Goal: Information Seeking & Learning: Learn about a topic

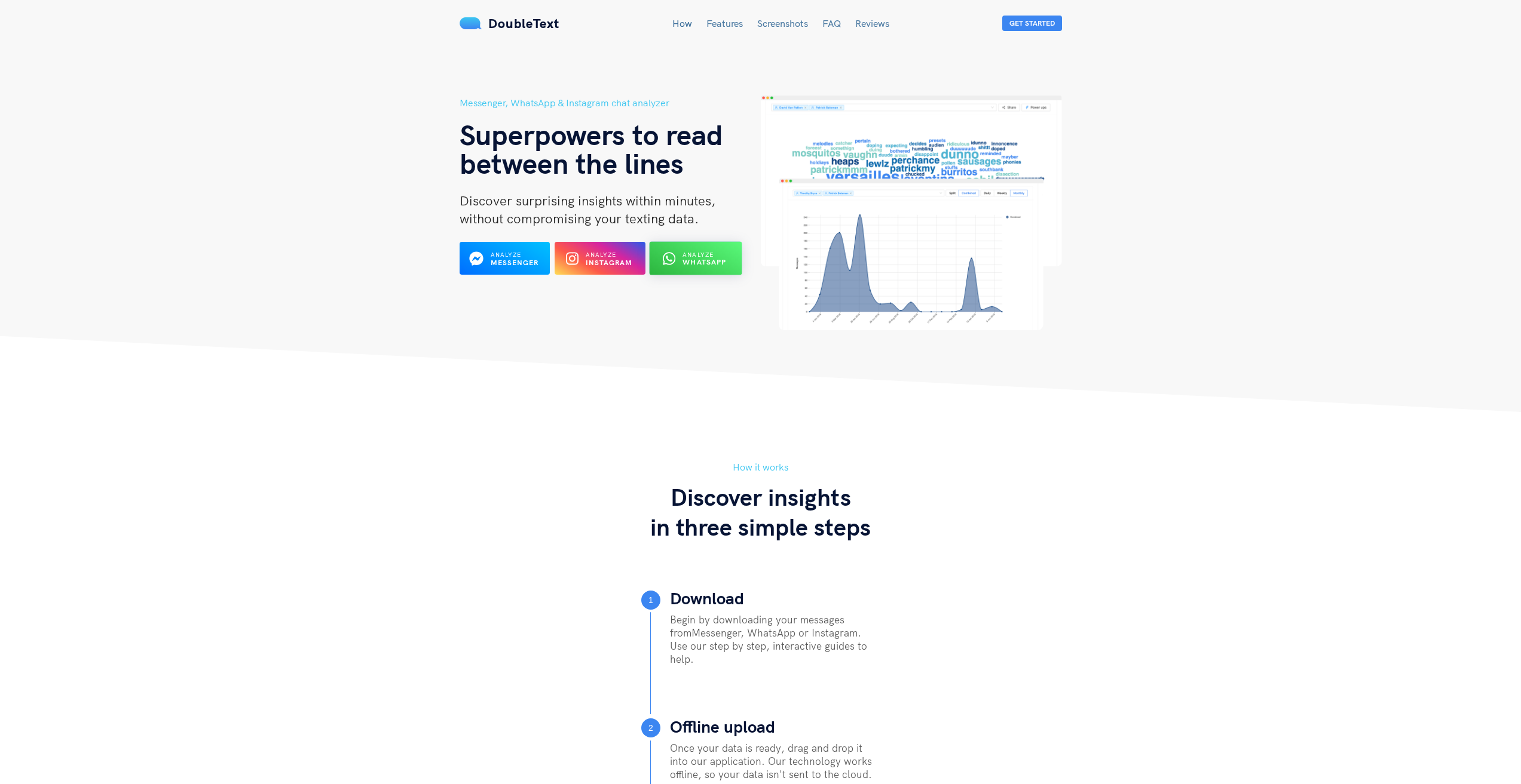
click at [686, 248] on button "Analyze WhatsApp" at bounding box center [696, 258] width 93 height 34
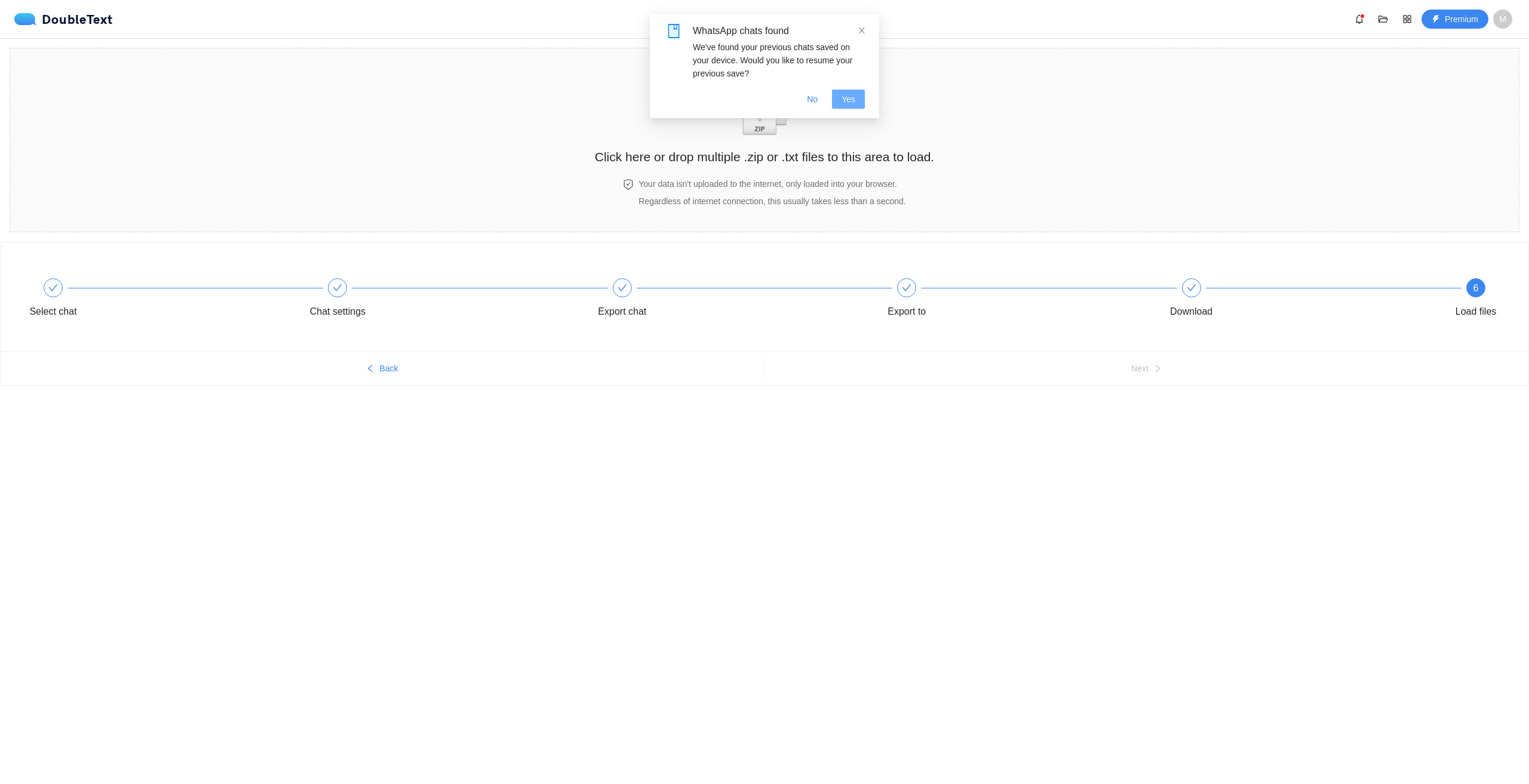
click at [847, 98] on span "Yes" at bounding box center [848, 99] width 14 height 13
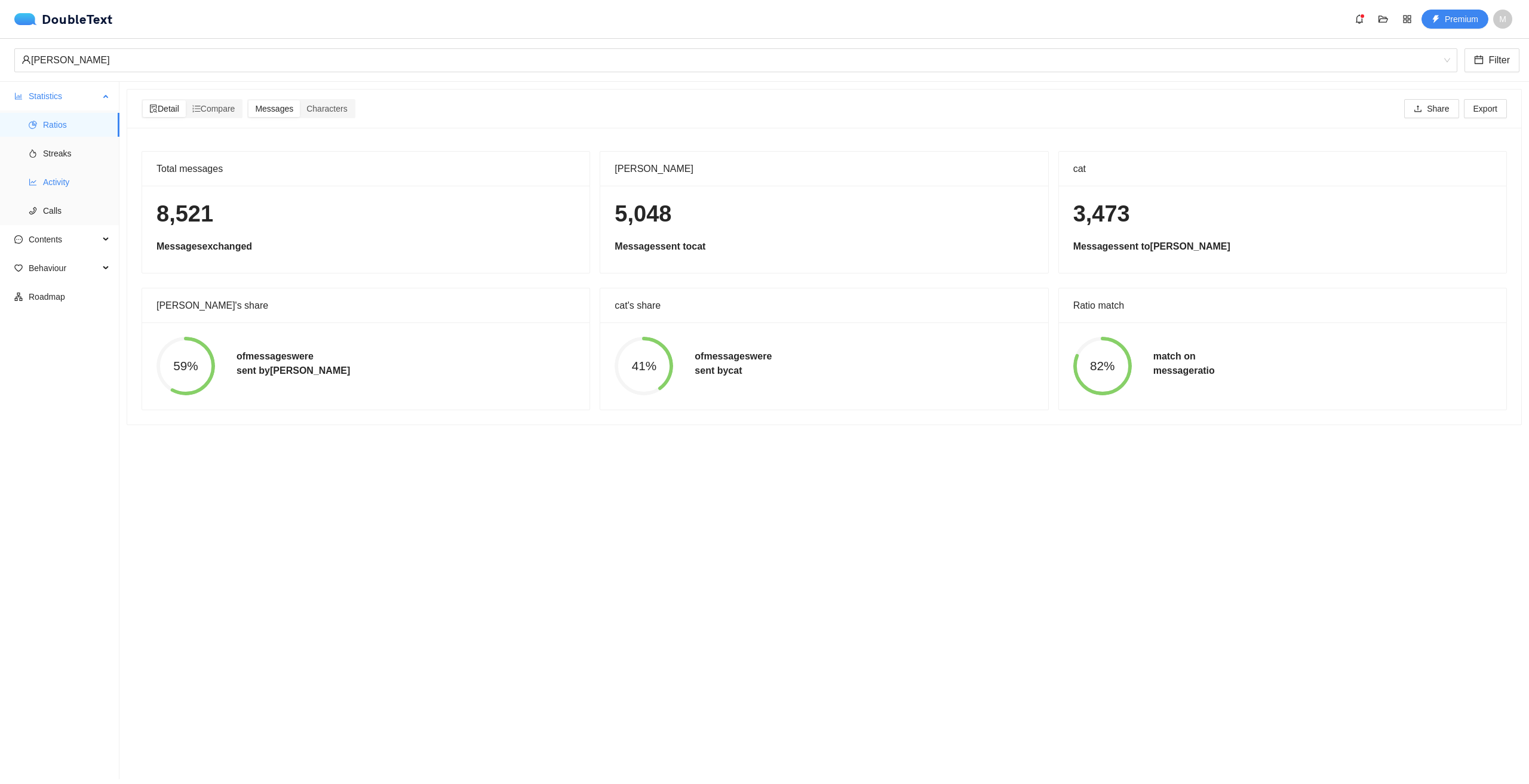
click at [62, 180] on span "Activity" at bounding box center [76, 182] width 67 height 24
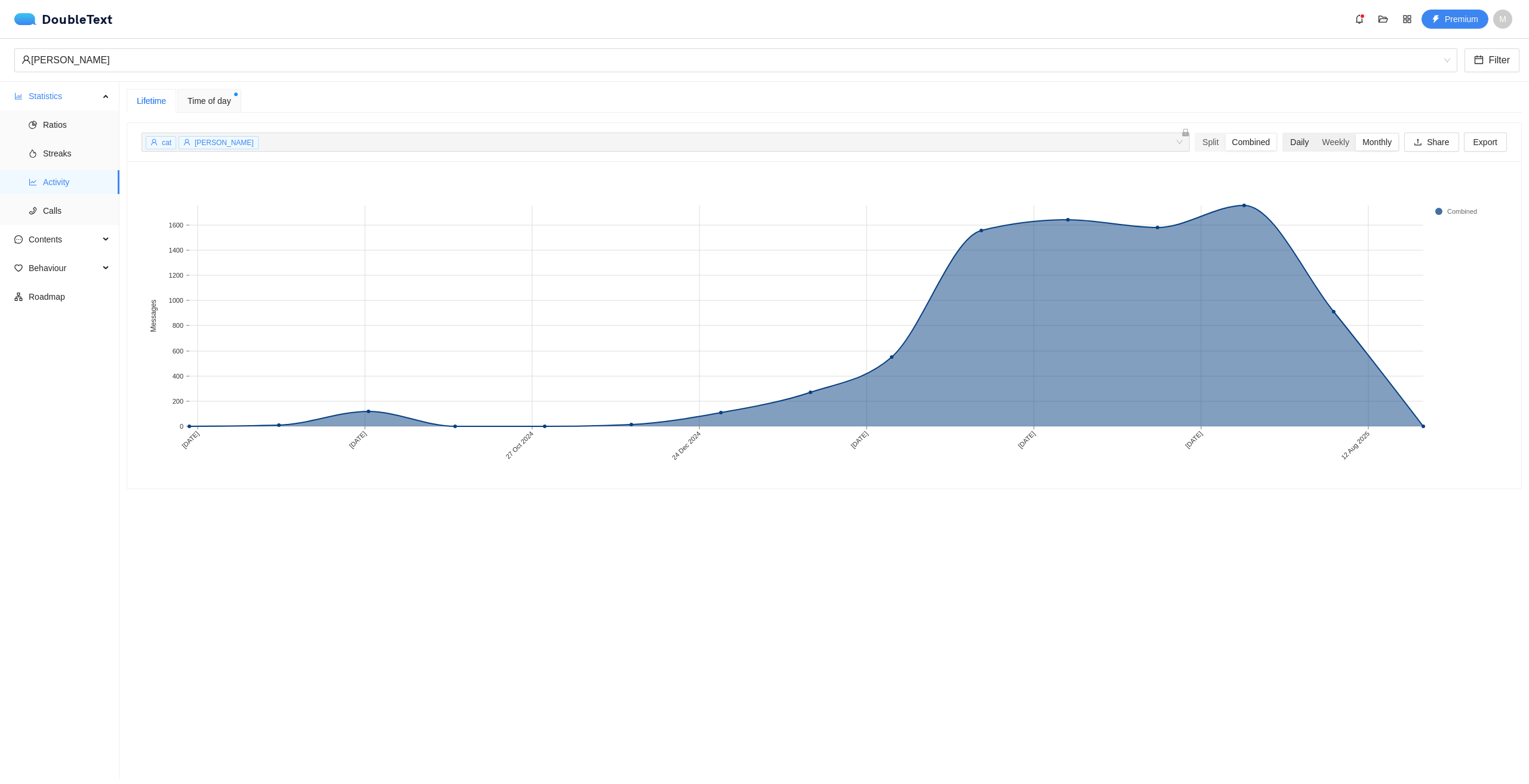
click at [1284, 139] on div "Daily" at bounding box center [1299, 141] width 31 height 16
click at [1284, 134] on input "Daily" at bounding box center [1284, 134] width 0 height 0
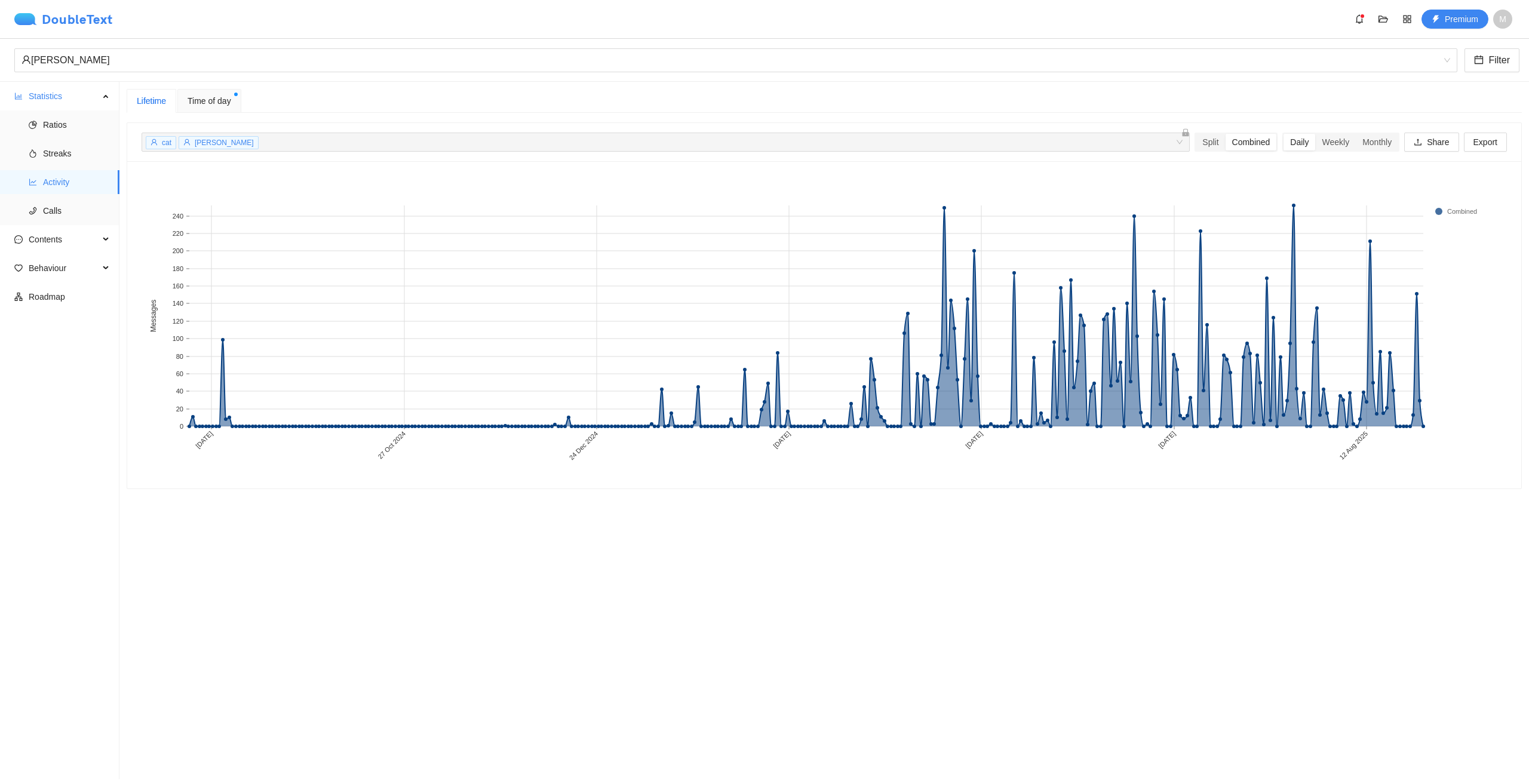
click at [29, 14] on img at bounding box center [29, 19] width 28 height 12
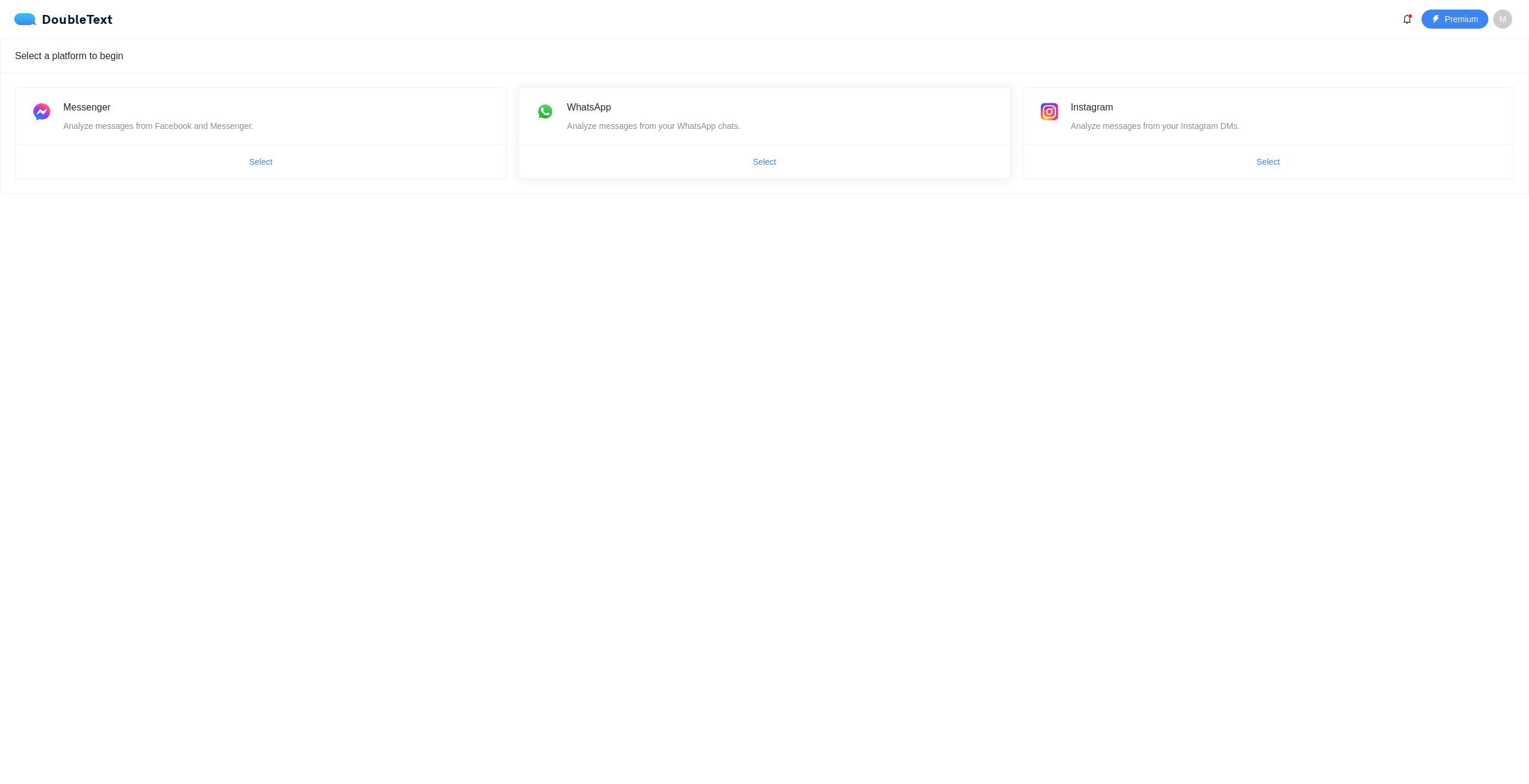
click at [669, 127] on div "Analyze messages from your WhatsApp chats." at bounding box center [781, 126] width 428 height 13
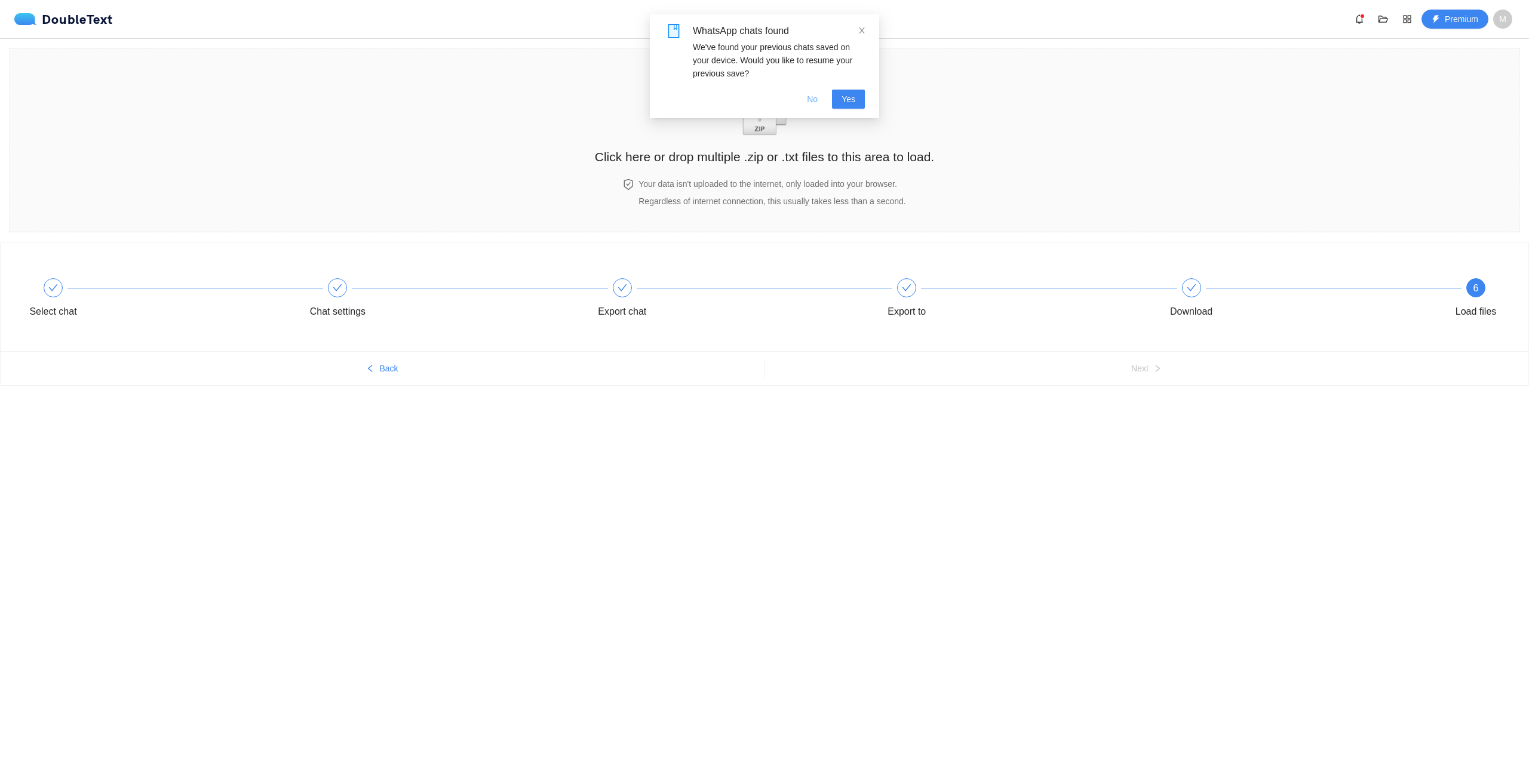
click at [814, 95] on span "No" at bounding box center [812, 99] width 10 height 13
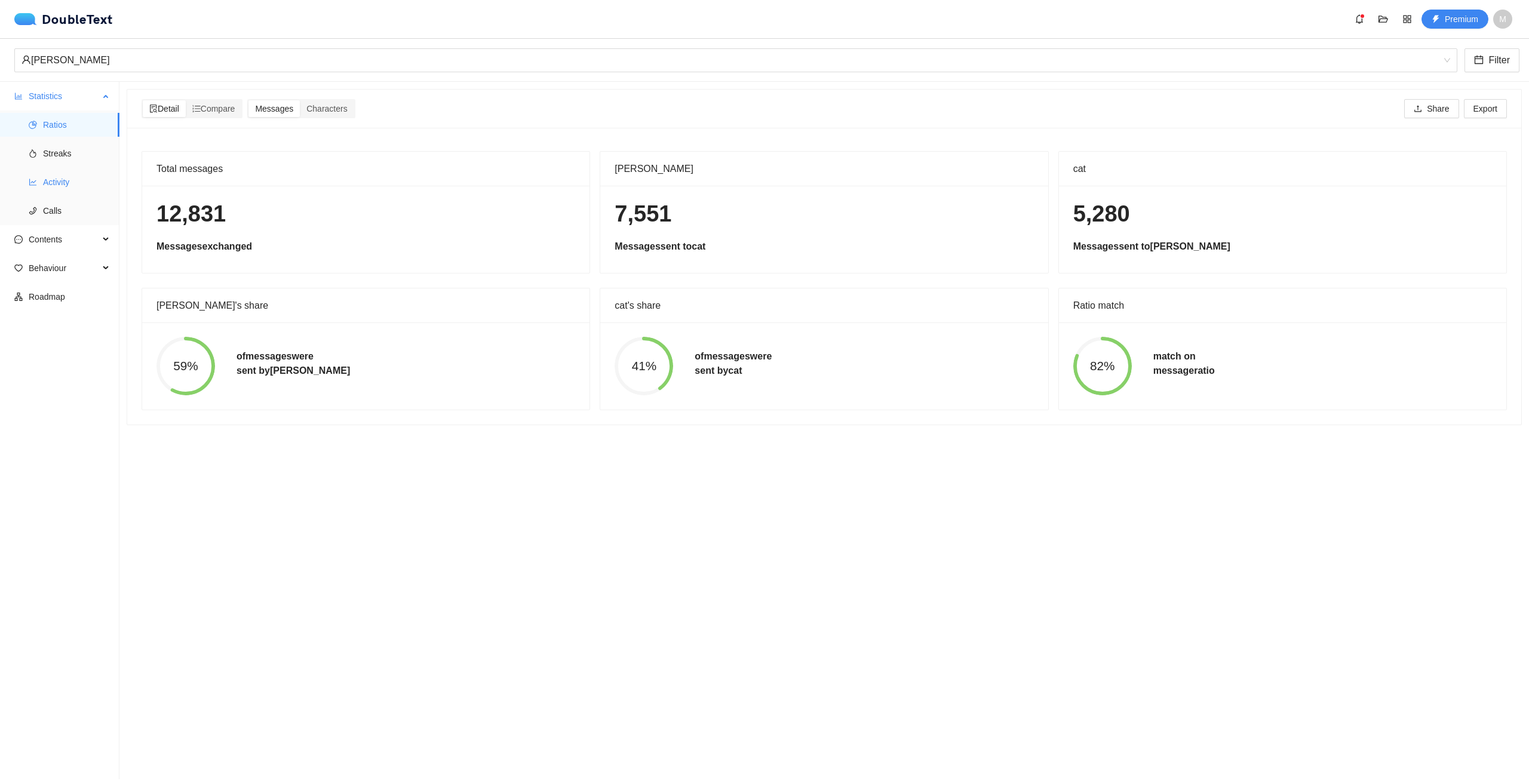
click at [63, 175] on span "Activity" at bounding box center [76, 182] width 67 height 24
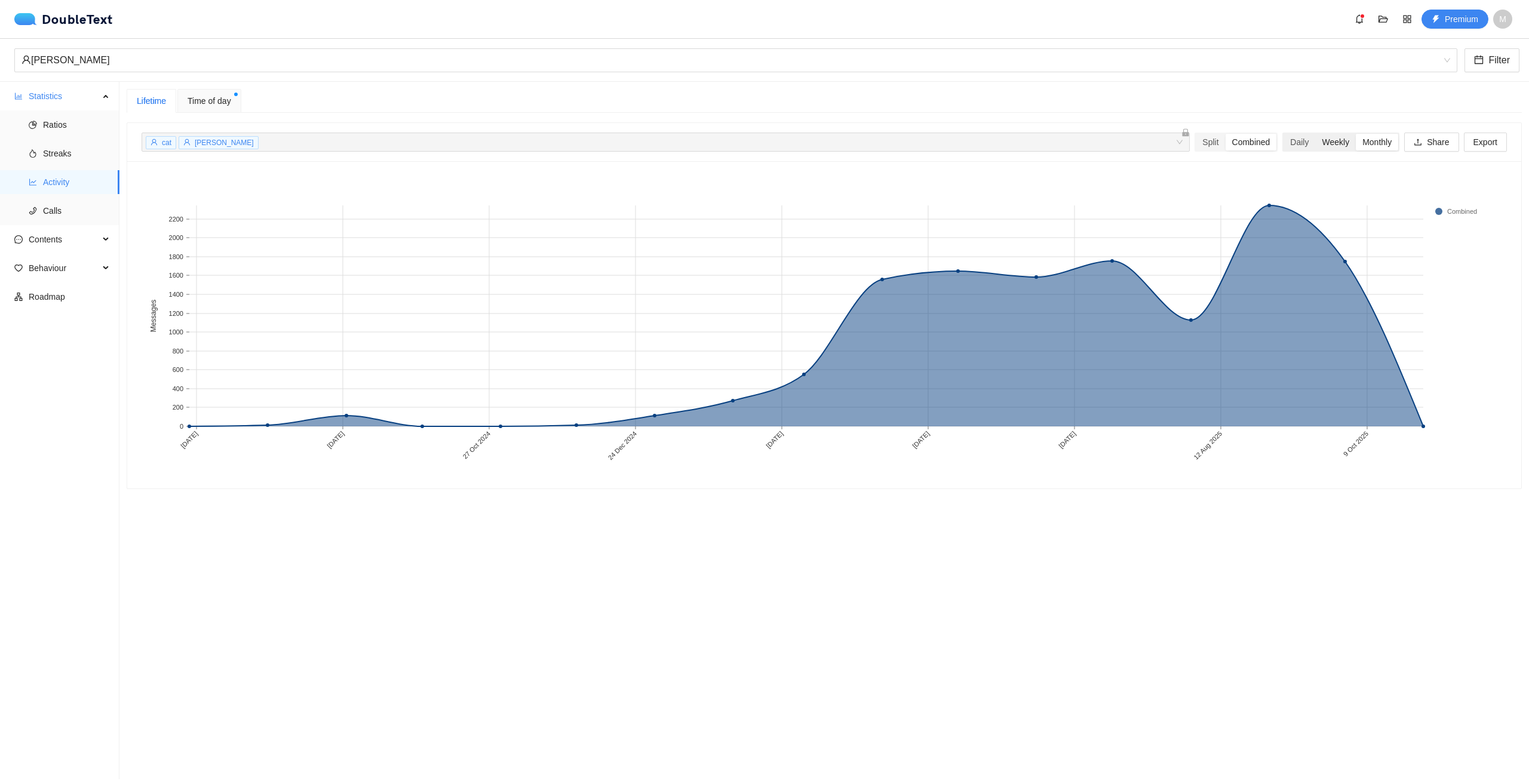
click at [1315, 146] on div "Weekly" at bounding box center [1335, 141] width 41 height 16
click at [1315, 134] on input "Weekly" at bounding box center [1315, 134] width 0 height 0
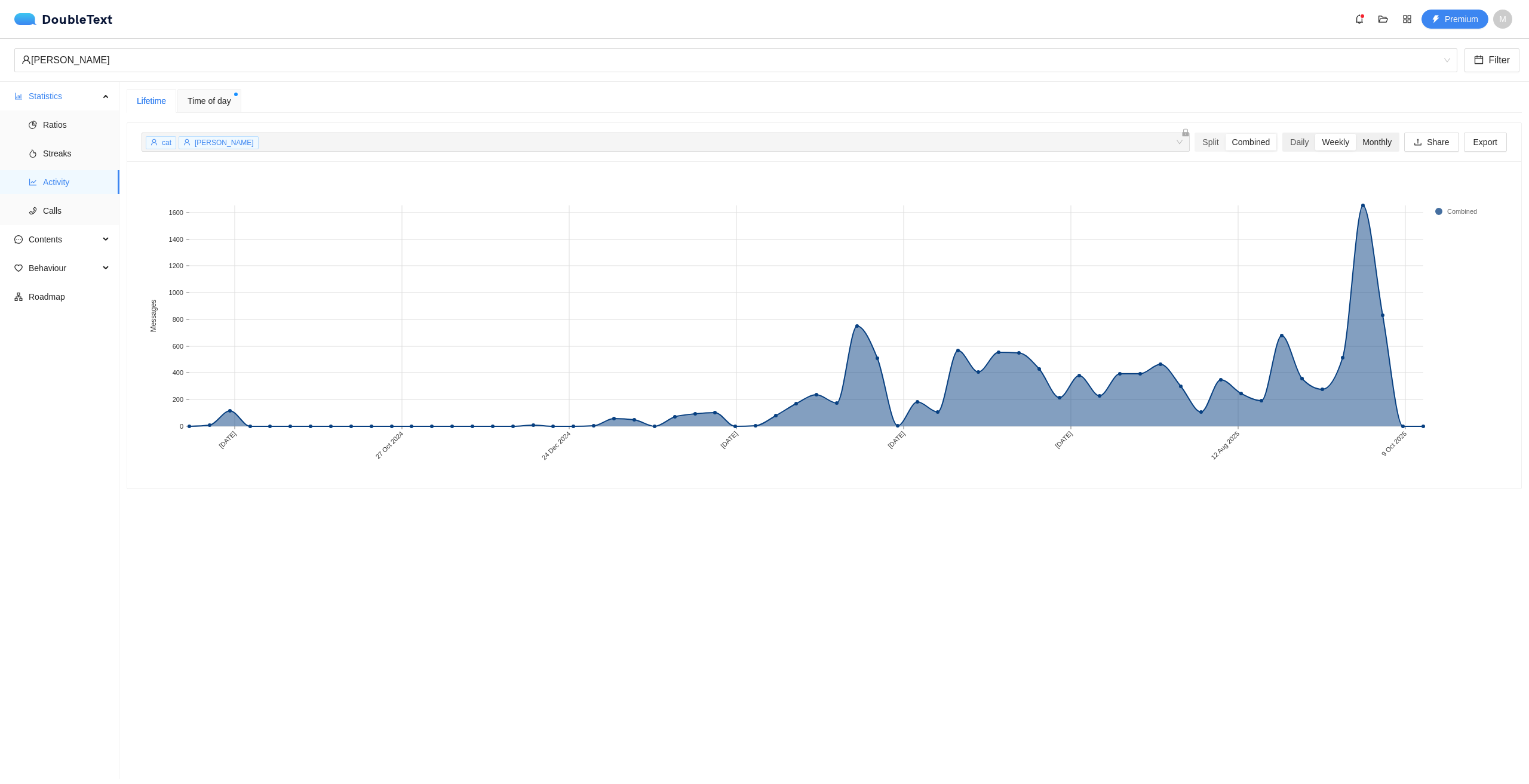
click at [1363, 150] on div "Monthly" at bounding box center [1376, 141] width 42 height 16
click at [1356, 134] on input "Monthly" at bounding box center [1356, 134] width 0 height 0
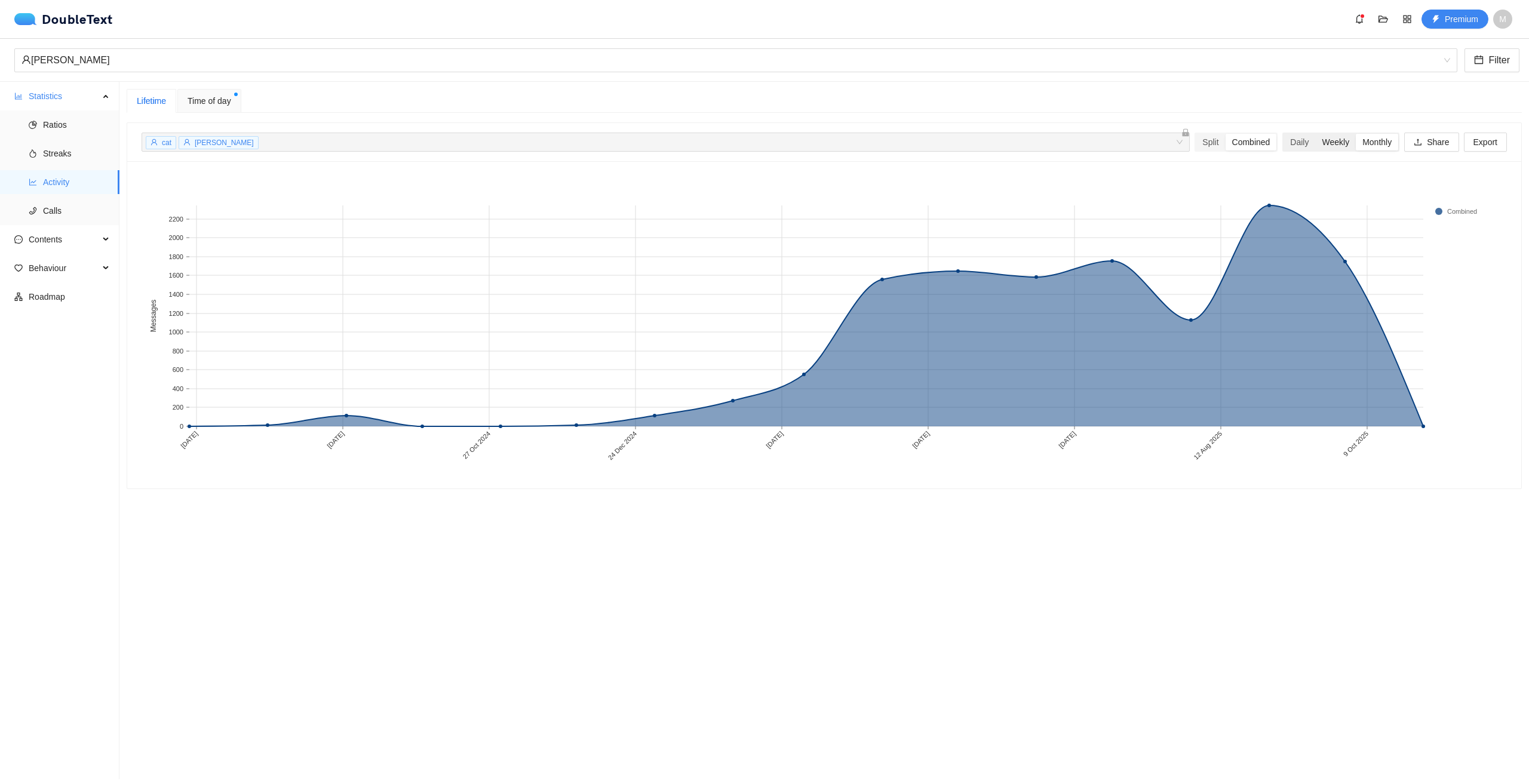
click at [1315, 147] on div "Weekly" at bounding box center [1335, 141] width 41 height 16
click at [1315, 134] on input "Weekly" at bounding box center [1315, 134] width 0 height 0
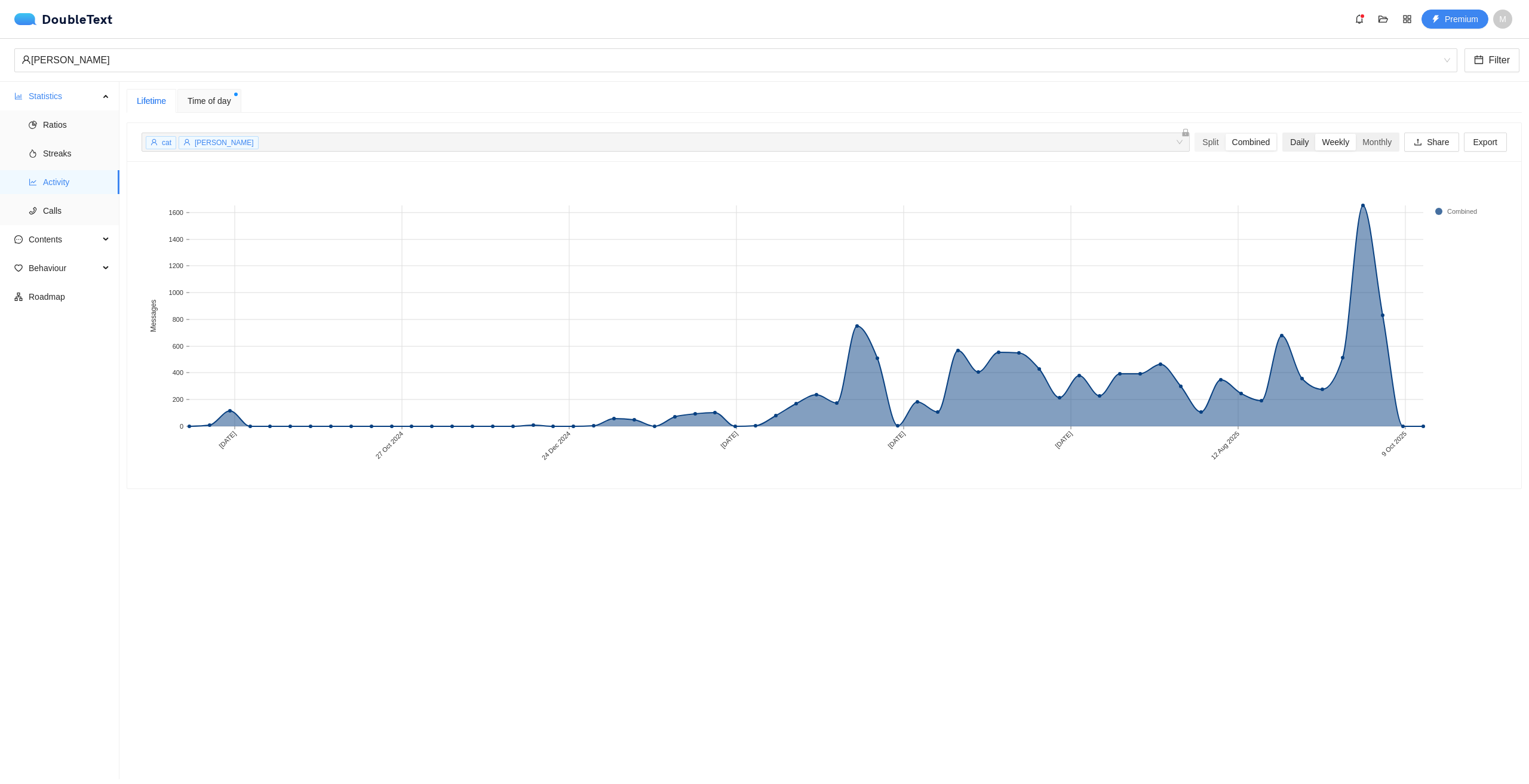
click at [1293, 149] on div "Daily" at bounding box center [1299, 141] width 31 height 16
click at [1284, 134] on input "Daily" at bounding box center [1284, 134] width 0 height 0
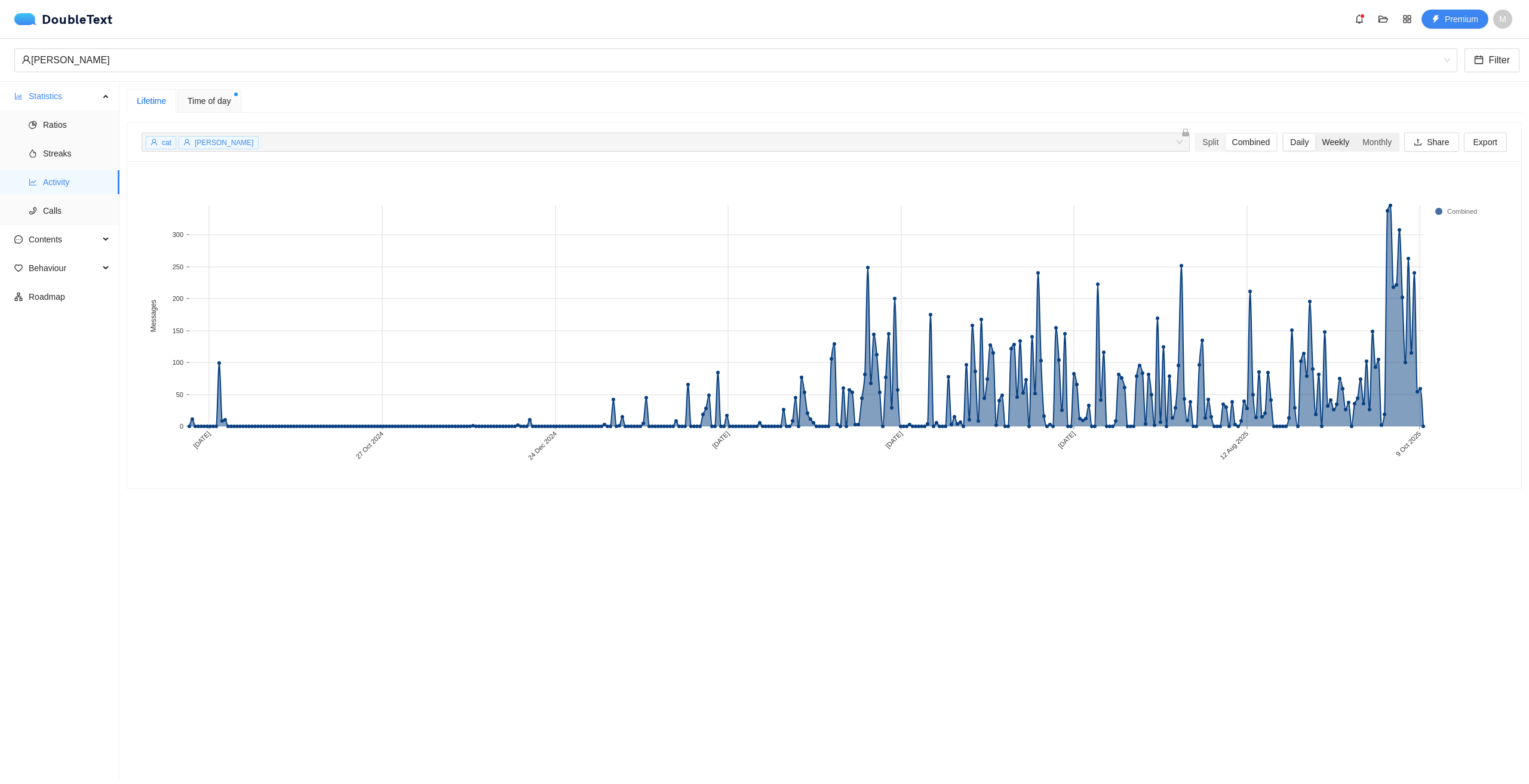
click at [1318, 147] on div "Weekly" at bounding box center [1335, 141] width 41 height 16
click at [1315, 134] on input "Weekly" at bounding box center [1315, 134] width 0 height 0
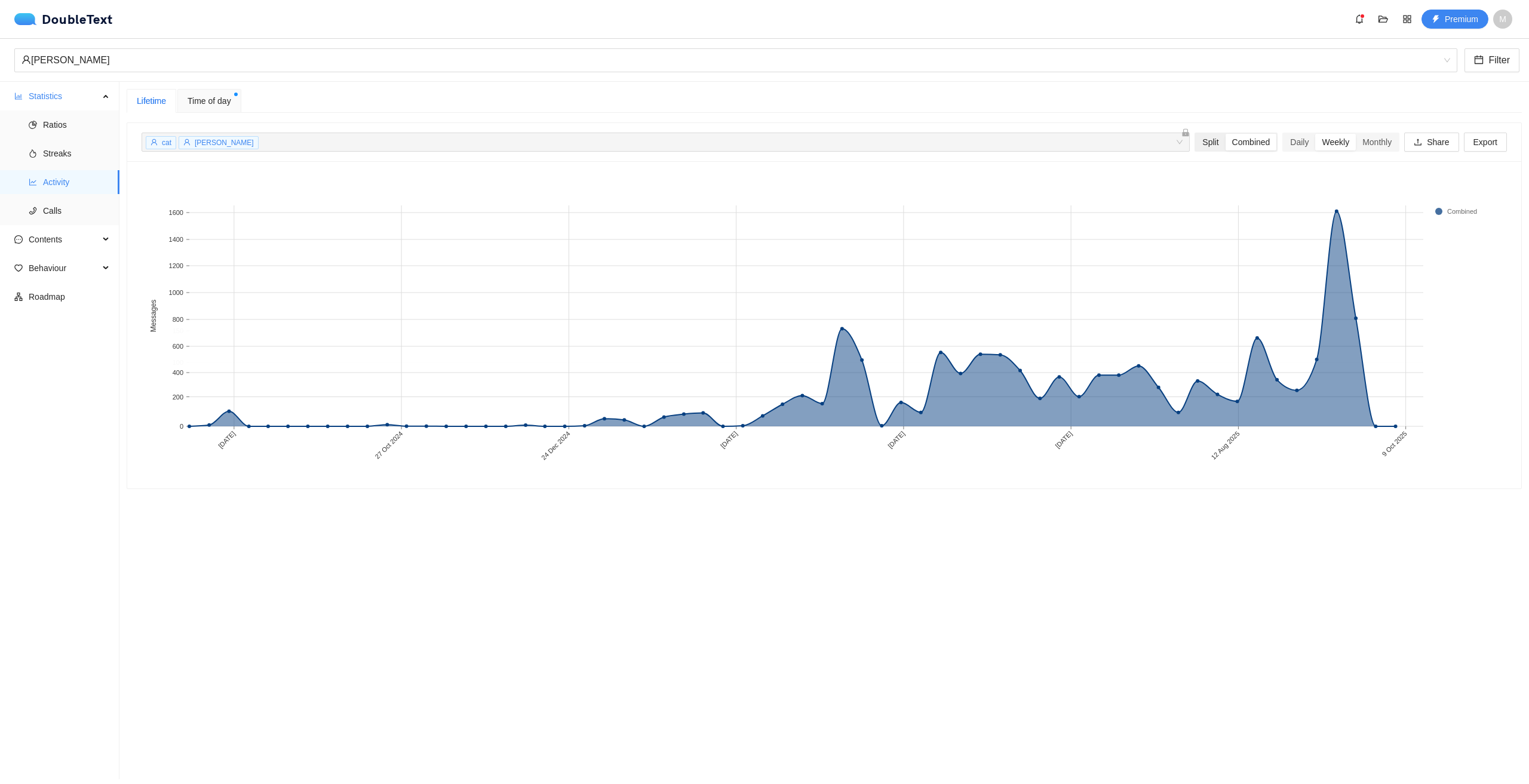
click at [1199, 147] on div "Split" at bounding box center [1211, 141] width 29 height 16
click at [1196, 134] on input "Split" at bounding box center [1196, 134] width 0 height 0
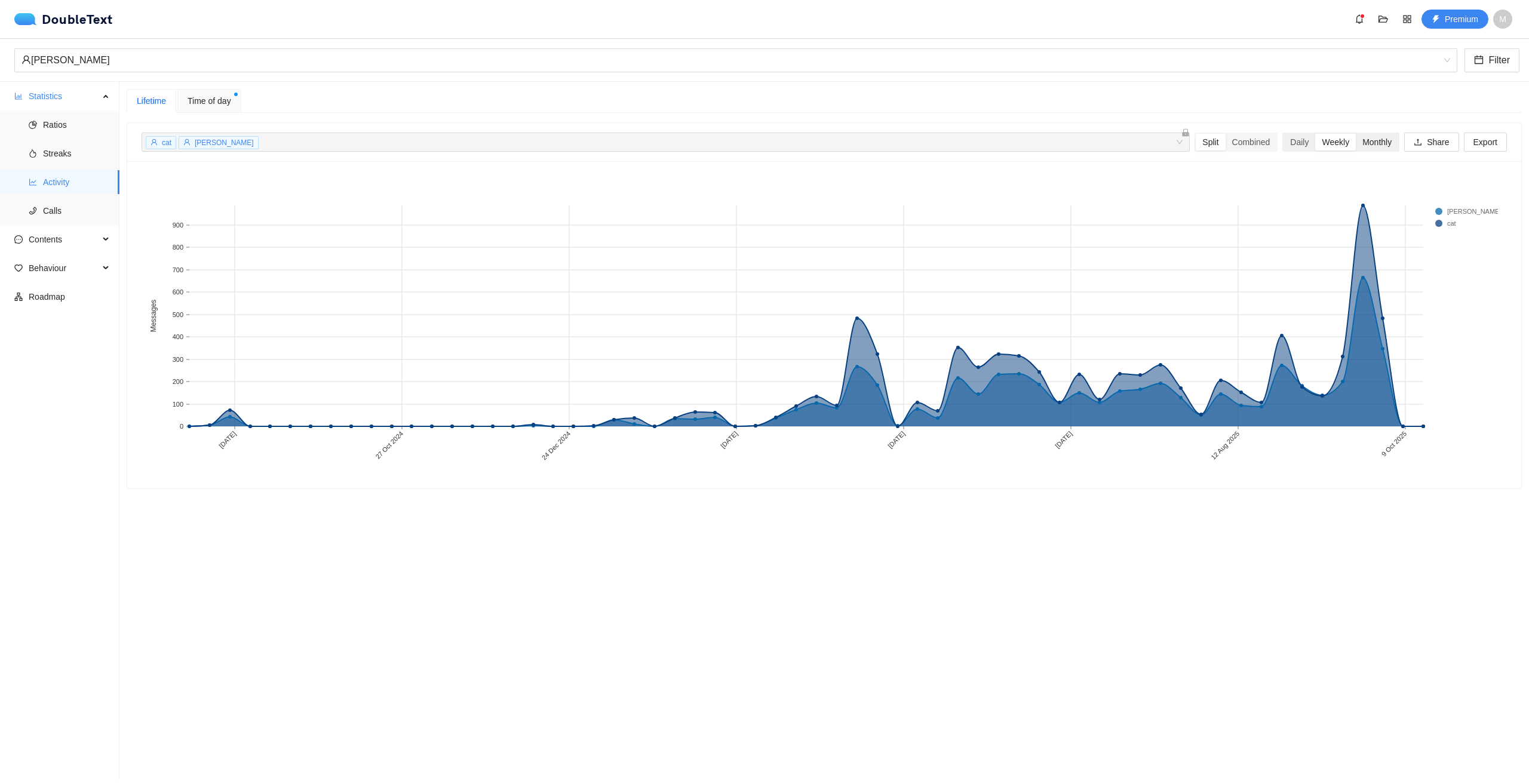
click at [1366, 136] on div "Monthly" at bounding box center [1376, 141] width 42 height 16
click at [1356, 134] on input "Monthly" at bounding box center [1356, 134] width 0 height 0
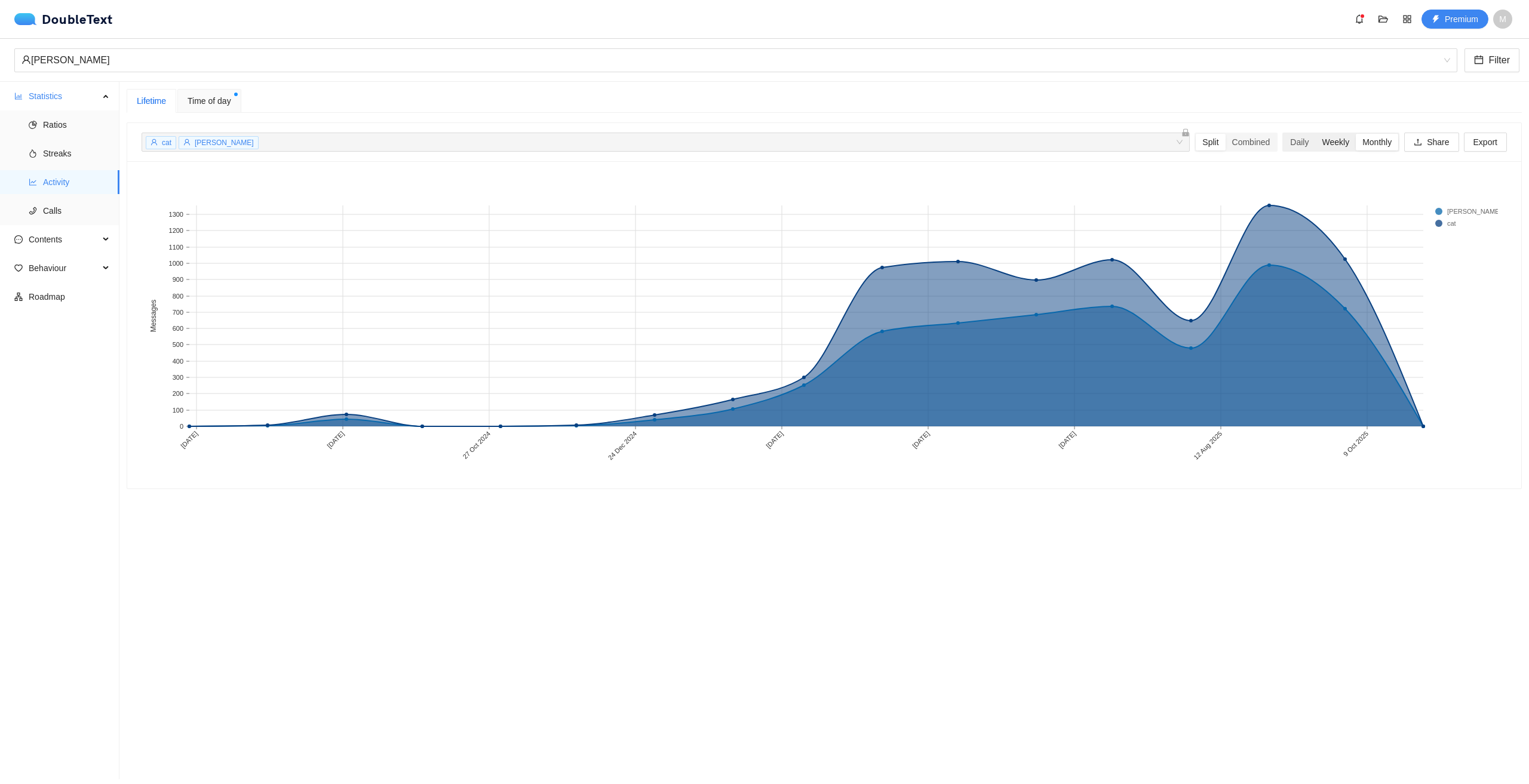
click at [1319, 142] on div "Weekly" at bounding box center [1335, 141] width 41 height 16
click at [1315, 134] on input "Weekly" at bounding box center [1315, 134] width 0 height 0
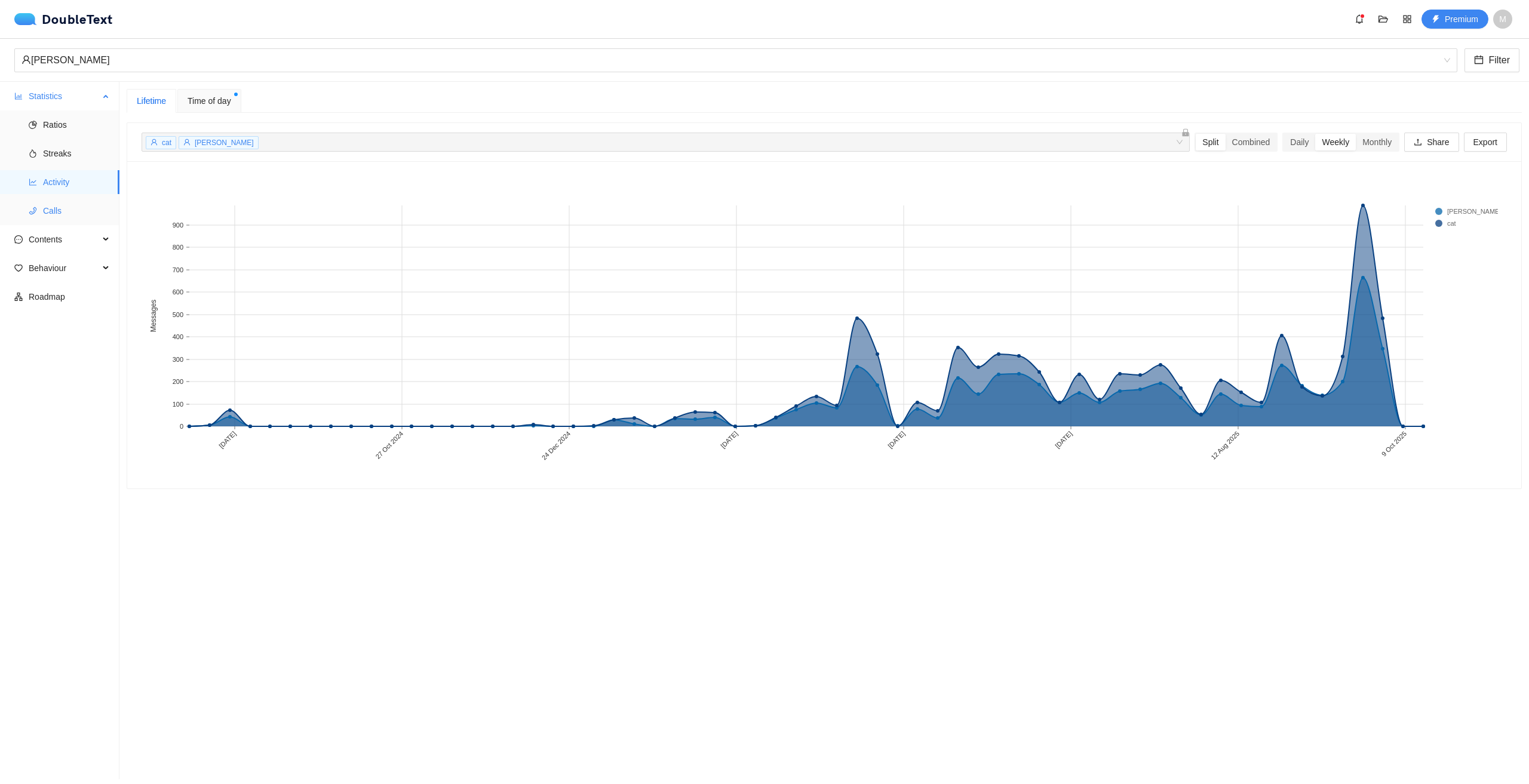
click at [54, 215] on span "Calls" at bounding box center [76, 211] width 67 height 24
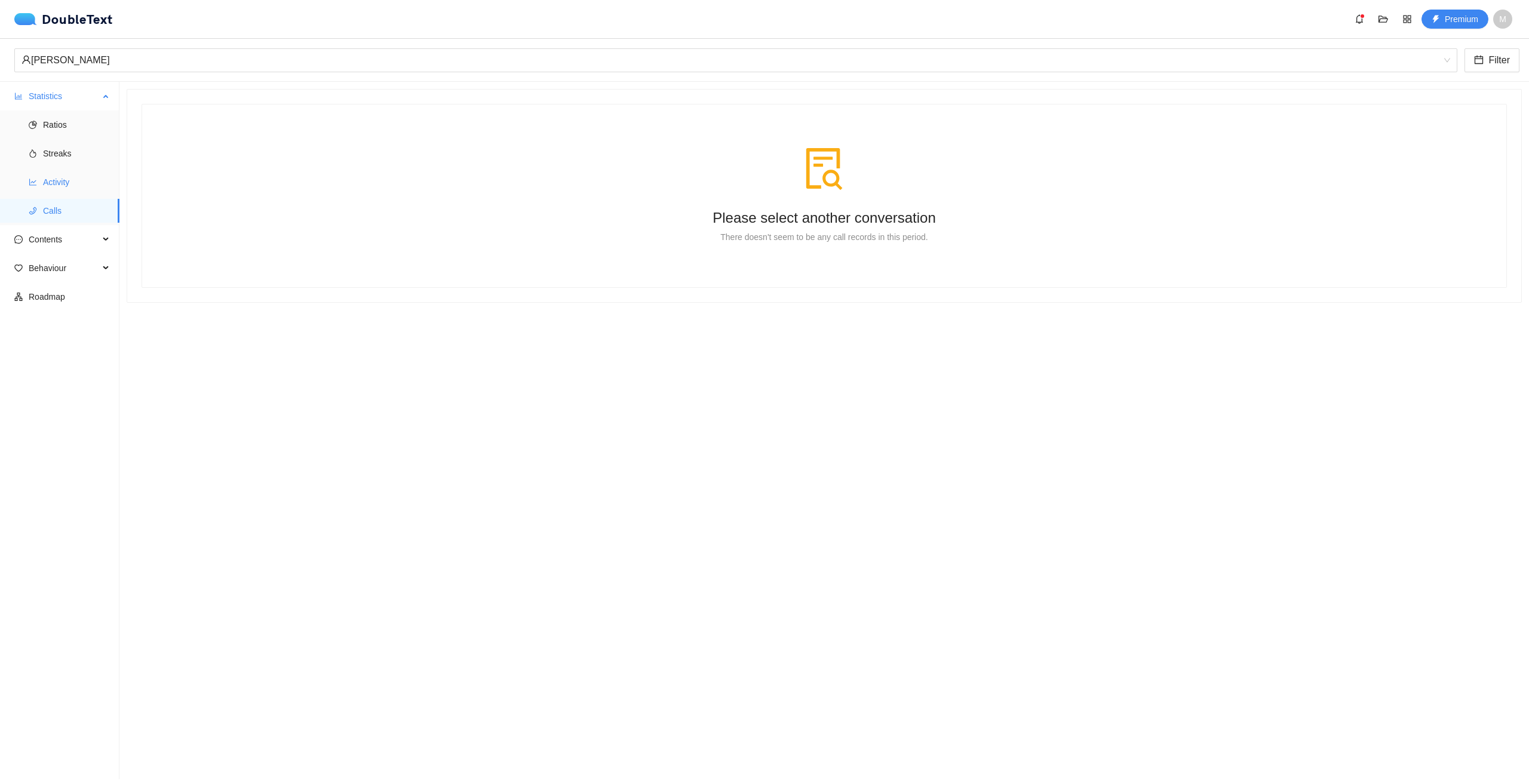
click at [62, 183] on span "Activity" at bounding box center [76, 182] width 67 height 24
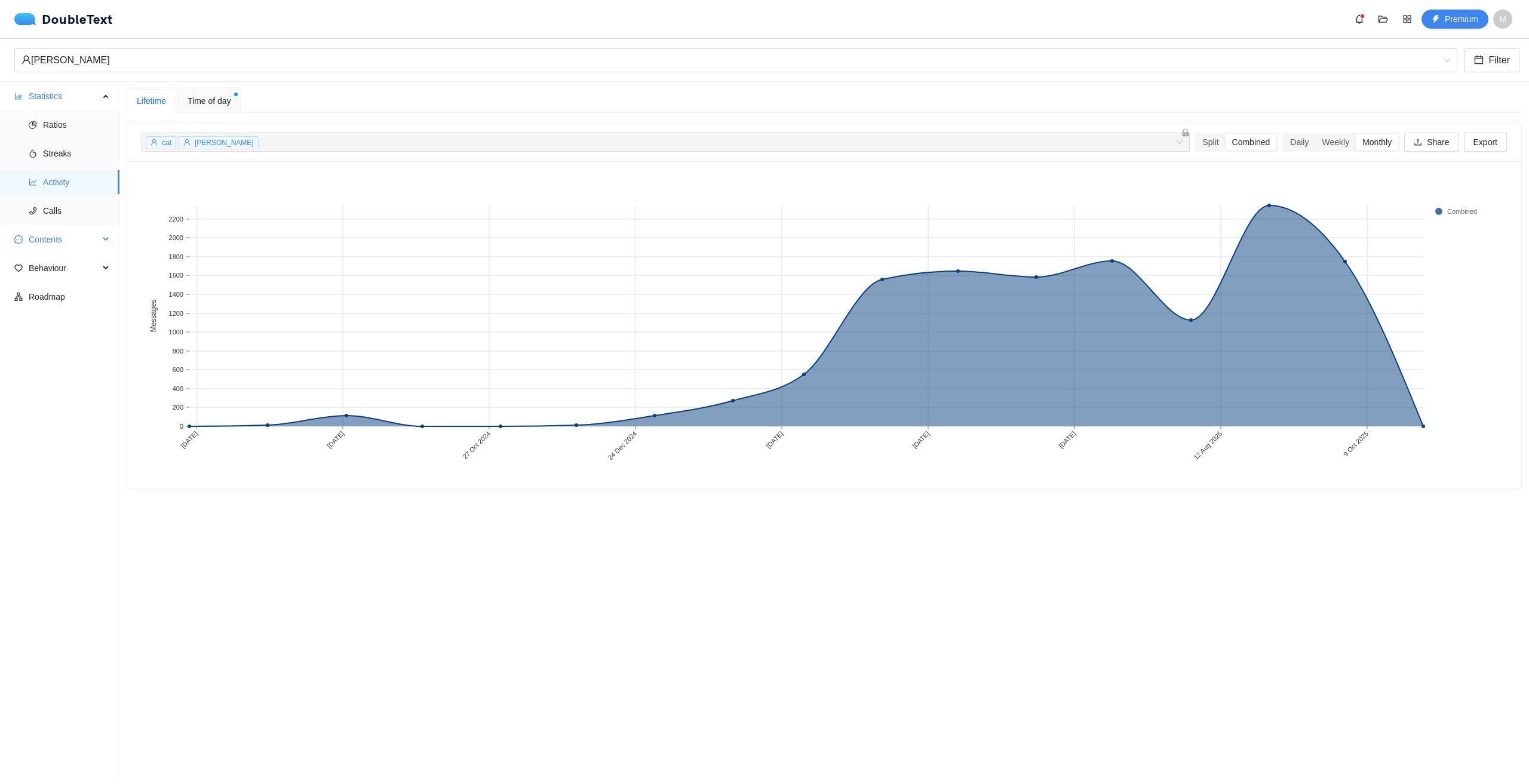
click at [63, 238] on span "Contents" at bounding box center [63, 239] width 70 height 24
click at [62, 260] on span "Word Cloud" at bounding box center [76, 268] width 67 height 24
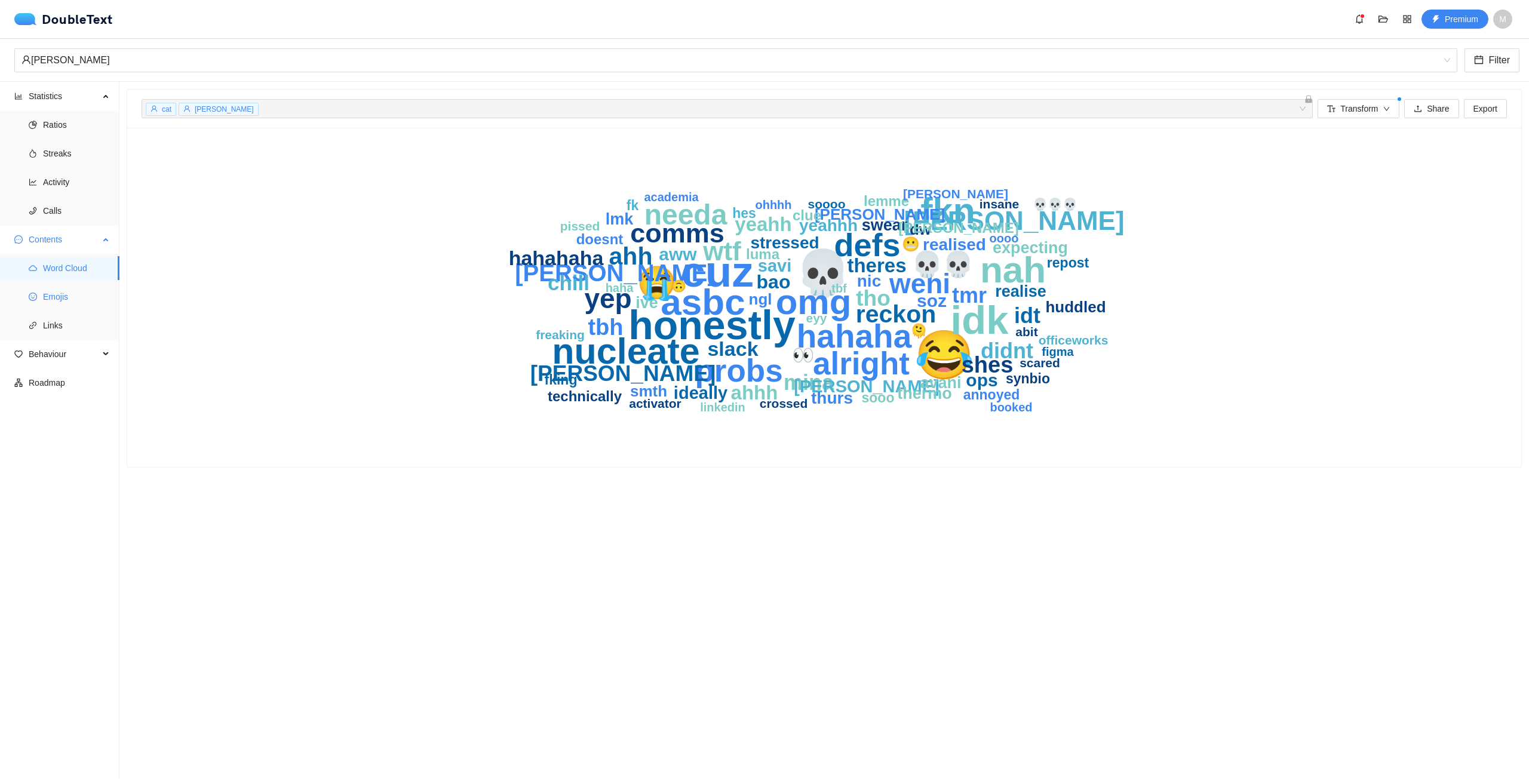
click at [82, 300] on span "Emojis" at bounding box center [76, 297] width 67 height 24
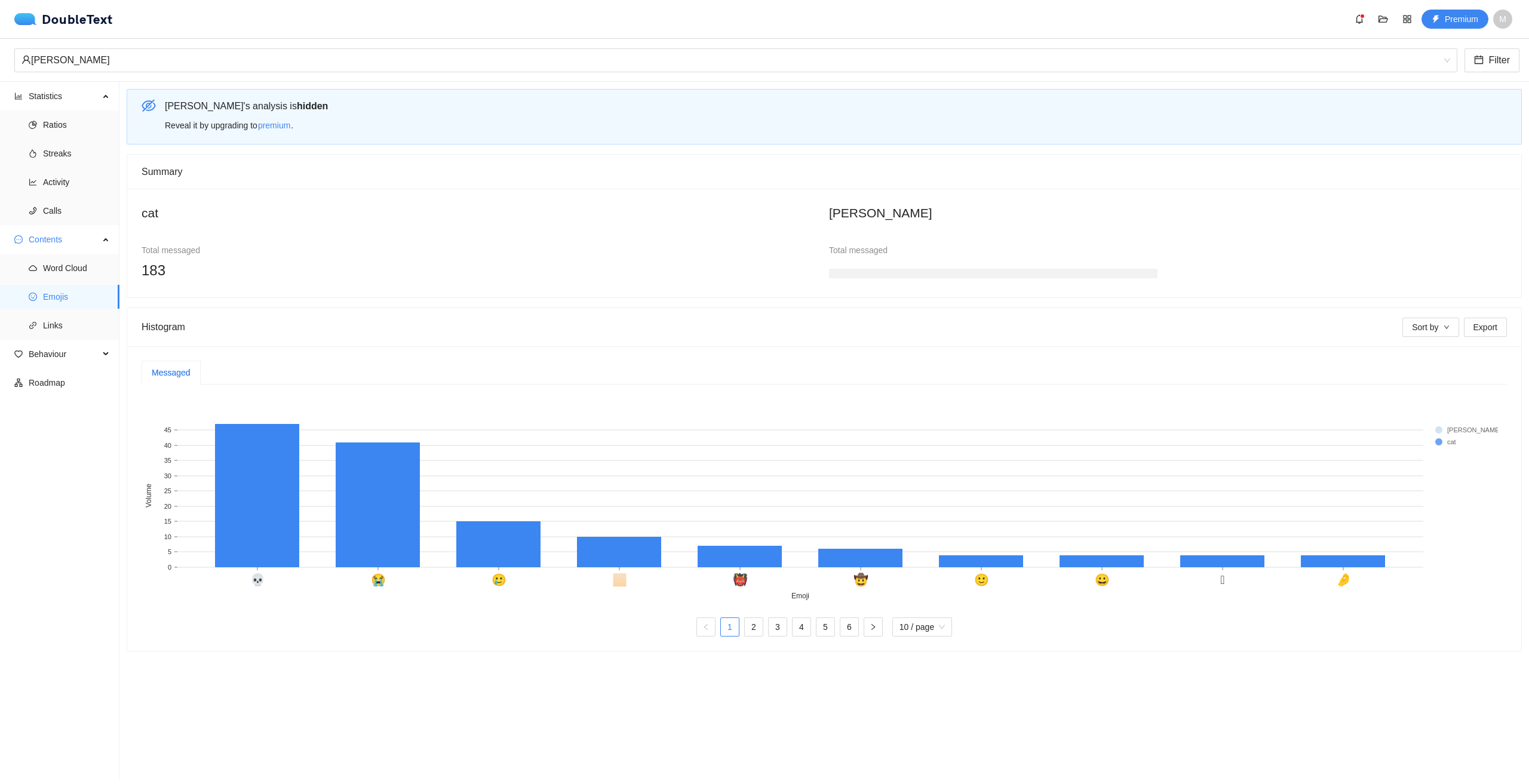
click at [55, 341] on ul "Statistics Ratios Streaks Activity Calls Contents Word Cloud Emojis Links Behav…" at bounding box center [60, 430] width 120 height 697
click at [55, 333] on span "Links" at bounding box center [76, 326] width 67 height 24
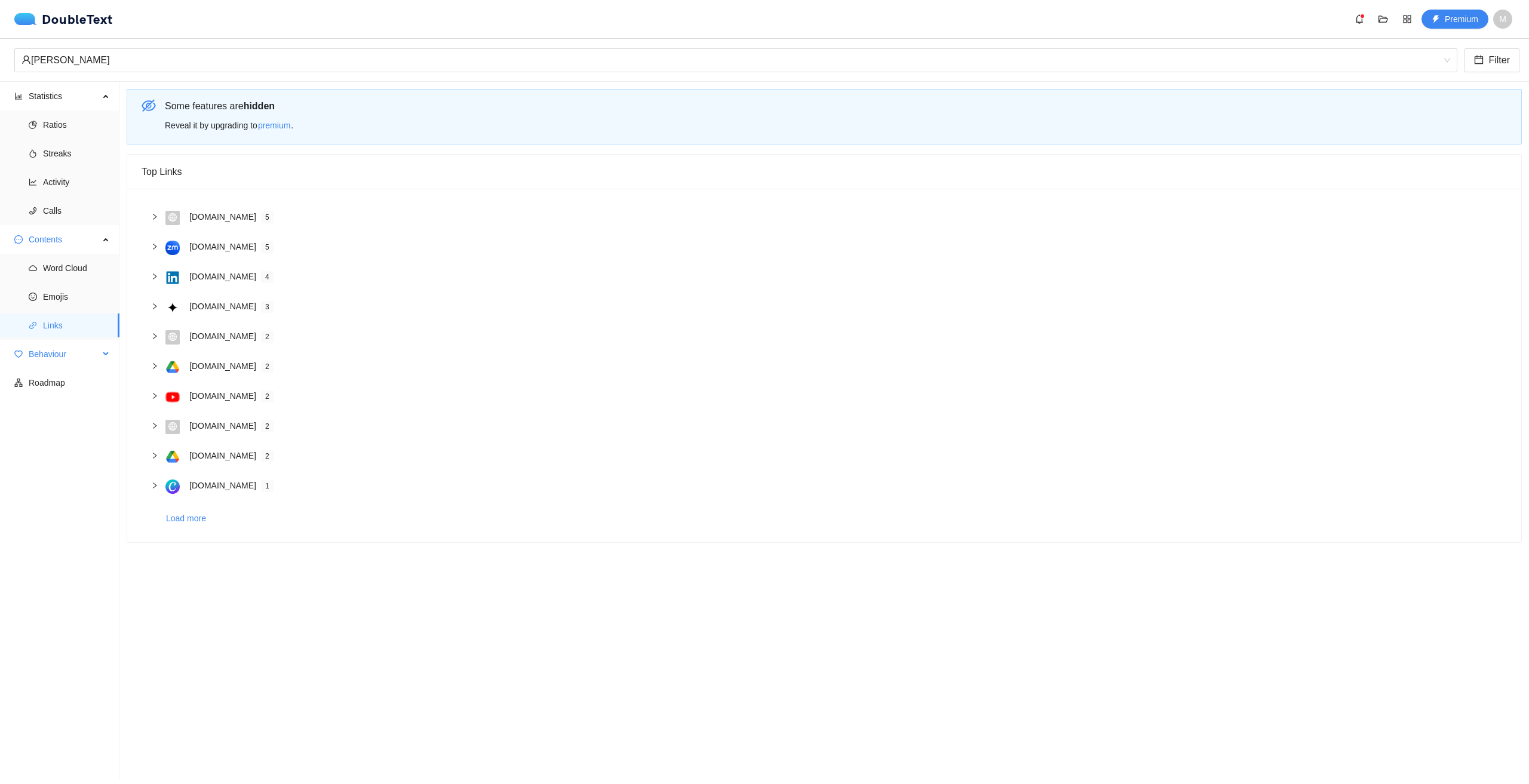
click at [53, 363] on span "Behaviour" at bounding box center [63, 355] width 70 height 24
click at [56, 382] on span "Engagement" at bounding box center [76, 383] width 67 height 24
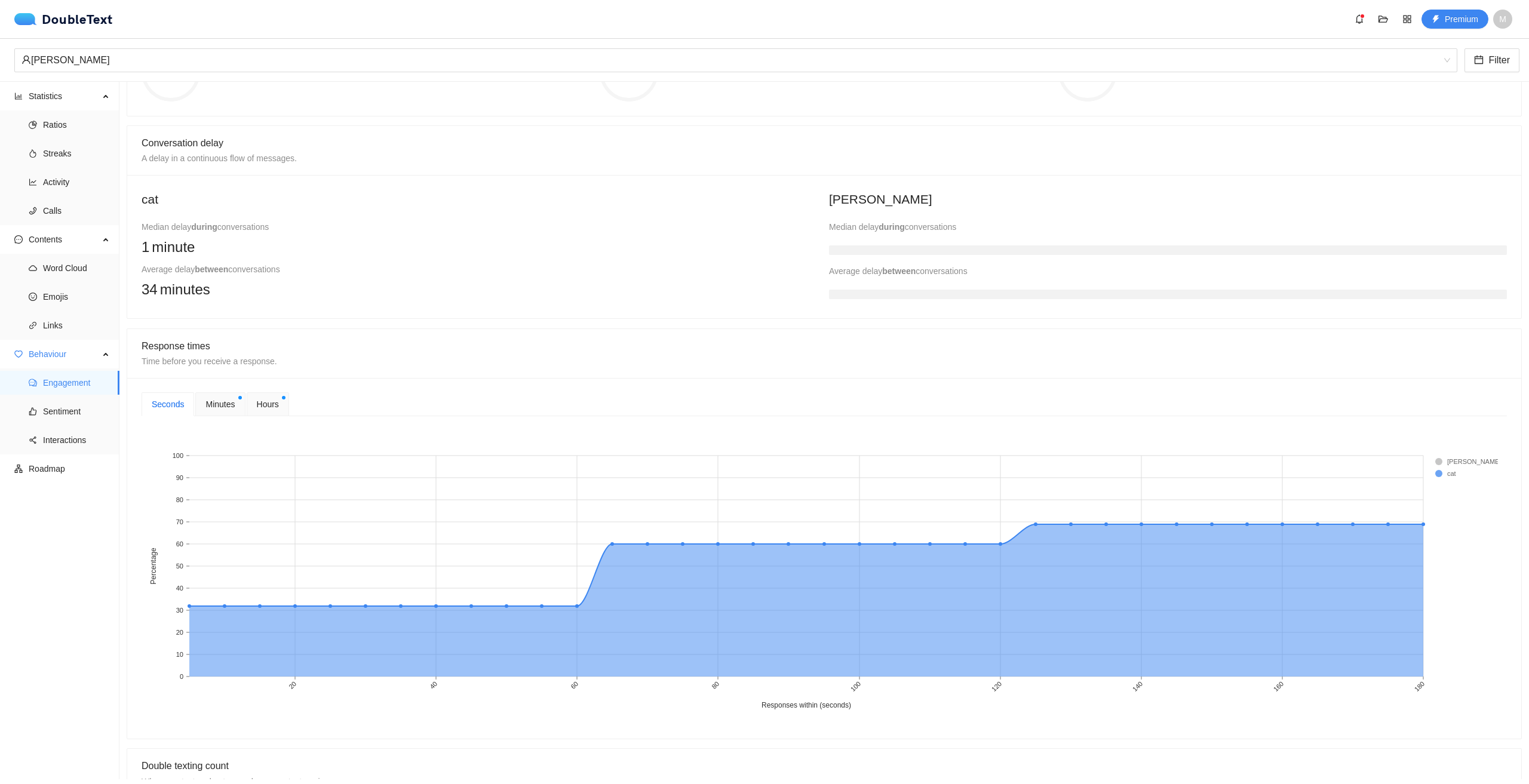
scroll to position [238, 0]
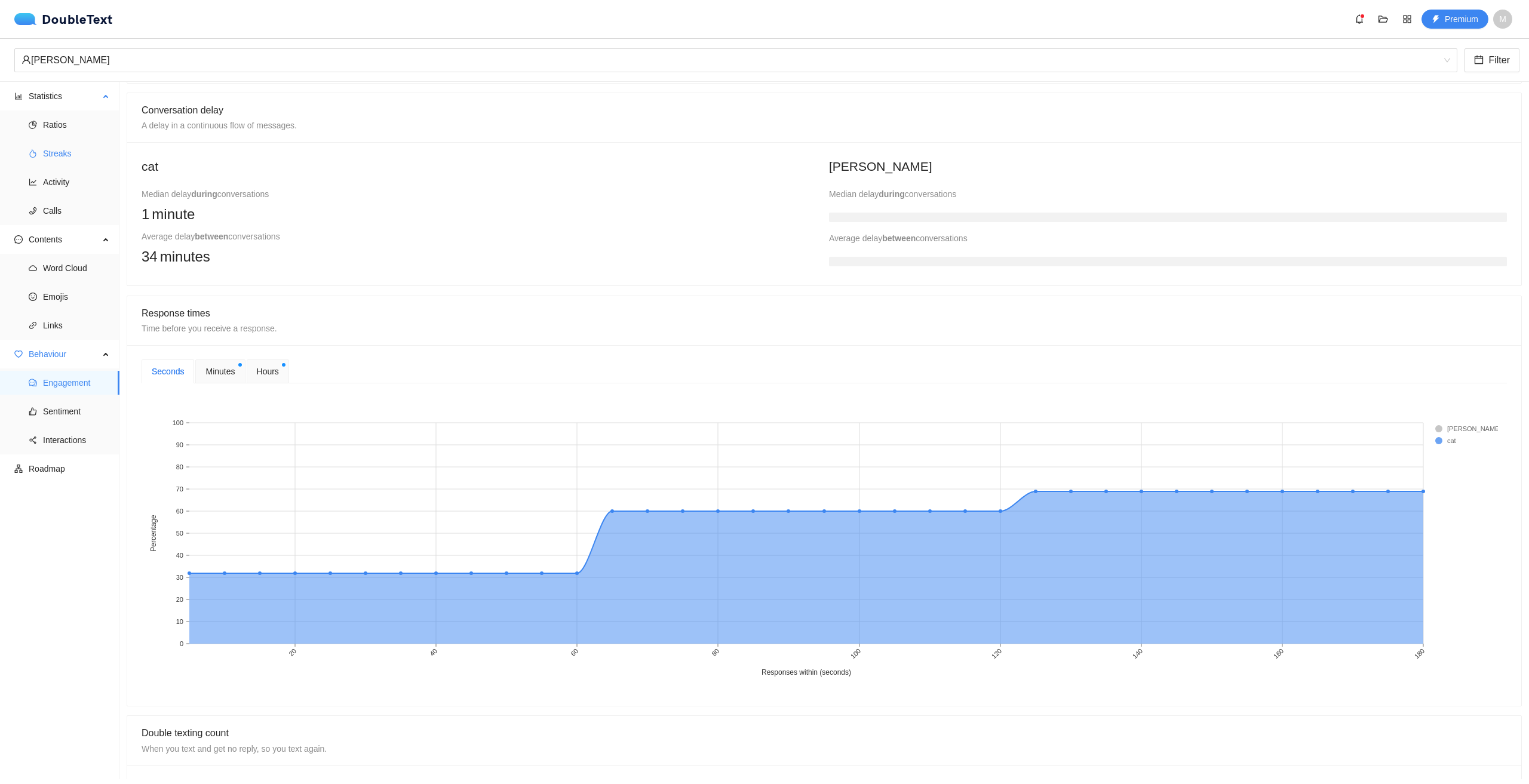
click at [57, 163] on span "Streaks" at bounding box center [76, 154] width 67 height 24
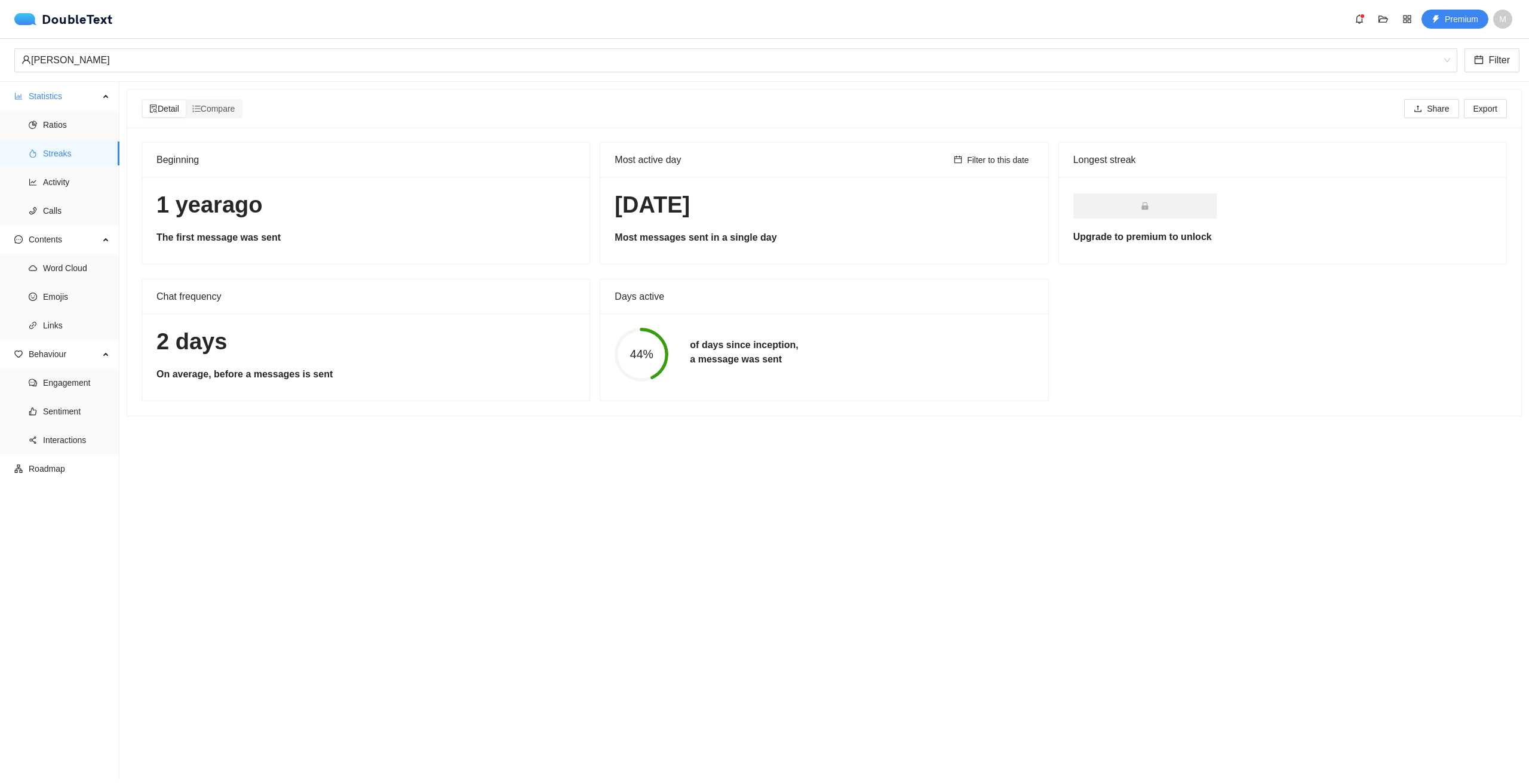
click at [1282, 692] on section "Detail Compare Share Export Beginning [DATE] The first message was sent Most ac…" at bounding box center [824, 430] width 1409 height 697
click at [211, 110] on span "Compare" at bounding box center [214, 108] width 43 height 10
click at [186, 101] on input "Compare" at bounding box center [186, 101] width 0 height 0
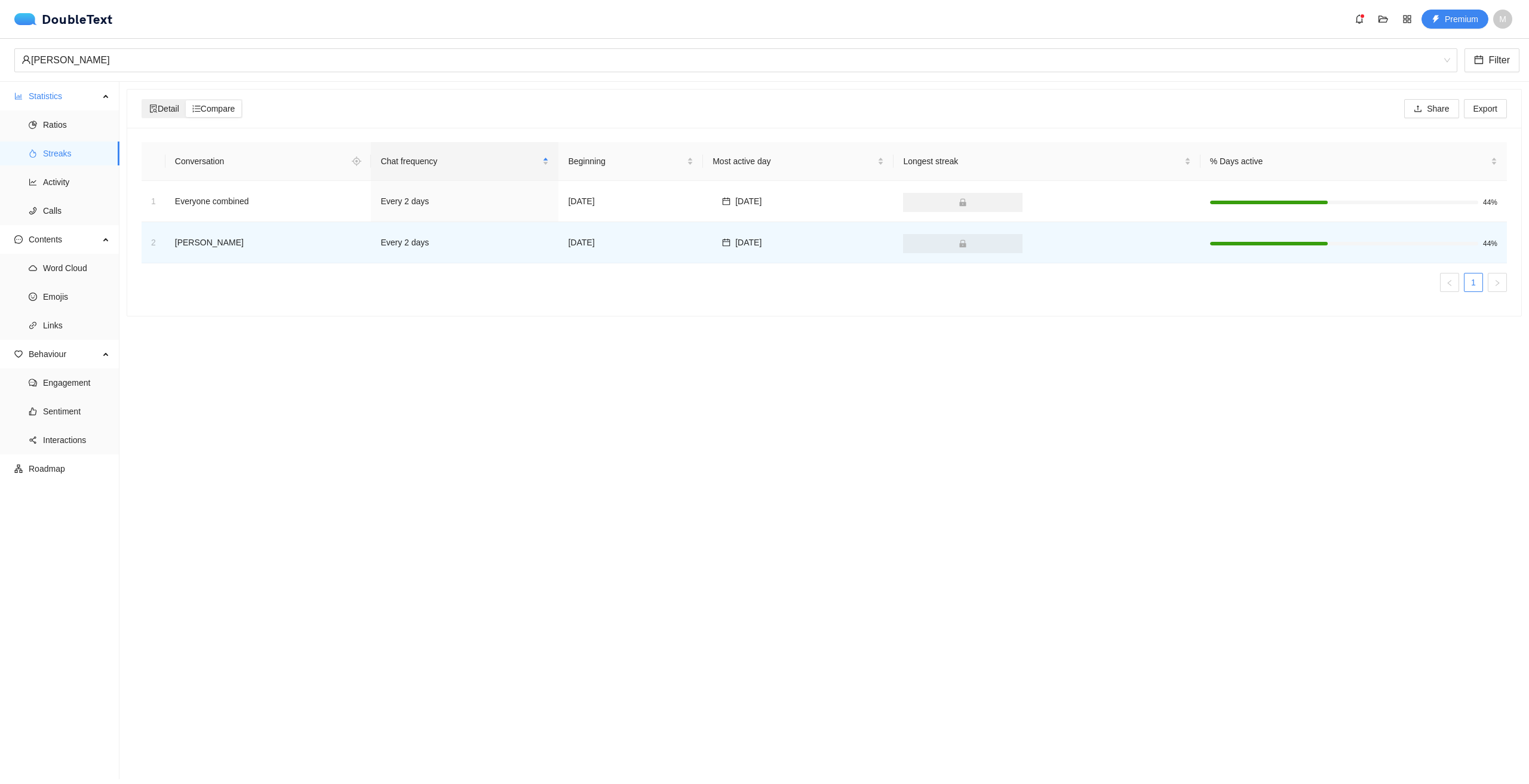
click at [154, 110] on icon "file-search" at bounding box center [154, 109] width 7 height 9
click at [143, 101] on input "Detail" at bounding box center [143, 101] width 0 height 0
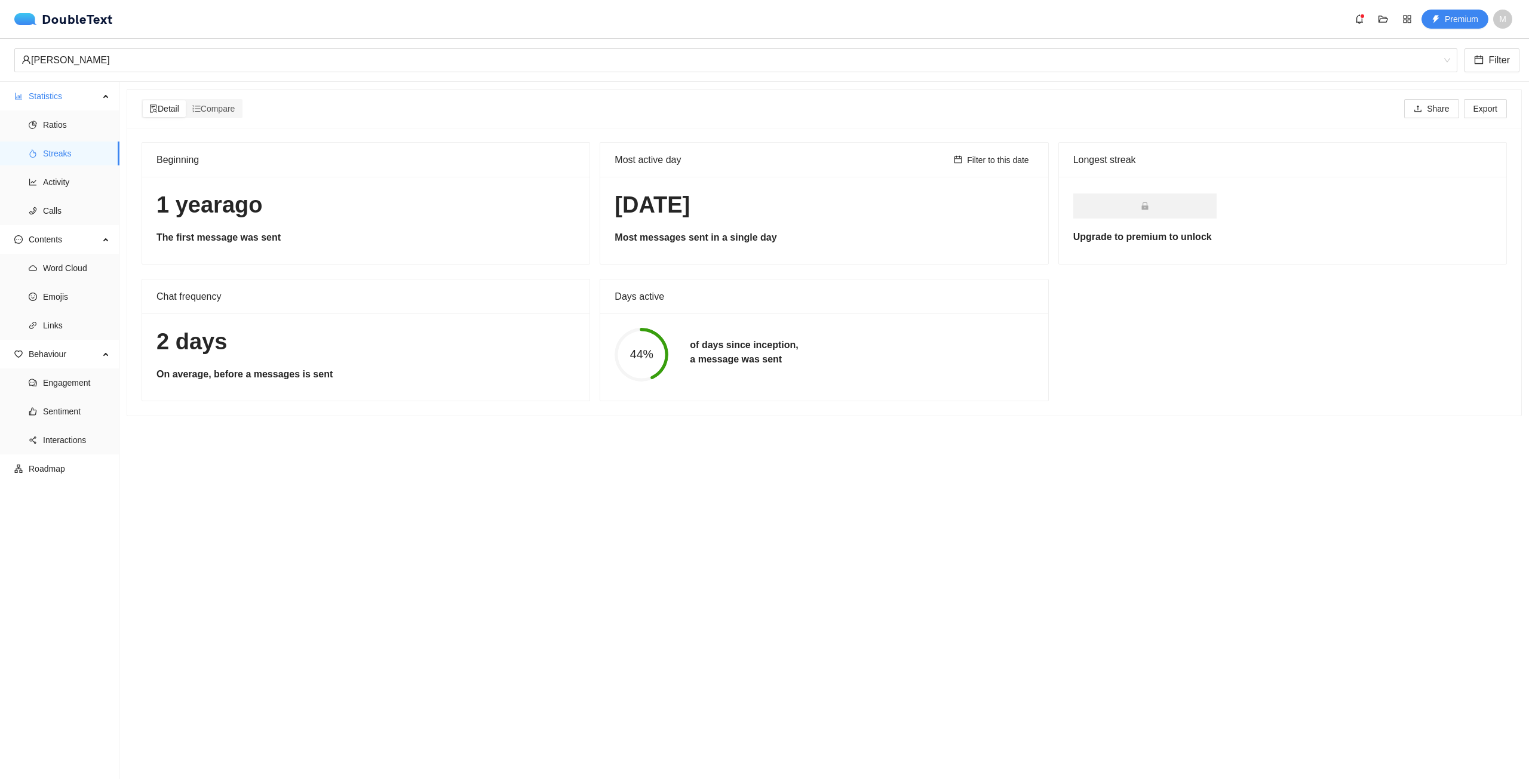
drag, startPoint x: 1492, startPoint y: 242, endPoint x: 1452, endPoint y: 219, distance: 46.1
click at [1492, 242] on div "Upgrade to premium to unlock" at bounding box center [1283, 220] width 448 height 87
click at [82, 196] on ul "Ratios Streaks Activity Calls" at bounding box center [59, 167] width 119 height 114
click at [70, 183] on span "Activity" at bounding box center [76, 182] width 67 height 24
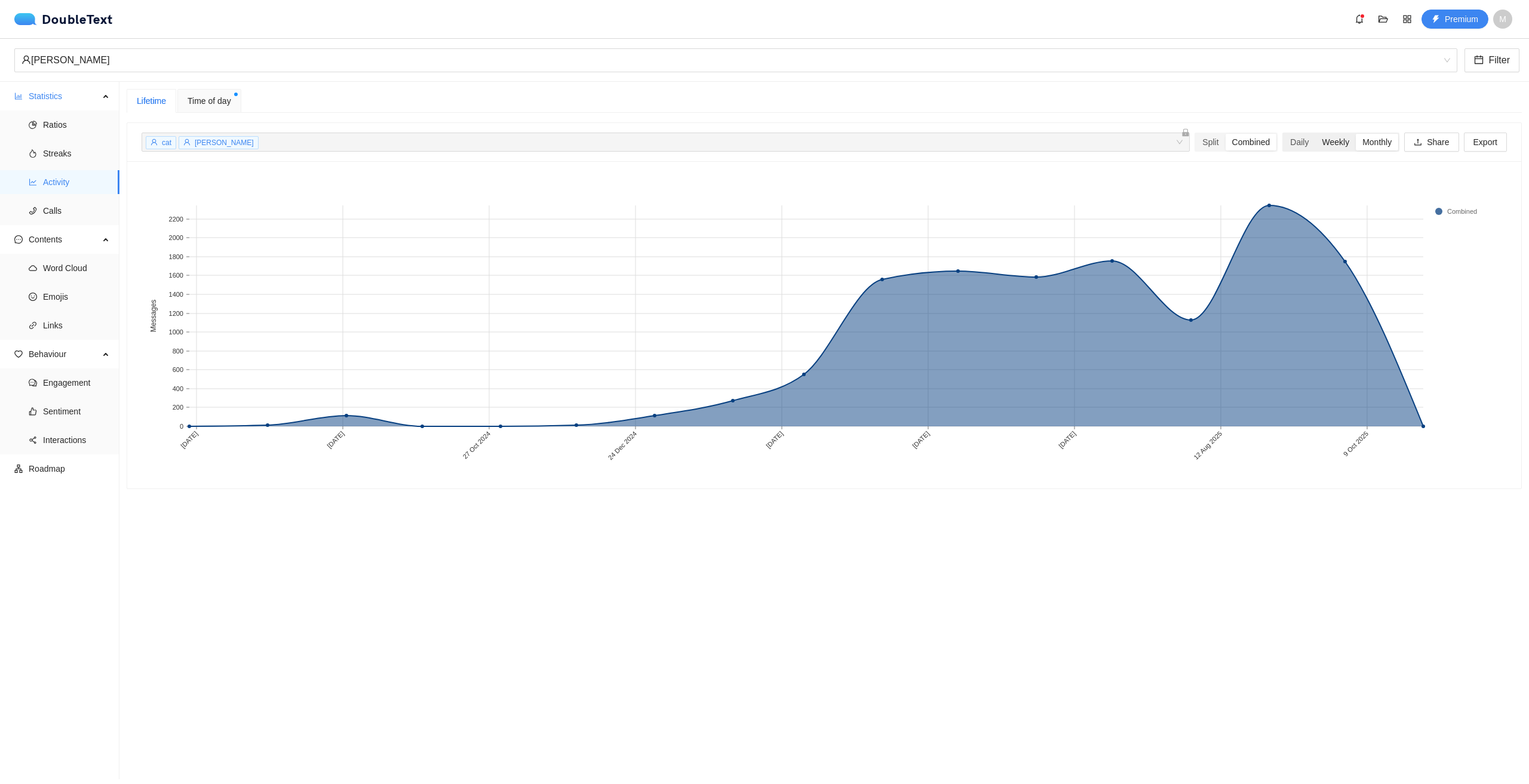
click at [1337, 147] on div "Weekly" at bounding box center [1335, 141] width 41 height 16
click at [1315, 134] on input "Weekly" at bounding box center [1315, 134] width 0 height 0
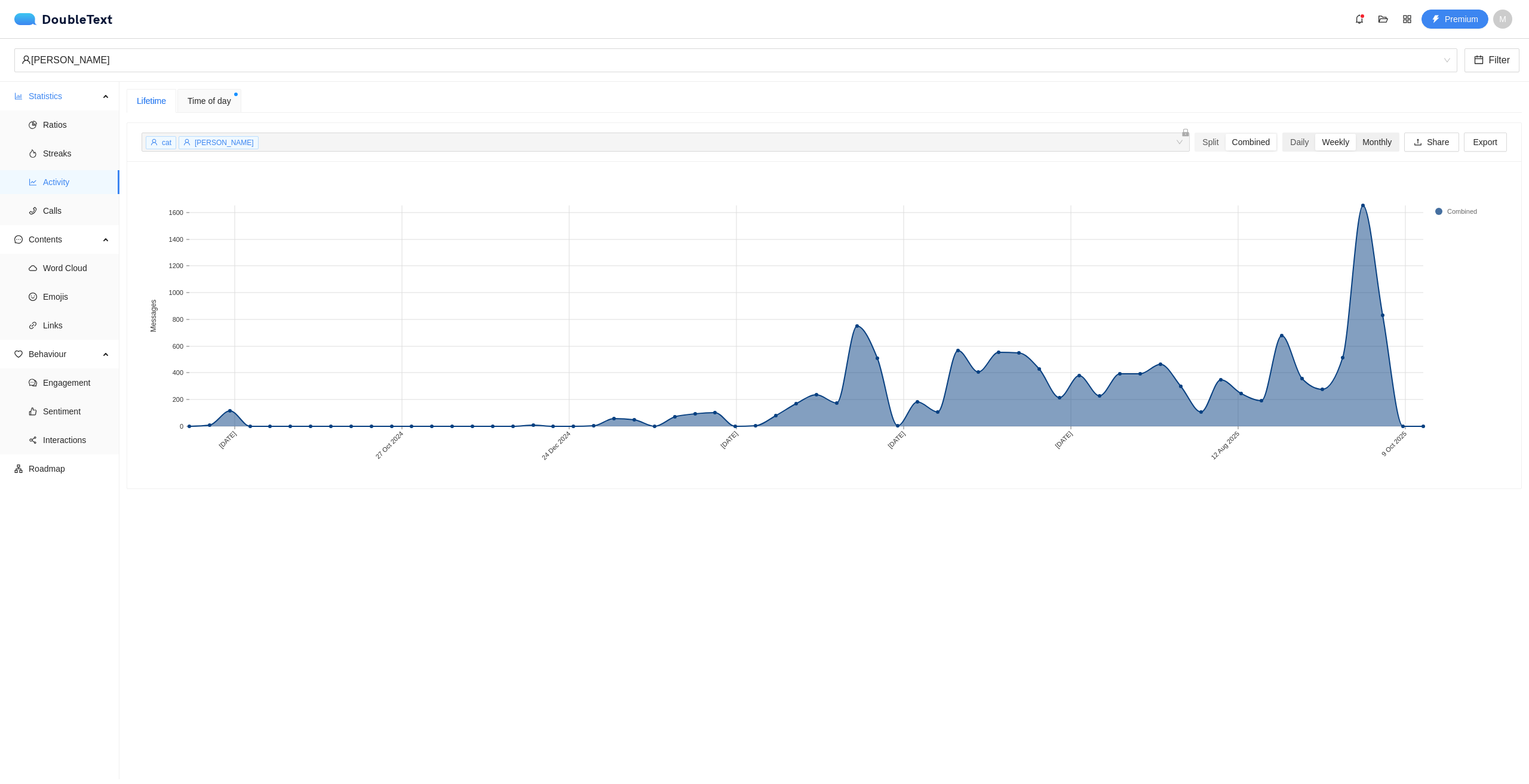
click at [1370, 147] on div "Monthly" at bounding box center [1376, 141] width 42 height 16
click at [1356, 134] on input "Monthly" at bounding box center [1356, 134] width 0 height 0
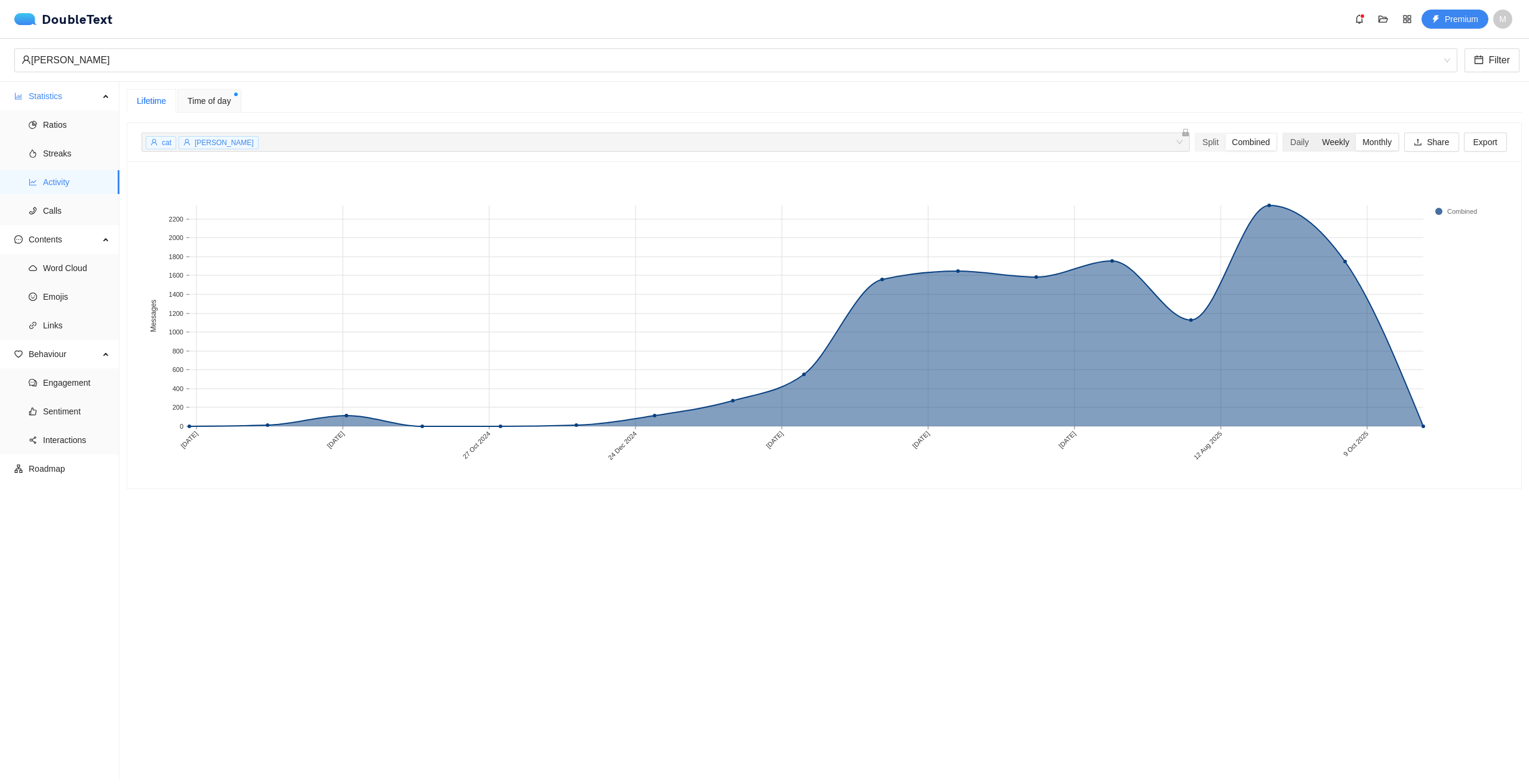
click at [1333, 145] on div "Weekly" at bounding box center [1335, 141] width 41 height 16
click at [1315, 134] on input "Weekly" at bounding box center [1315, 134] width 0 height 0
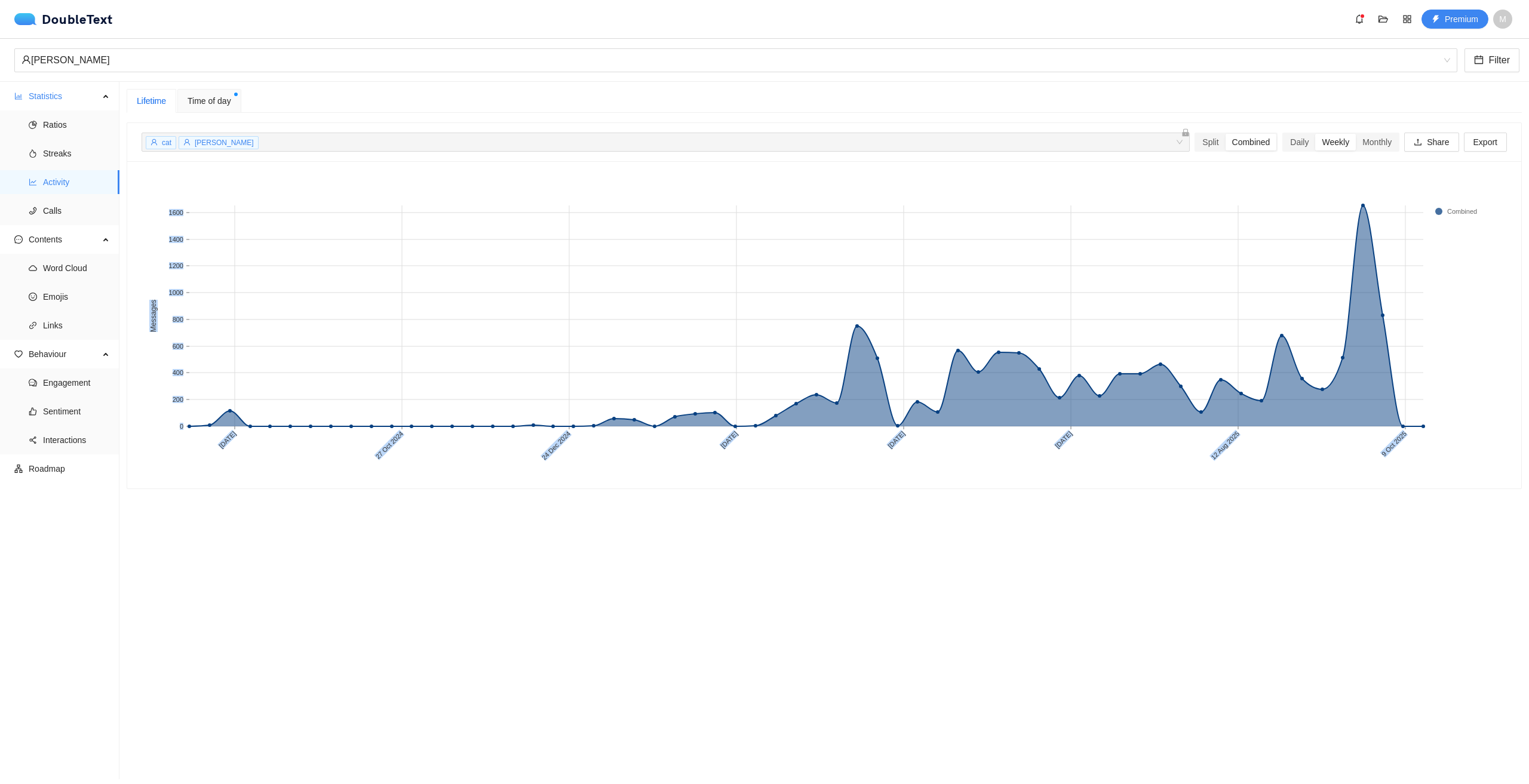
drag, startPoint x: 1453, startPoint y: 211, endPoint x: 1484, endPoint y: 210, distance: 31.0
click at [1484, 210] on icon "[DATE] [DATE] [DATE] [DATE] [DATE] [DATE] [DATE] [DATE] 0 200 400 600 800 1000 …" at bounding box center [820, 324] width 1356 height 298
drag, startPoint x: 1482, startPoint y: 210, endPoint x: 1453, endPoint y: 211, distance: 29.0
click at [1455, 210] on rect at bounding box center [1459, 212] width 48 height 12
click at [1307, 641] on section "Lifetime Time of day cat [PERSON_NAME] + 0 ... Split Combined Daily Weekly Mont…" at bounding box center [824, 430] width 1409 height 697
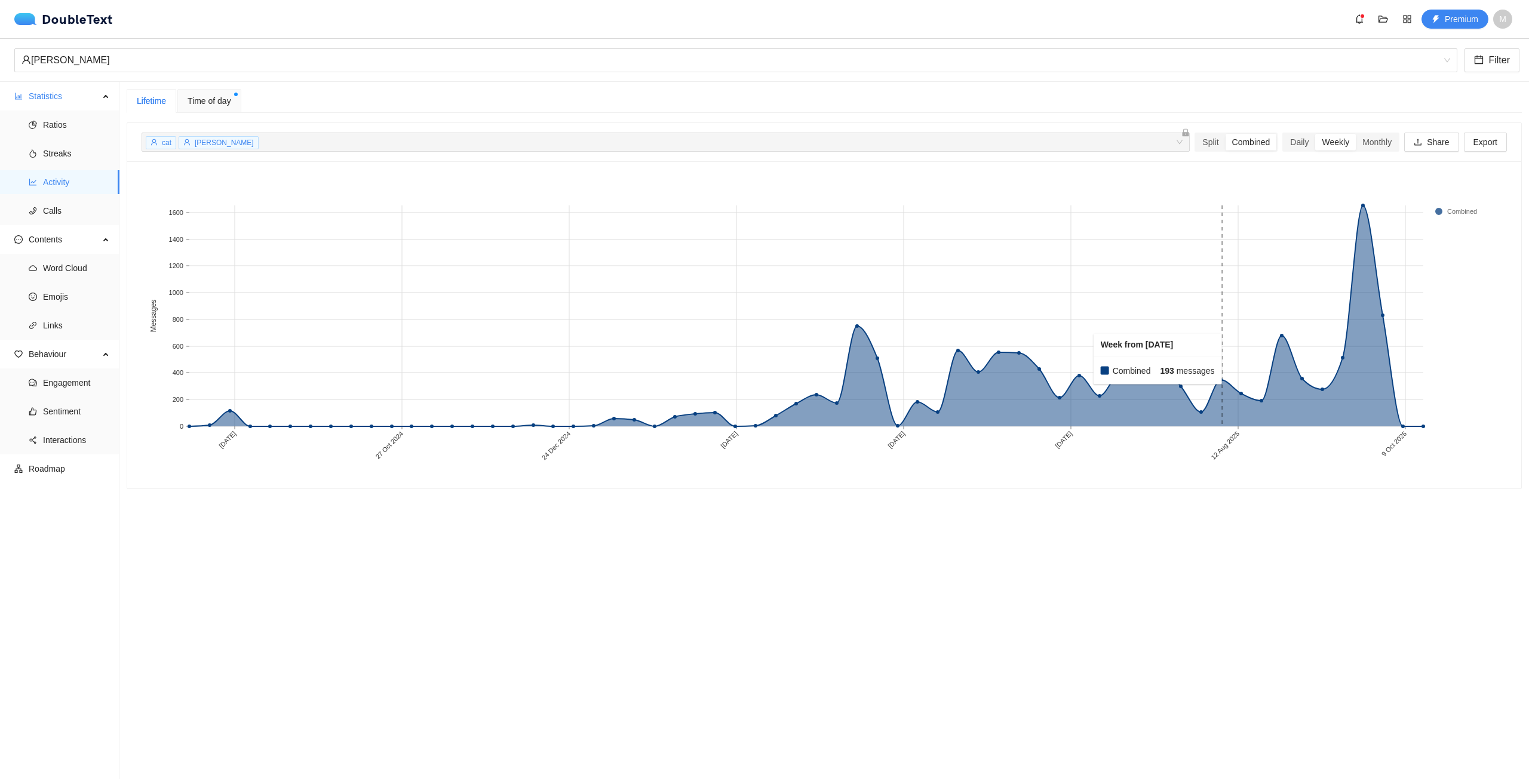
drag, startPoint x: 1202, startPoint y: 354, endPoint x: 1269, endPoint y: 356, distance: 67.0
click at [1269, 356] on g "[DATE] [DATE] [DATE] [DATE] [DATE] [DATE] [DATE] [DATE] 0 200 400 600 800 1000 …" at bounding box center [816, 332] width 1334 height 258
click at [1327, 532] on section "Lifetime Time of day cat [PERSON_NAME] + 0 ... Split Combined Daily Weekly Mont…" at bounding box center [824, 430] width 1409 height 697
click at [1199, 139] on div "Split" at bounding box center [1211, 141] width 29 height 16
click at [1196, 134] on input "Split" at bounding box center [1196, 134] width 0 height 0
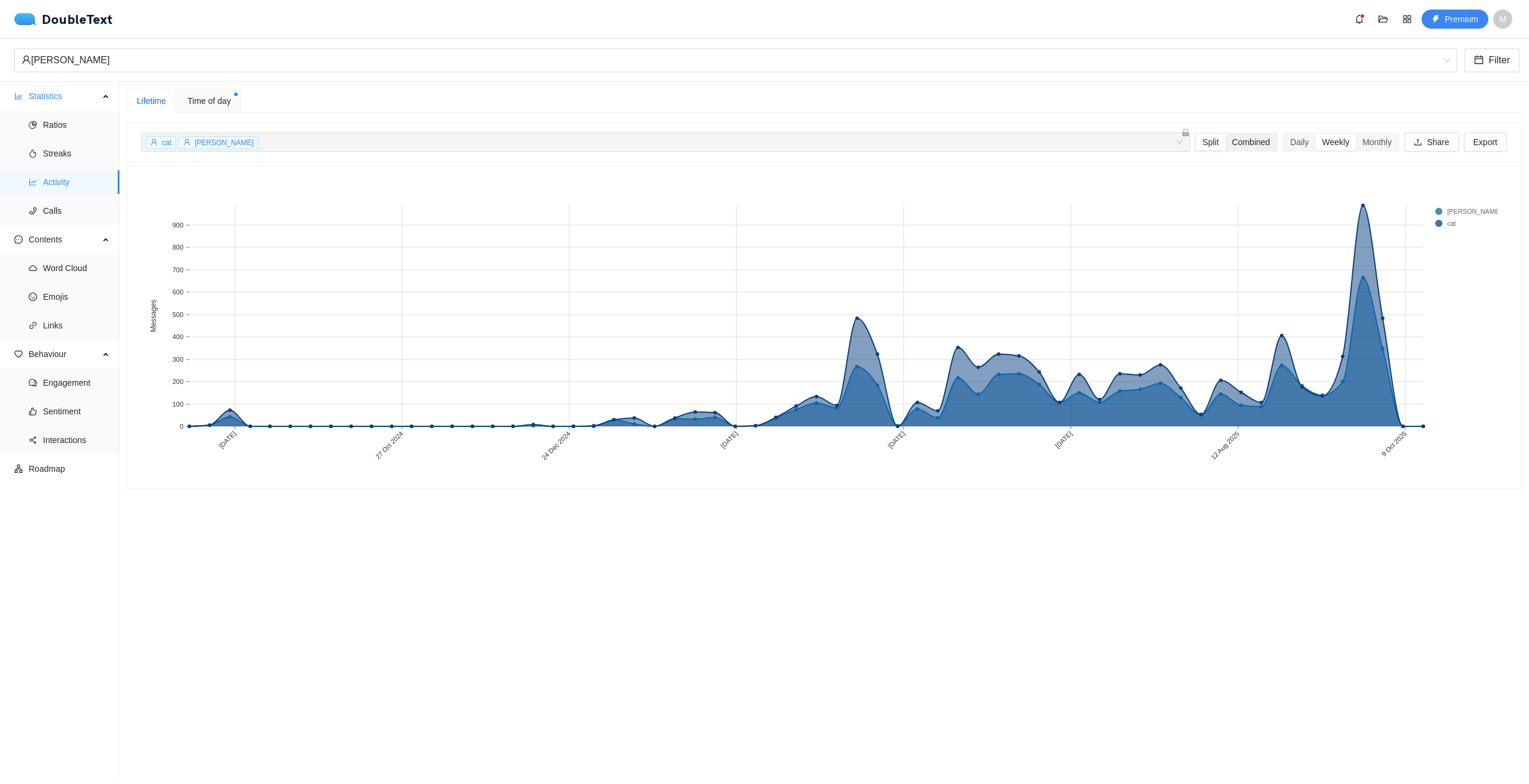
click at [1225, 144] on div "Combined" at bounding box center [1251, 141] width 51 height 16
click at [1225, 134] on input "Combined" at bounding box center [1225, 134] width 0 height 0
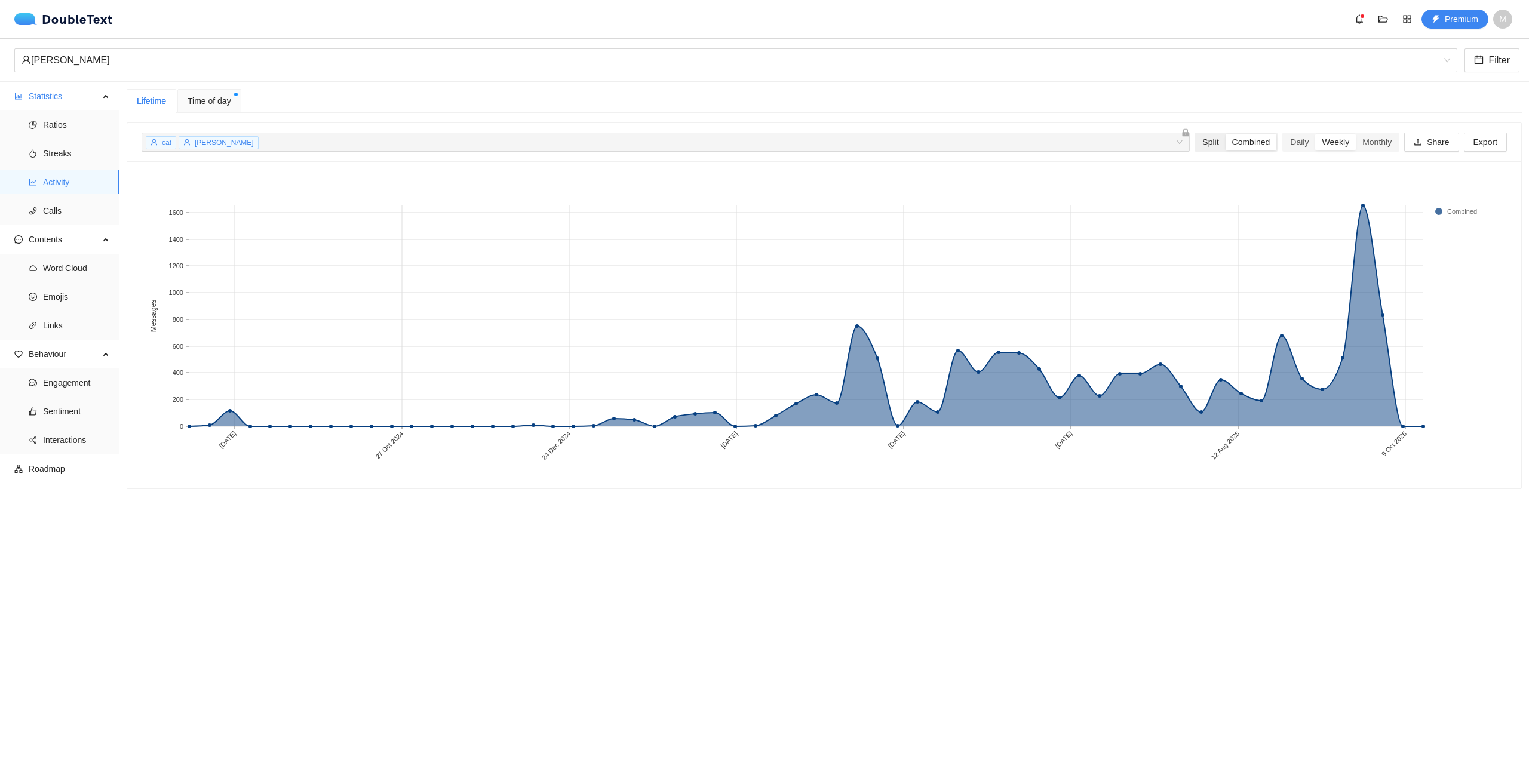
click at [1208, 144] on div "Split" at bounding box center [1211, 141] width 29 height 16
click at [1196, 134] on input "Split" at bounding box center [1196, 134] width 0 height 0
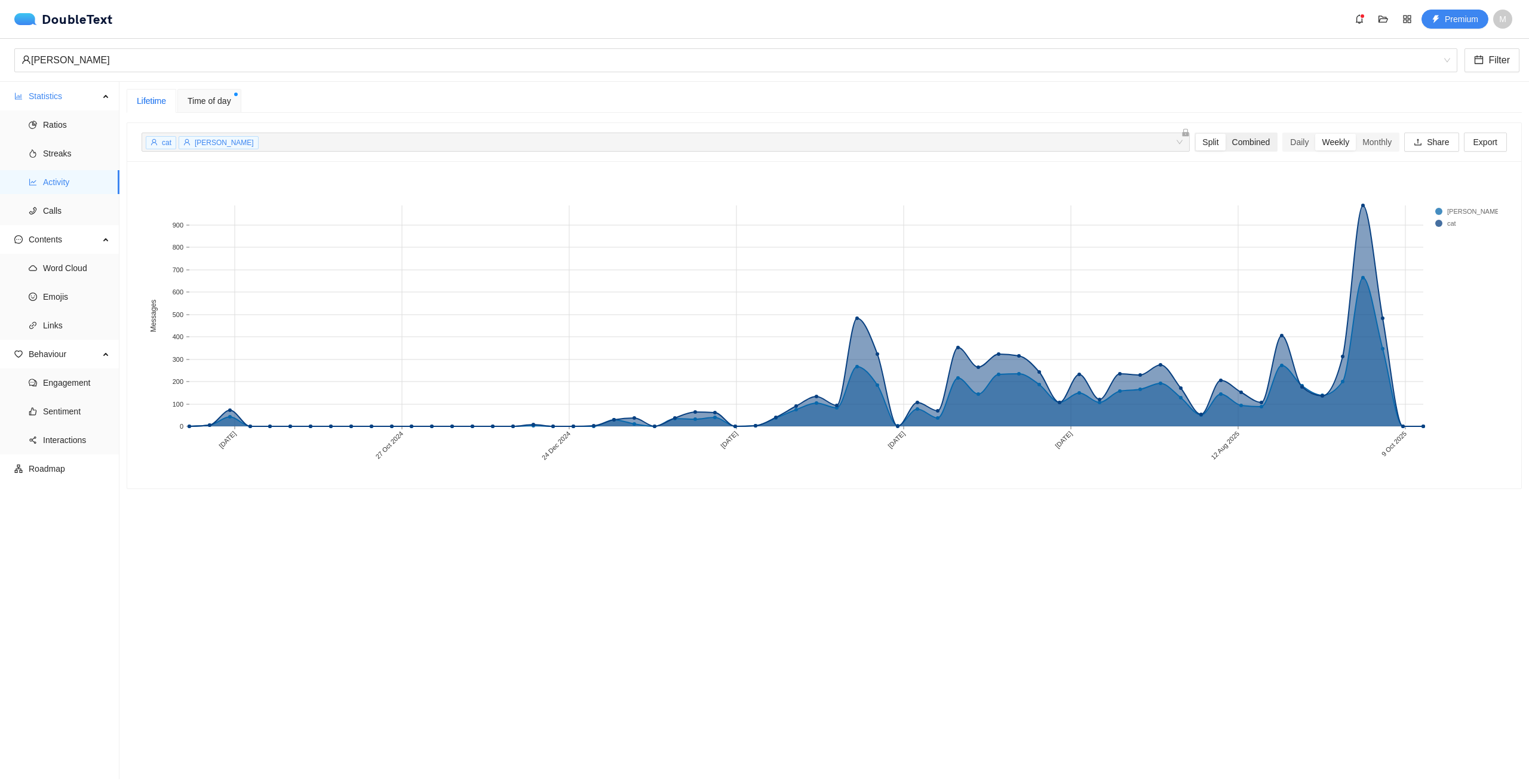
click at [1230, 148] on div "Combined" at bounding box center [1251, 141] width 51 height 16
click at [1225, 134] on input "Combined" at bounding box center [1225, 134] width 0 height 0
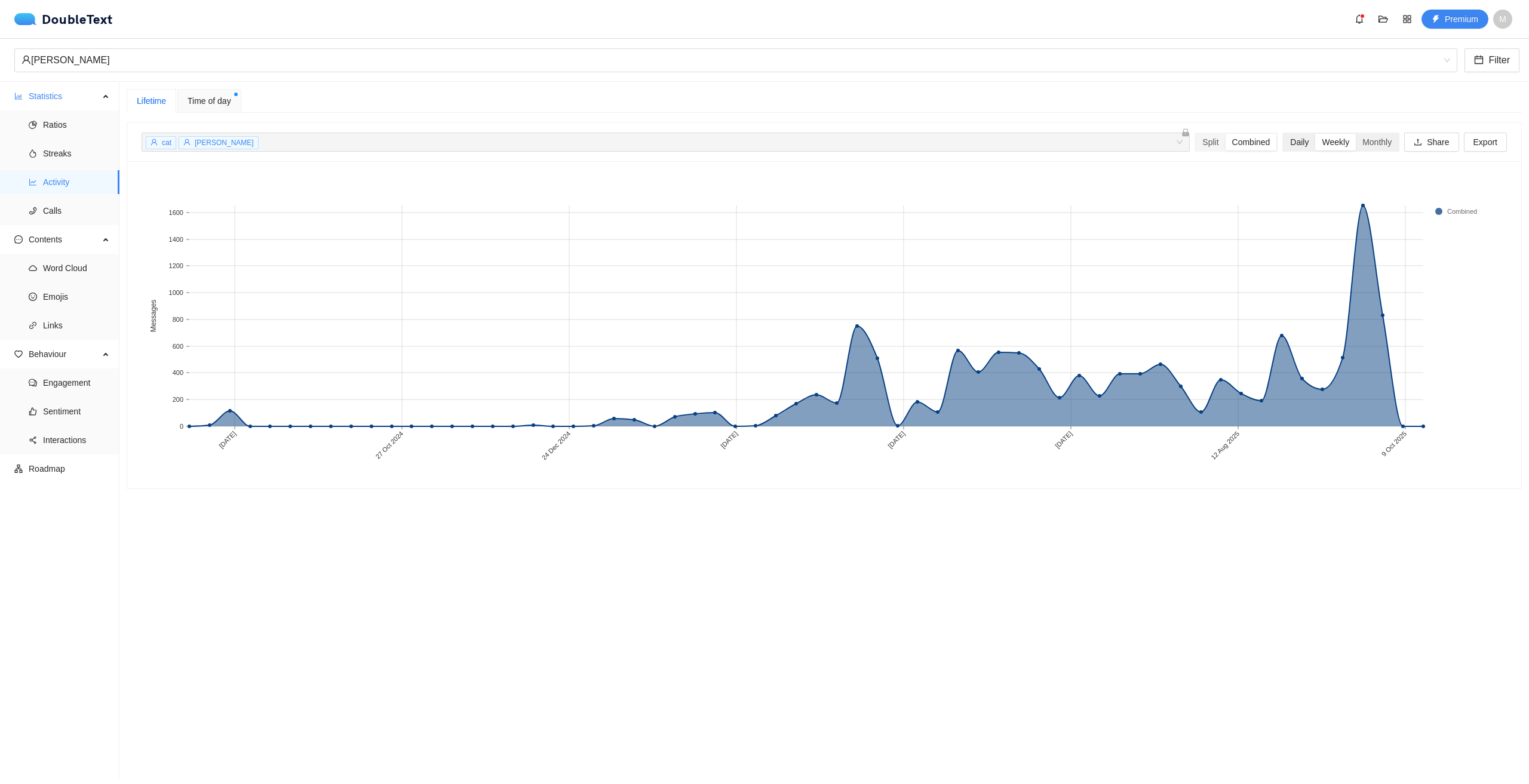
click at [1290, 140] on div "Daily" at bounding box center [1299, 141] width 31 height 16
click at [1284, 134] on input "Daily" at bounding box center [1284, 134] width 0 height 0
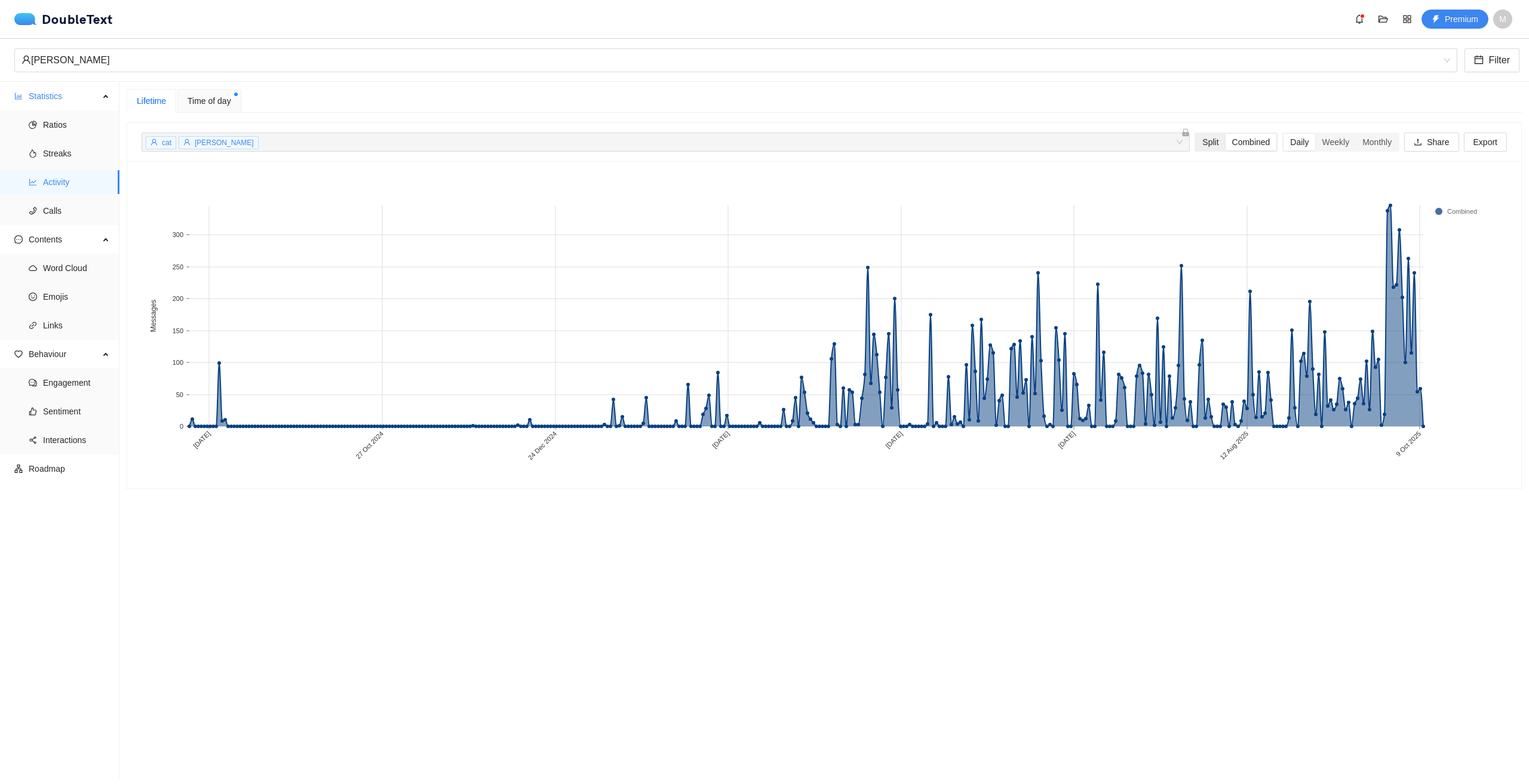
click at [1196, 145] on div "Split" at bounding box center [1211, 141] width 29 height 16
click at [1196, 134] on input "Split" at bounding box center [1196, 134] width 0 height 0
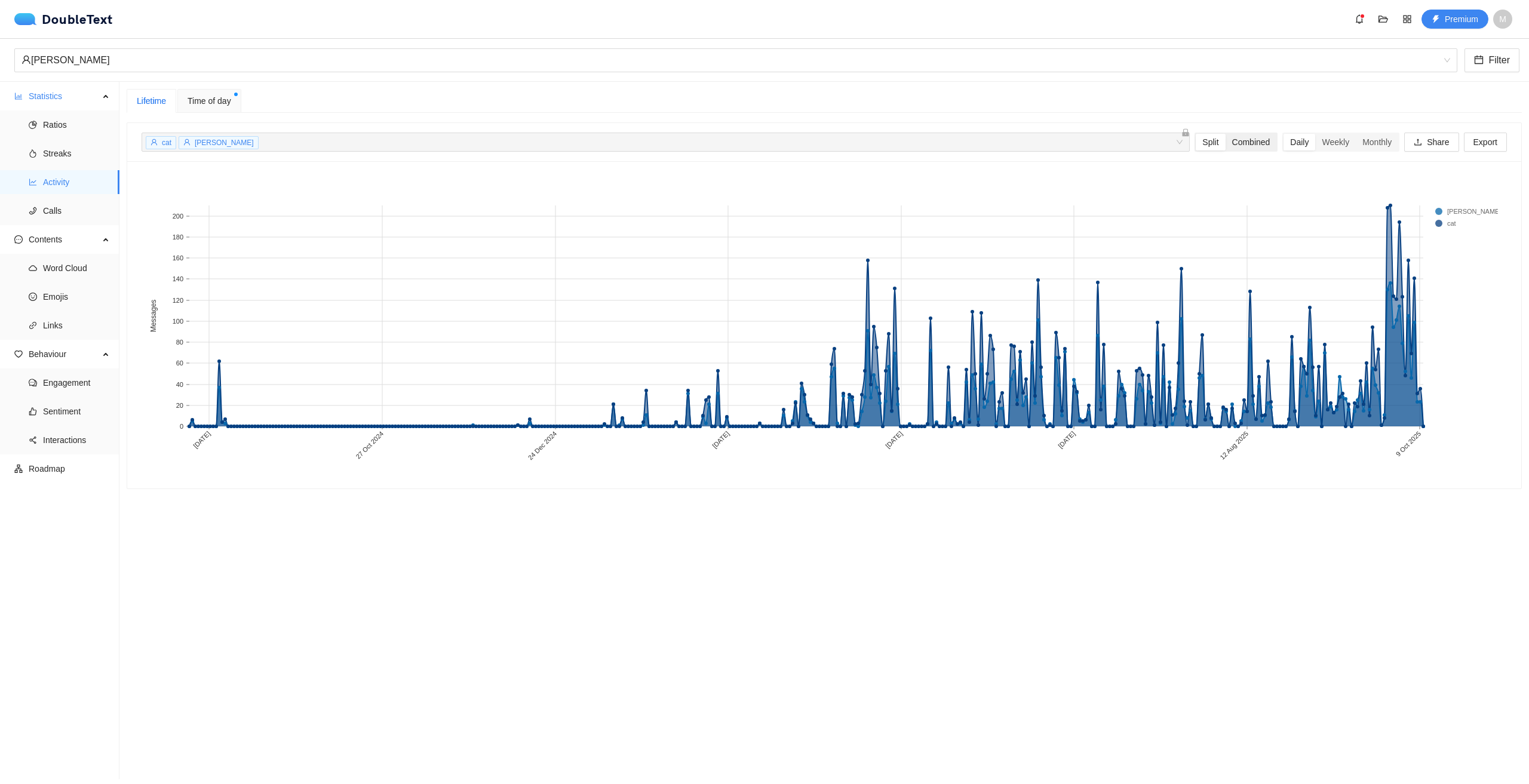
click at [1226, 143] on div "Combined" at bounding box center [1251, 141] width 51 height 16
click at [1225, 134] on input "Combined" at bounding box center [1225, 134] width 0 height 0
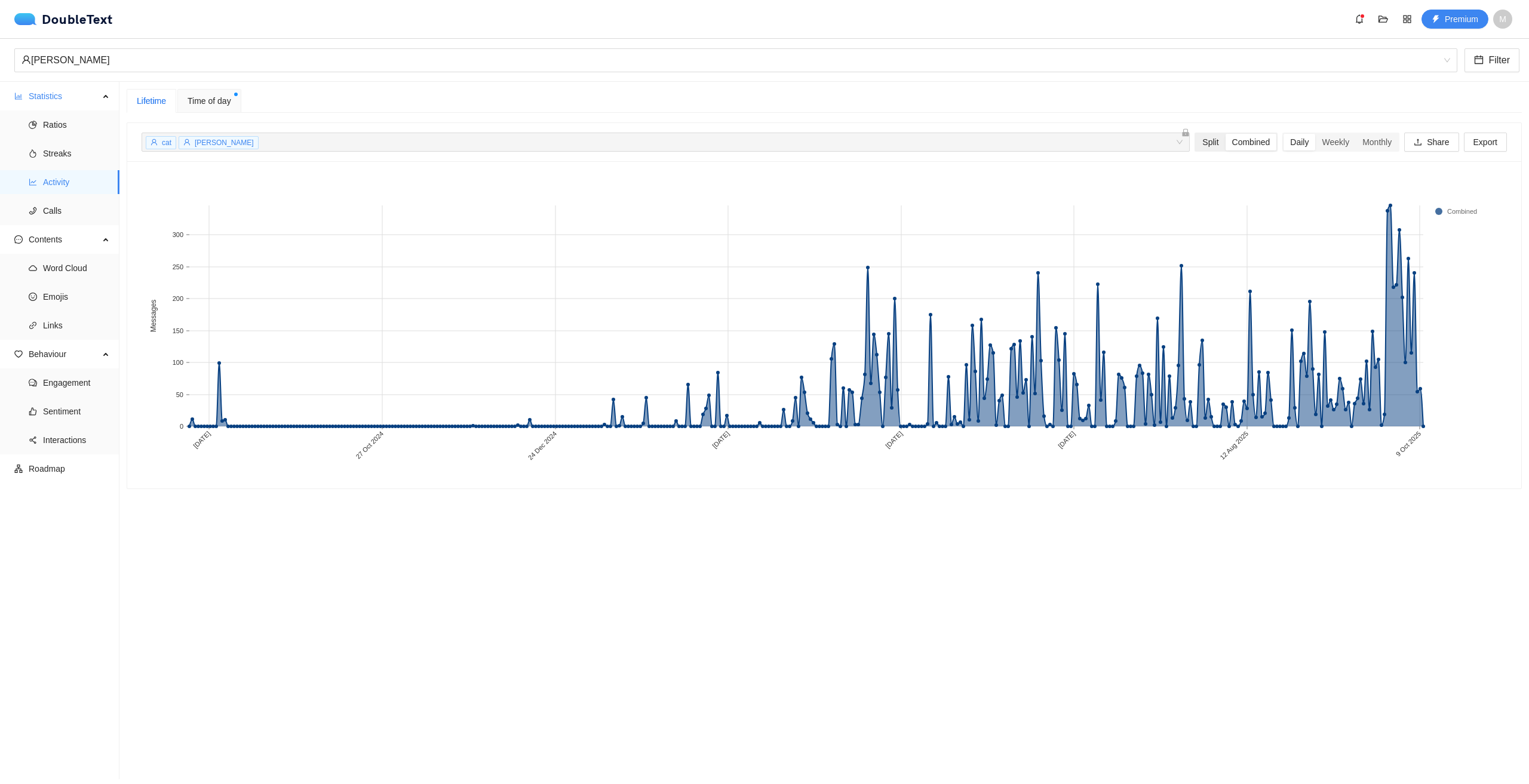
click at [1206, 142] on div "Split" at bounding box center [1211, 141] width 29 height 16
click at [1196, 134] on input "Split" at bounding box center [1196, 134] width 0 height 0
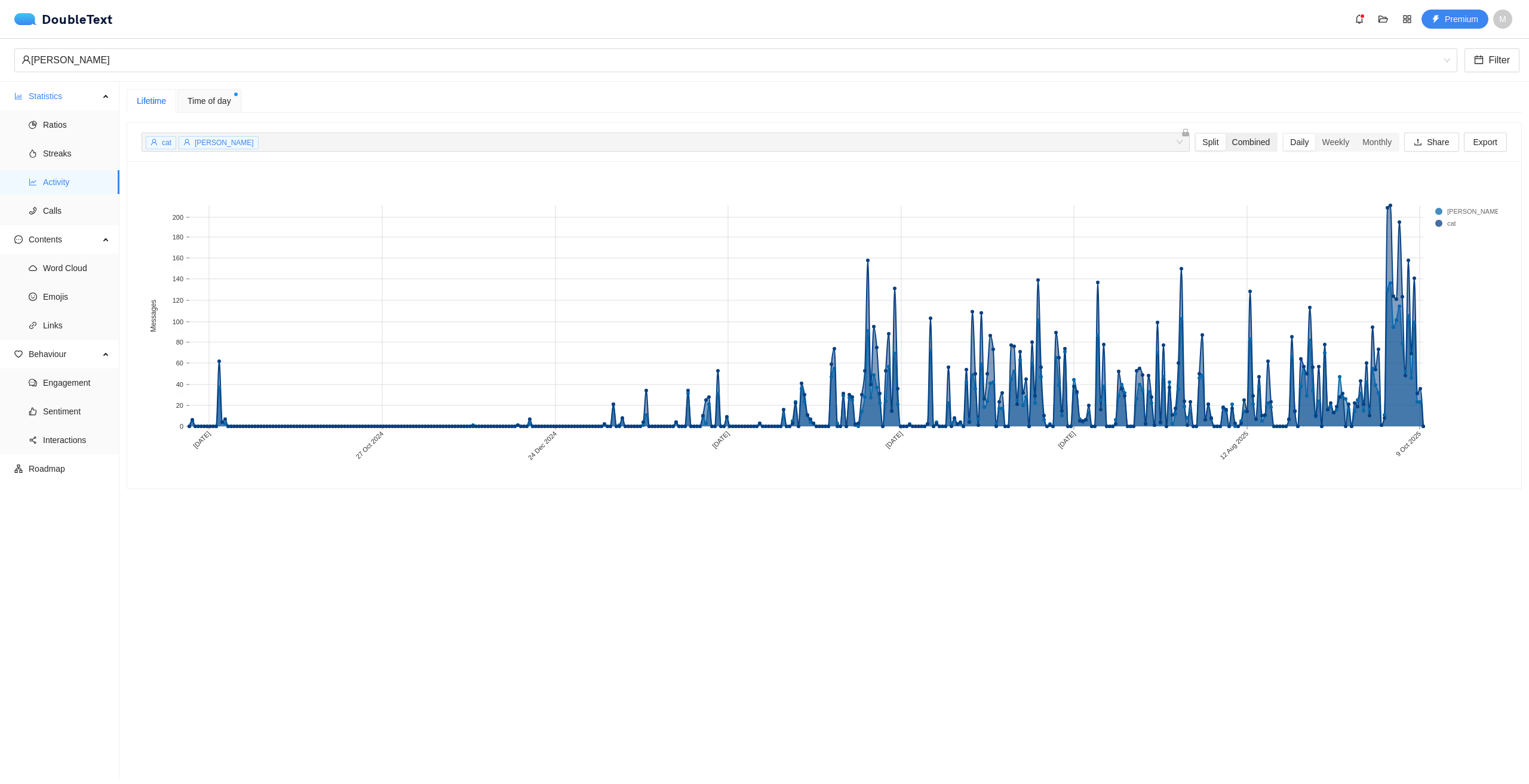
click at [1235, 143] on div "Combined" at bounding box center [1251, 141] width 51 height 16
click at [1225, 134] on input "Combined" at bounding box center [1225, 134] width 0 height 0
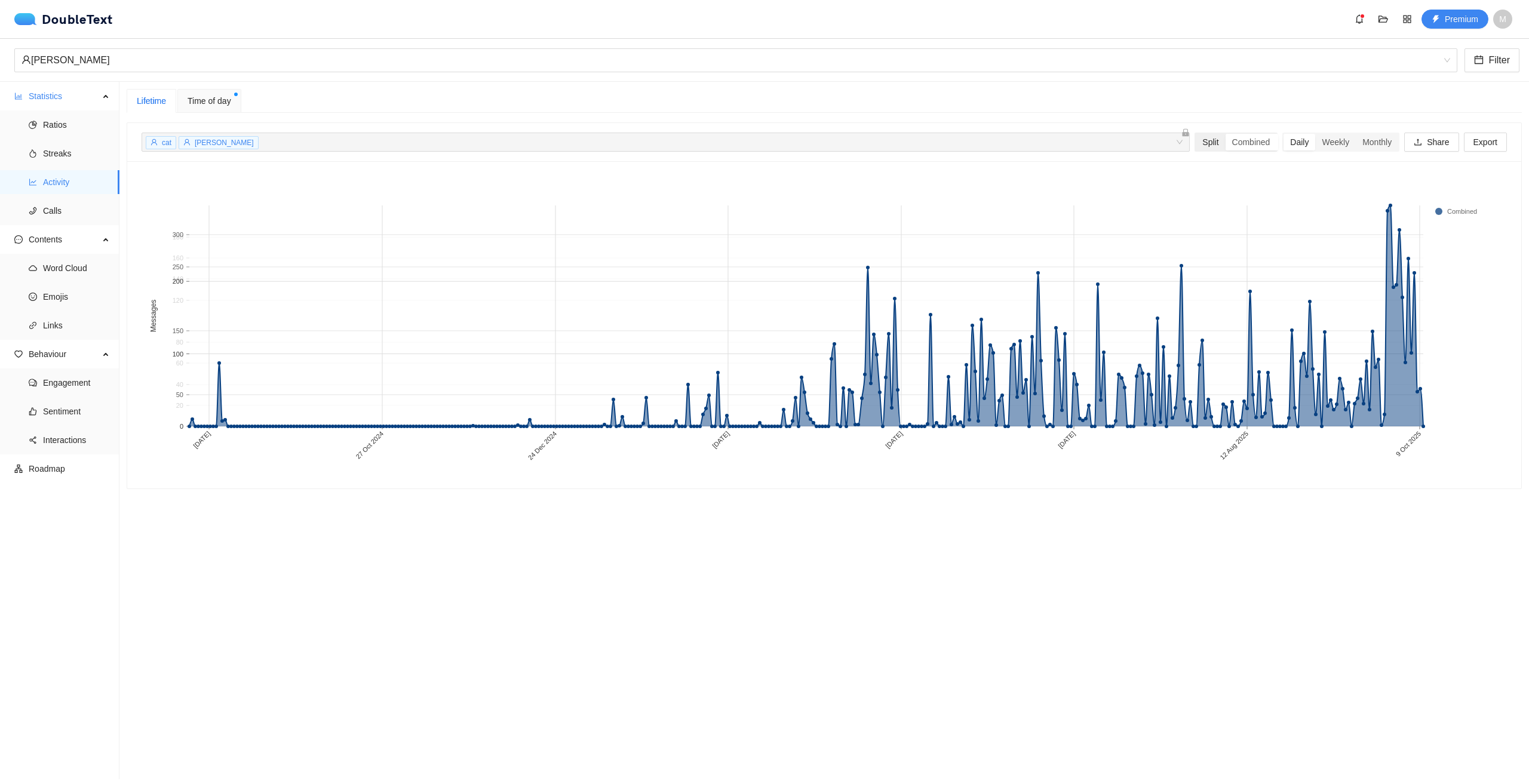
click at [1196, 141] on div "Split" at bounding box center [1211, 141] width 29 height 16
click at [1196, 134] on input "Split" at bounding box center [1196, 134] width 0 height 0
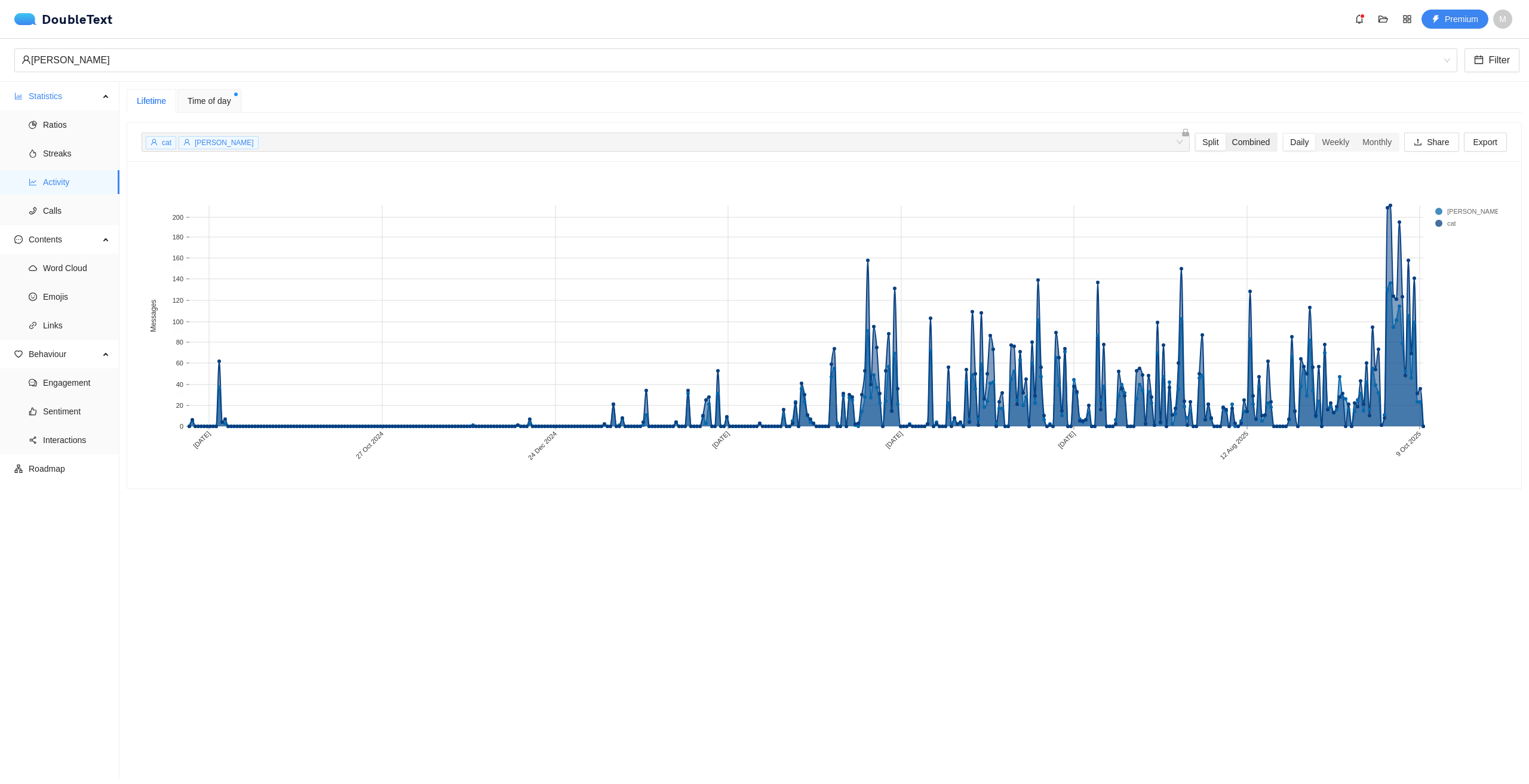
click at [1232, 141] on div "Combined" at bounding box center [1251, 141] width 51 height 16
click at [1225, 134] on input "Combined" at bounding box center [1225, 134] width 0 height 0
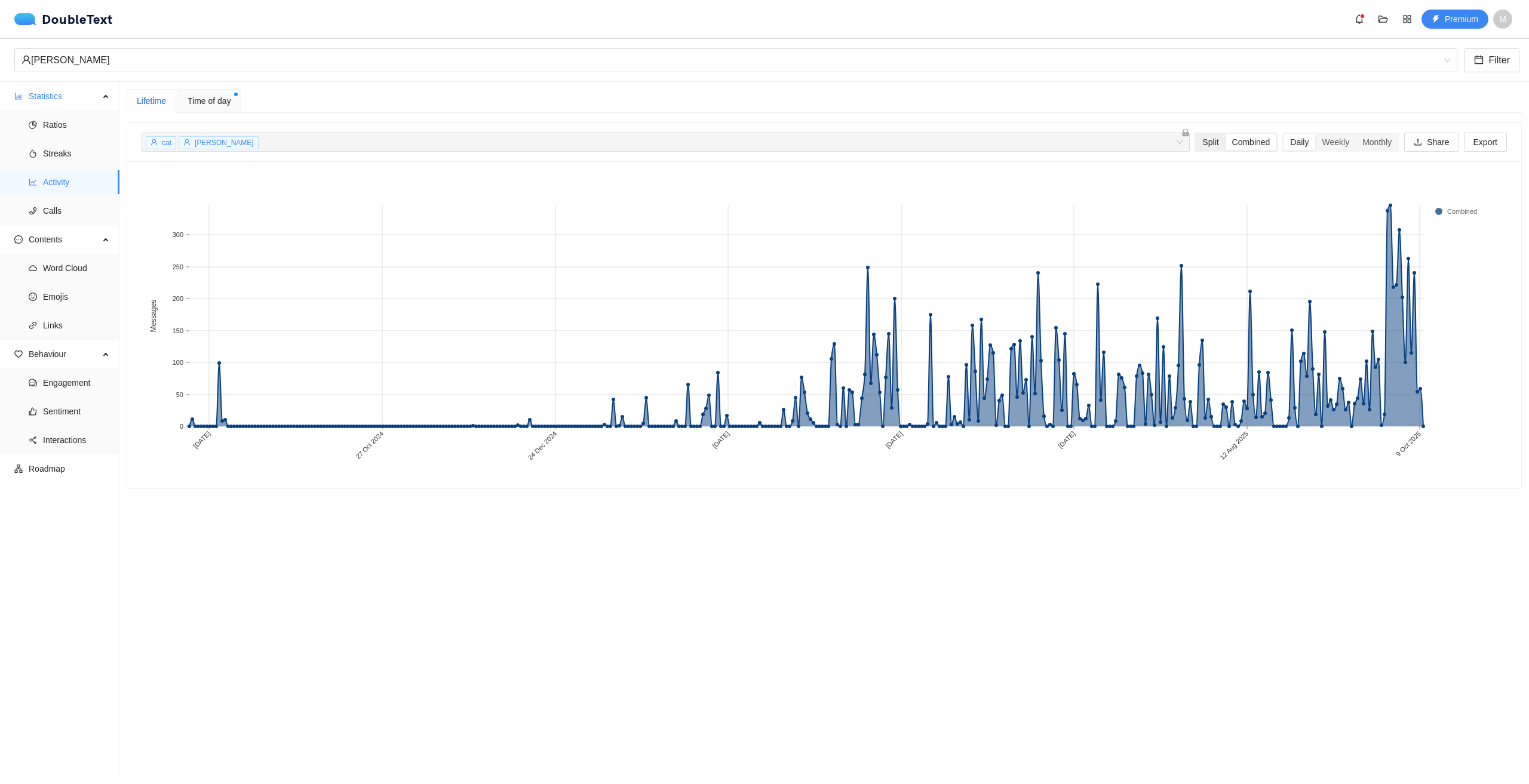
click at [1204, 140] on div "Split" at bounding box center [1211, 141] width 29 height 16
click at [1196, 134] on input "Split" at bounding box center [1196, 134] width 0 height 0
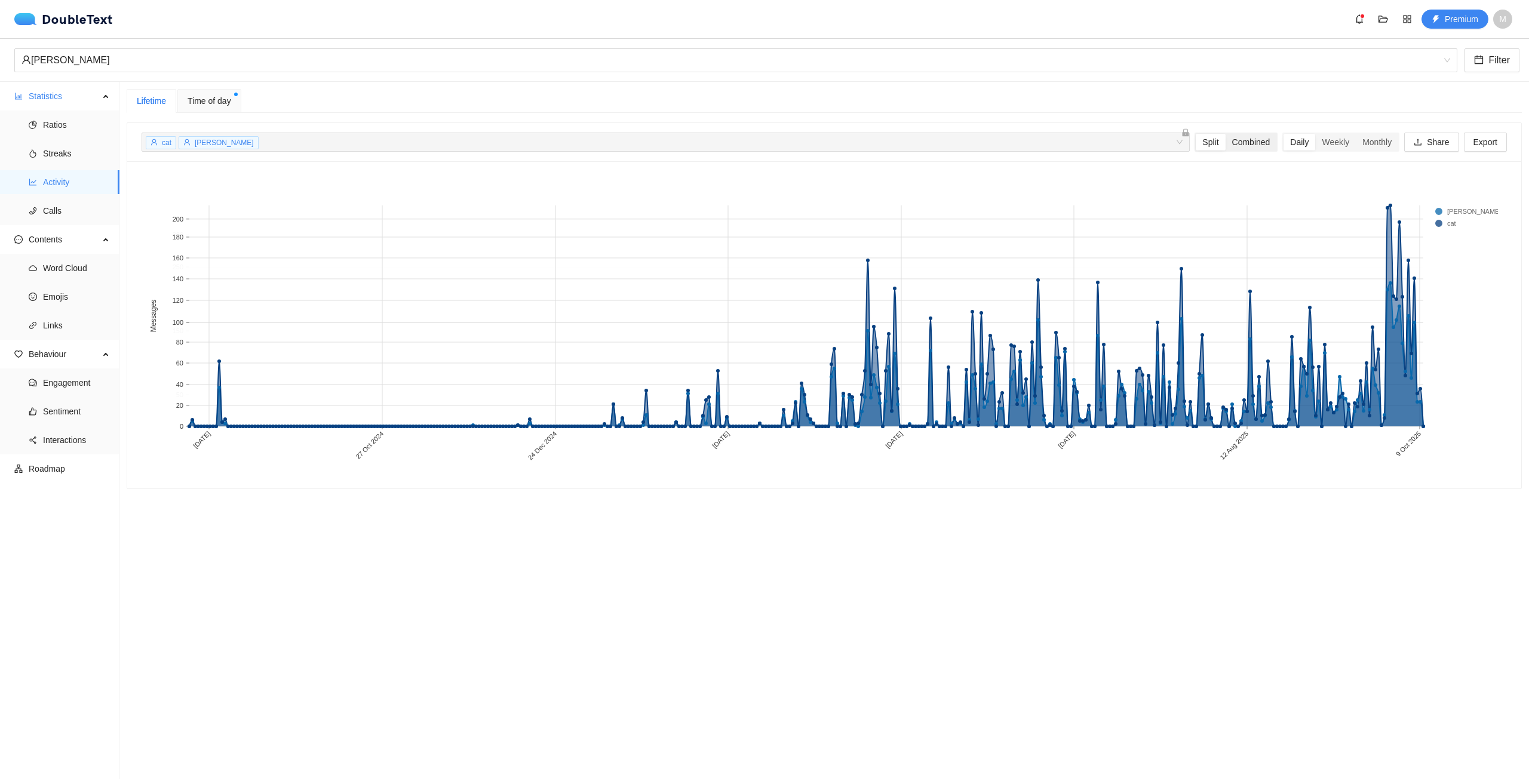
click at [1243, 140] on div "Combined" at bounding box center [1251, 141] width 51 height 16
click at [1225, 134] on input "Combined" at bounding box center [1225, 134] width 0 height 0
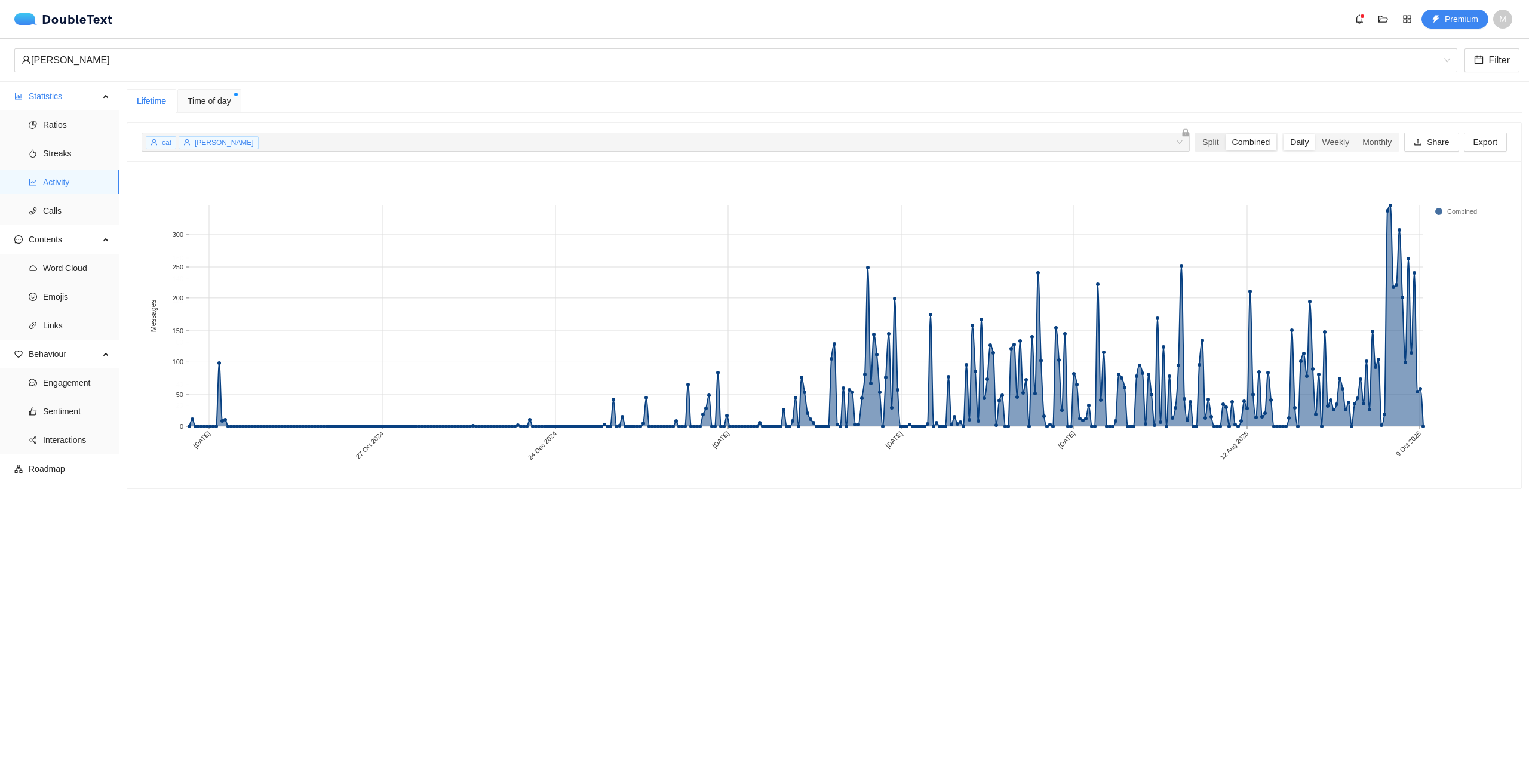
click at [1225, 141] on div "Combined" at bounding box center [1251, 141] width 51 height 16
click at [1225, 134] on input "Combined" at bounding box center [1225, 134] width 0 height 0
click at [1202, 139] on div "Split" at bounding box center [1211, 141] width 29 height 16
click at [1196, 134] on input "Split" at bounding box center [1196, 134] width 0 height 0
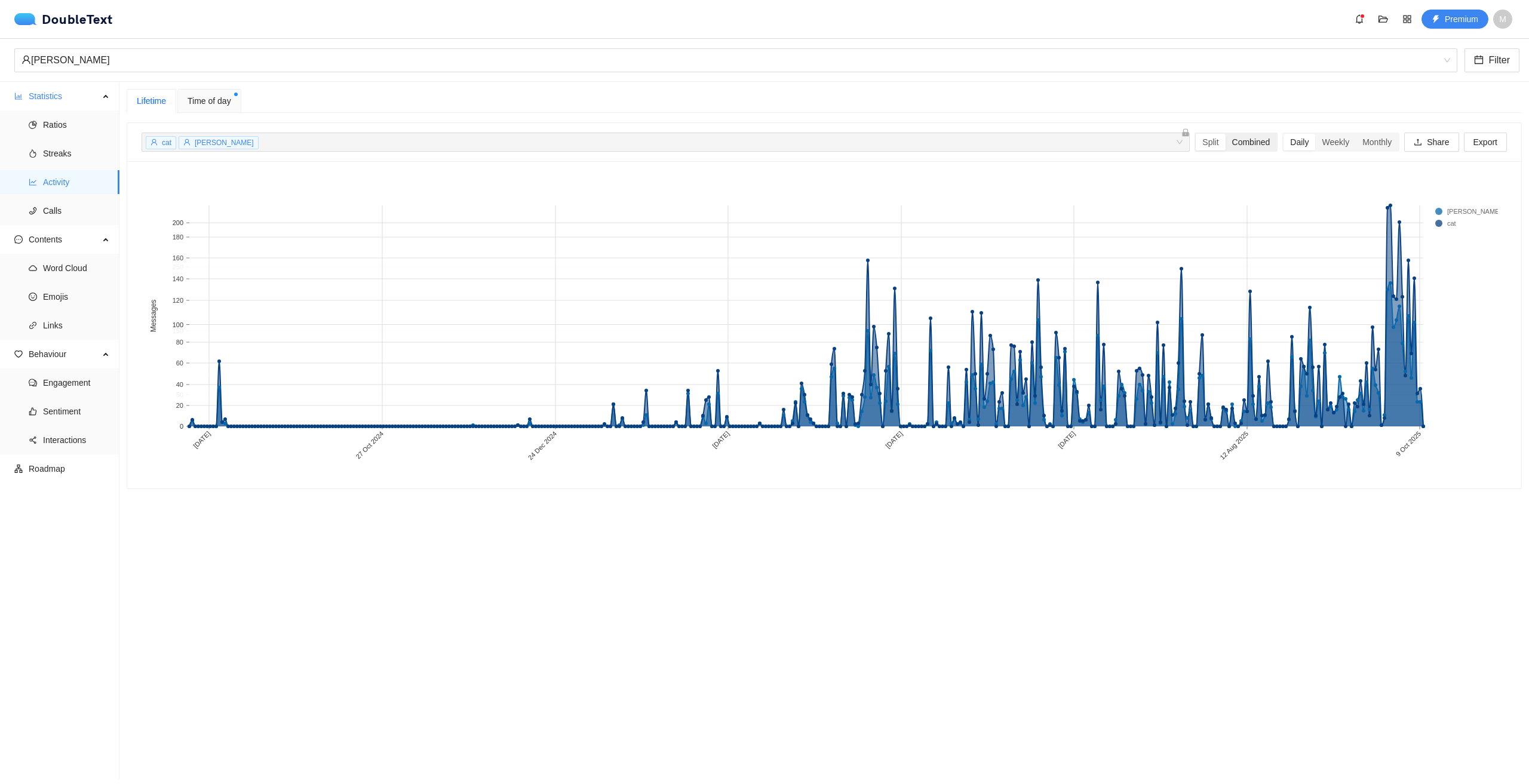
click at [1240, 139] on div "Combined" at bounding box center [1251, 141] width 51 height 16
click at [1225, 134] on input "Combined" at bounding box center [1225, 134] width 0 height 0
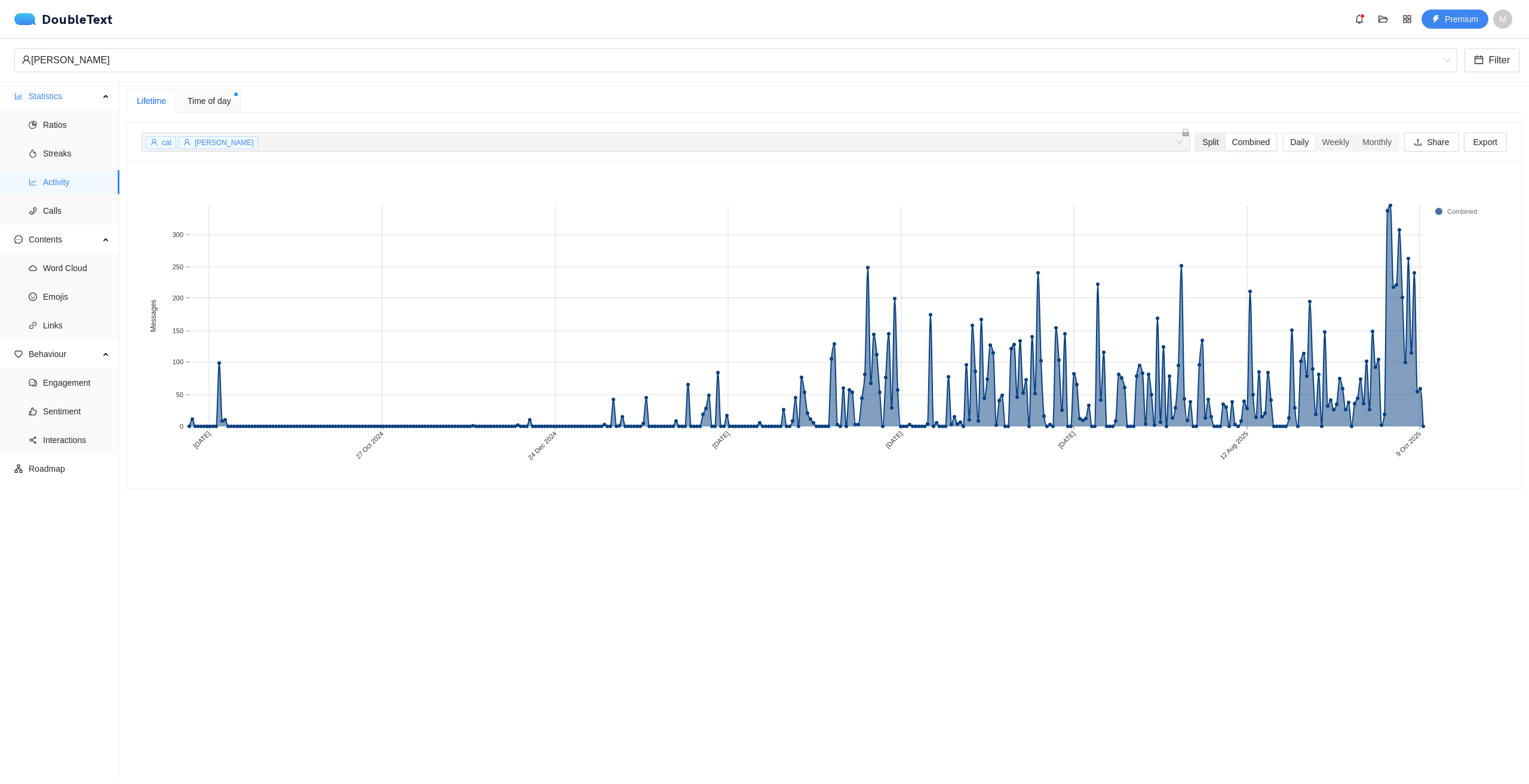
click at [1212, 140] on div "Split" at bounding box center [1211, 141] width 29 height 16
click at [1196, 134] on input "Split" at bounding box center [1196, 134] width 0 height 0
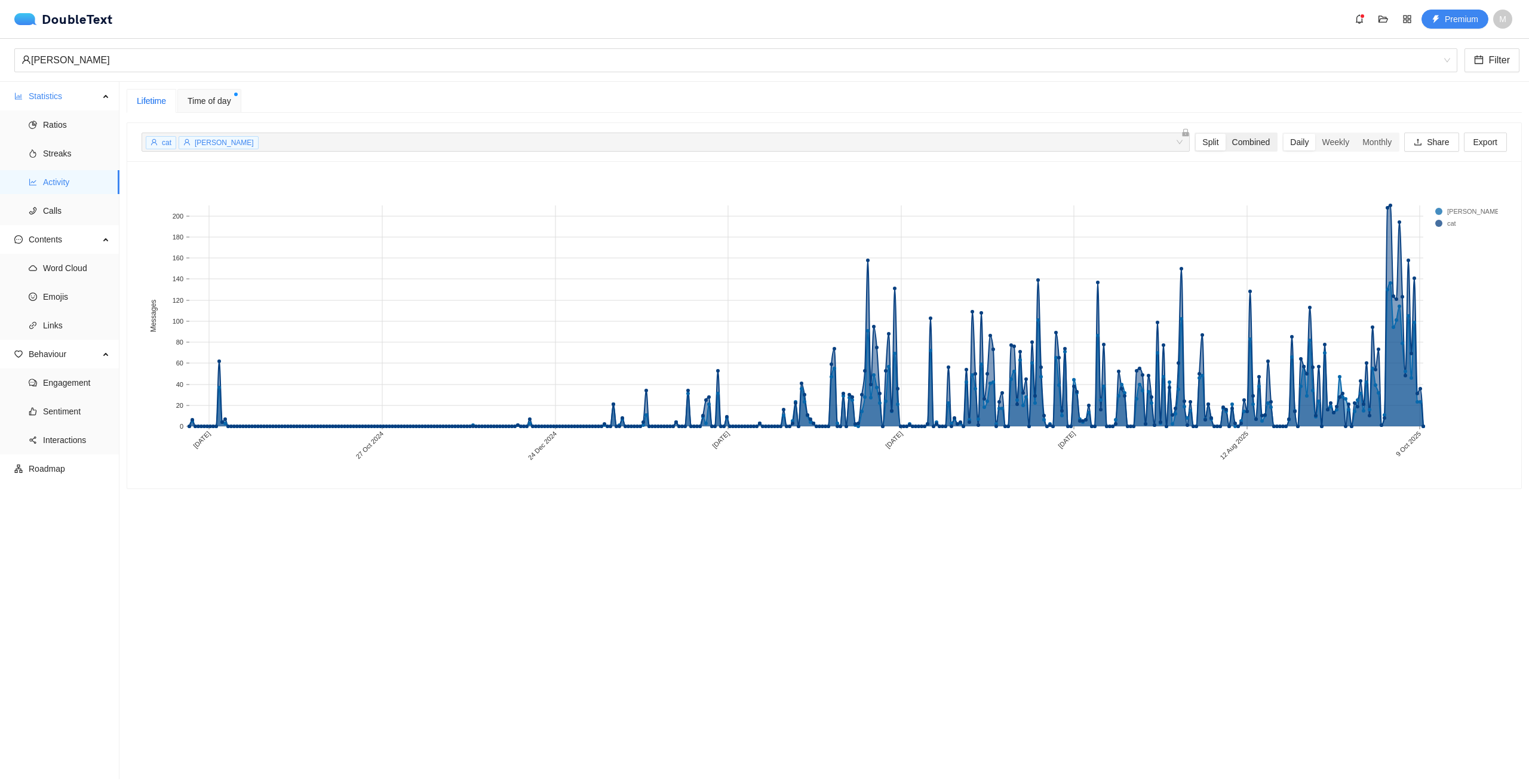
click at [1244, 140] on div "Combined" at bounding box center [1251, 141] width 51 height 16
click at [1225, 134] on input "Combined" at bounding box center [1225, 134] width 0 height 0
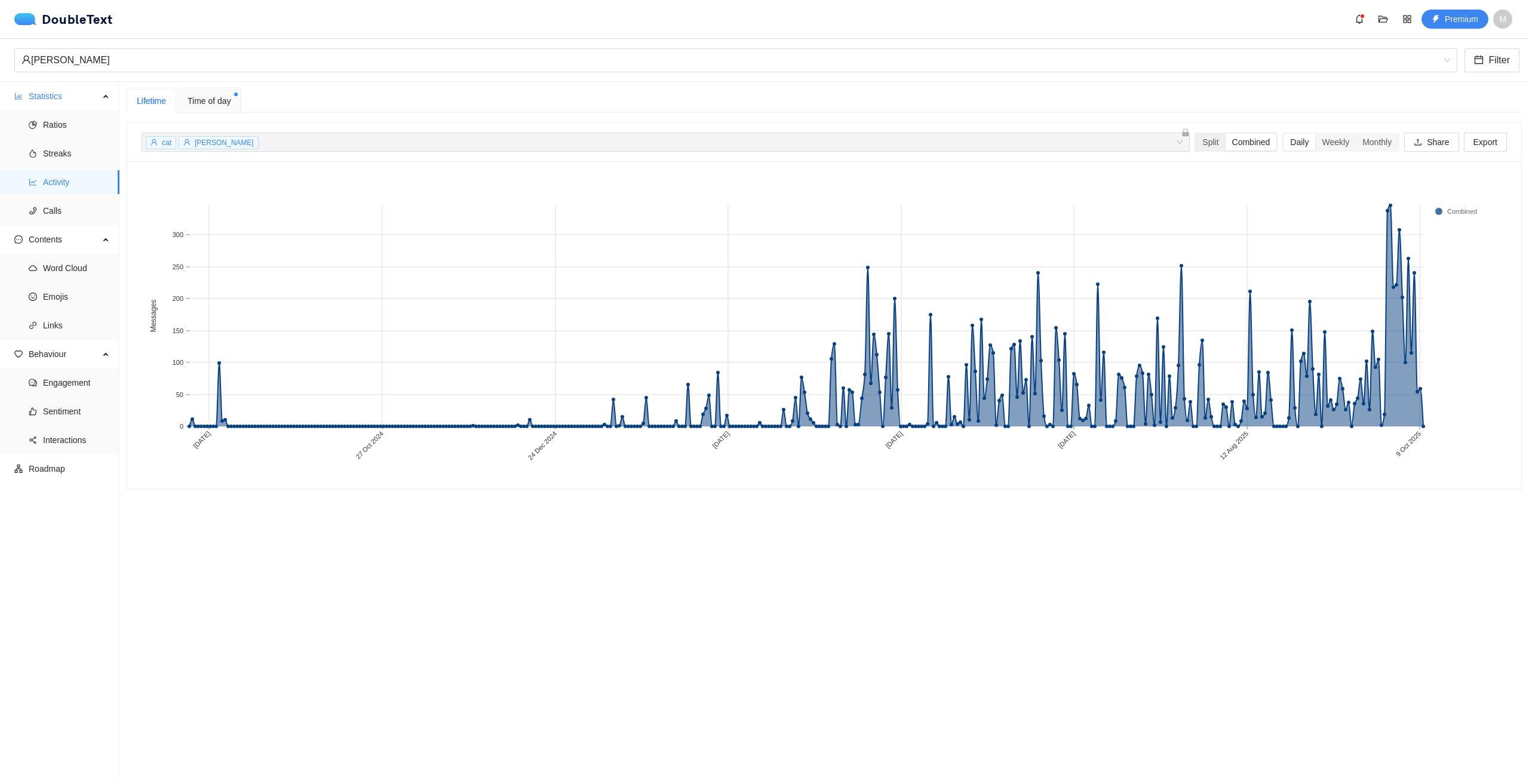
click at [1225, 139] on div "Combined" at bounding box center [1251, 141] width 51 height 16
click at [1225, 134] on input "Combined" at bounding box center [1225, 134] width 0 height 0
click at [1202, 139] on div "Split" at bounding box center [1211, 141] width 29 height 16
click at [1196, 134] on input "Split" at bounding box center [1196, 134] width 0 height 0
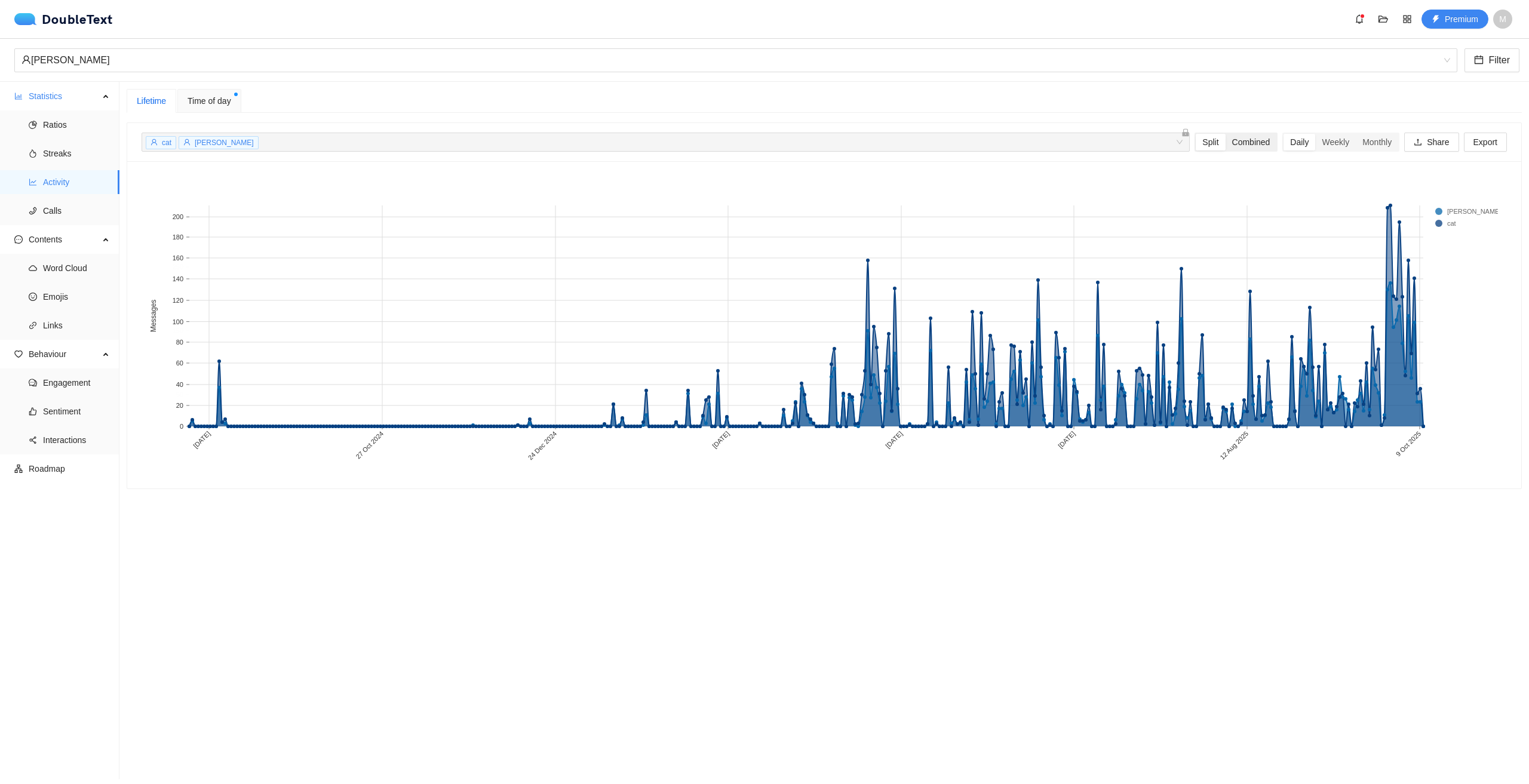
click at [1237, 139] on div "Combined" at bounding box center [1251, 141] width 51 height 16
click at [1225, 134] on input "Combined" at bounding box center [1225, 134] width 0 height 0
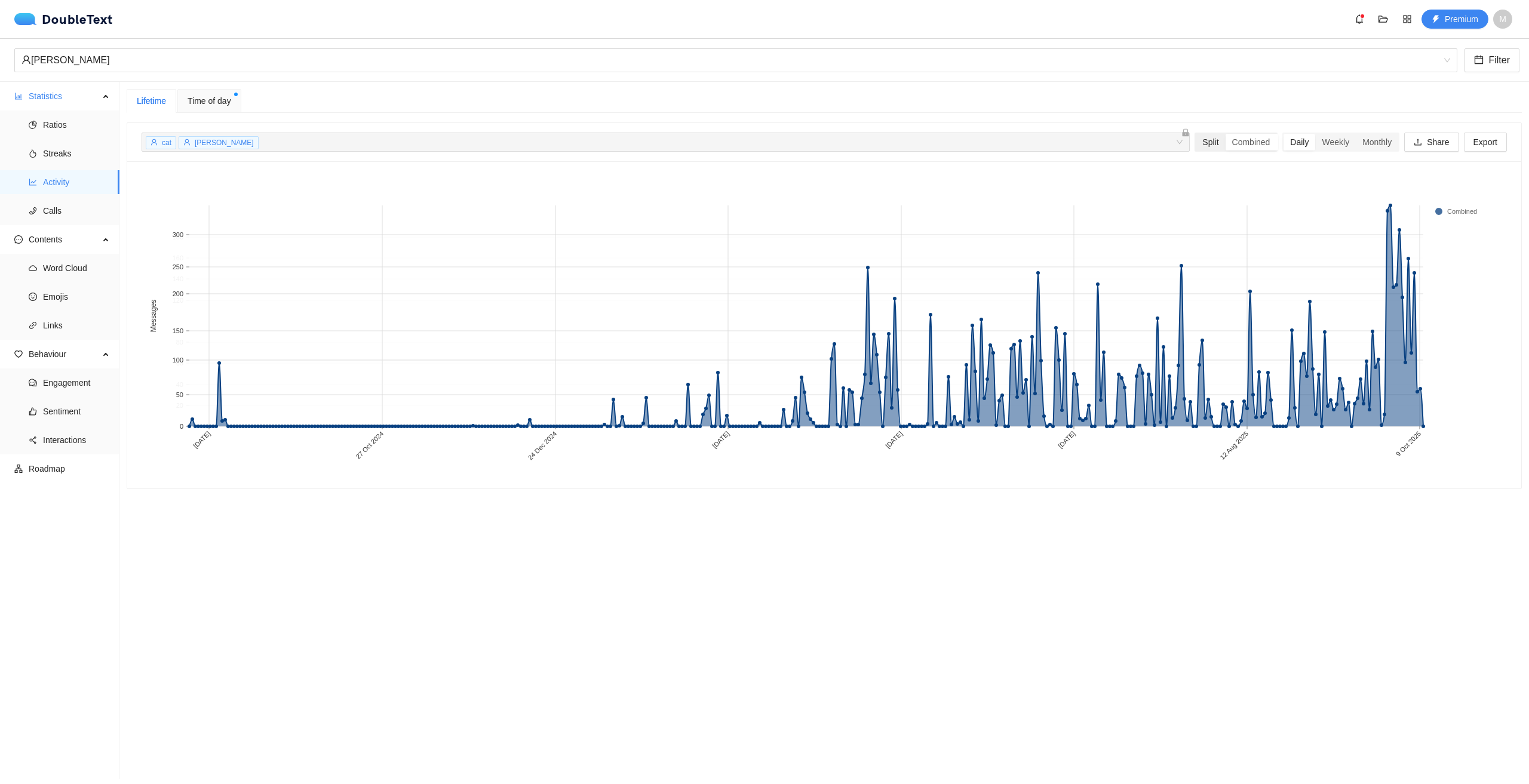
click at [1206, 141] on div "Split" at bounding box center [1211, 141] width 29 height 16
click at [1196, 134] on input "Split" at bounding box center [1196, 134] width 0 height 0
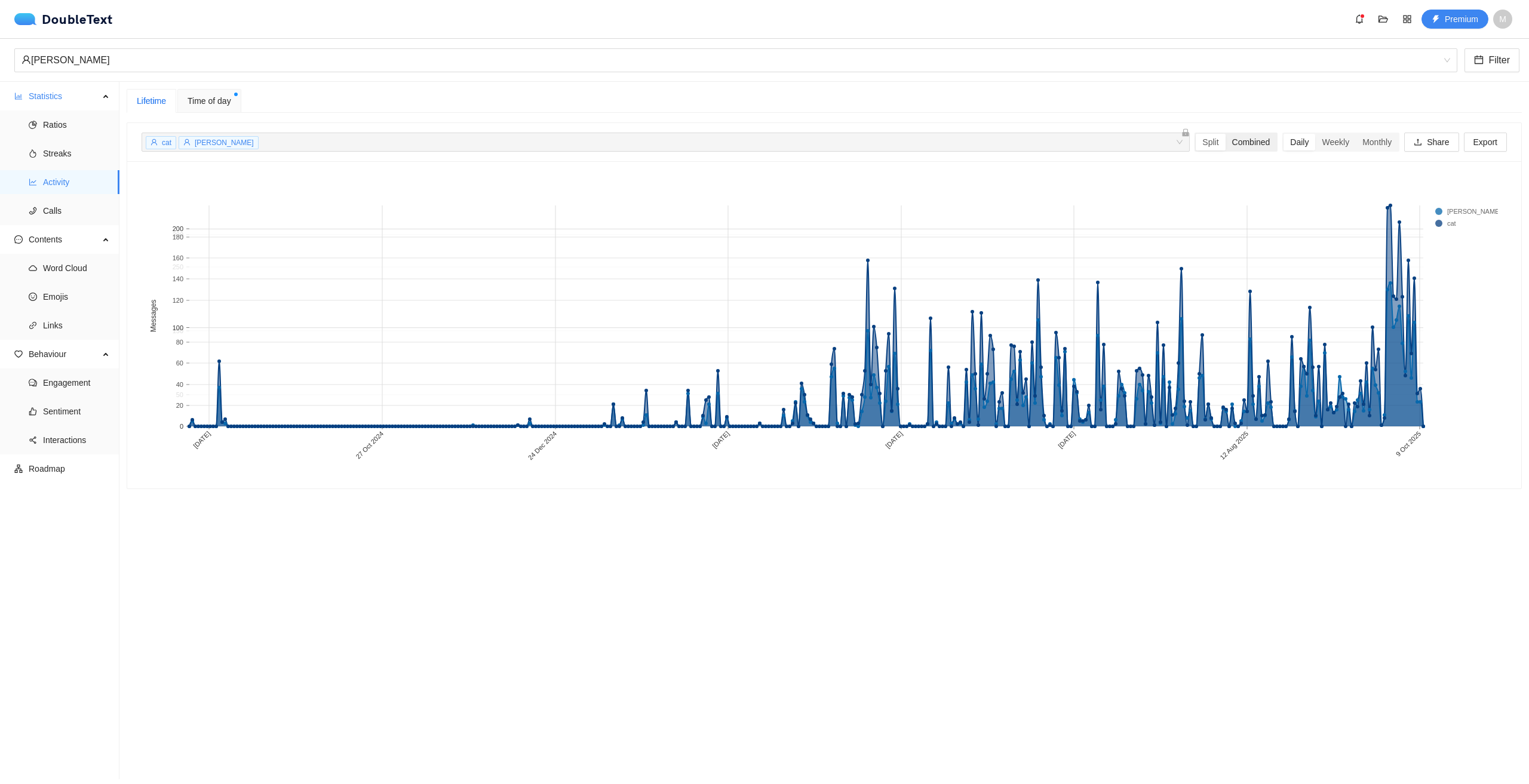
click at [1241, 141] on div "Combined" at bounding box center [1251, 141] width 51 height 16
click at [1225, 134] on input "Combined" at bounding box center [1225, 134] width 0 height 0
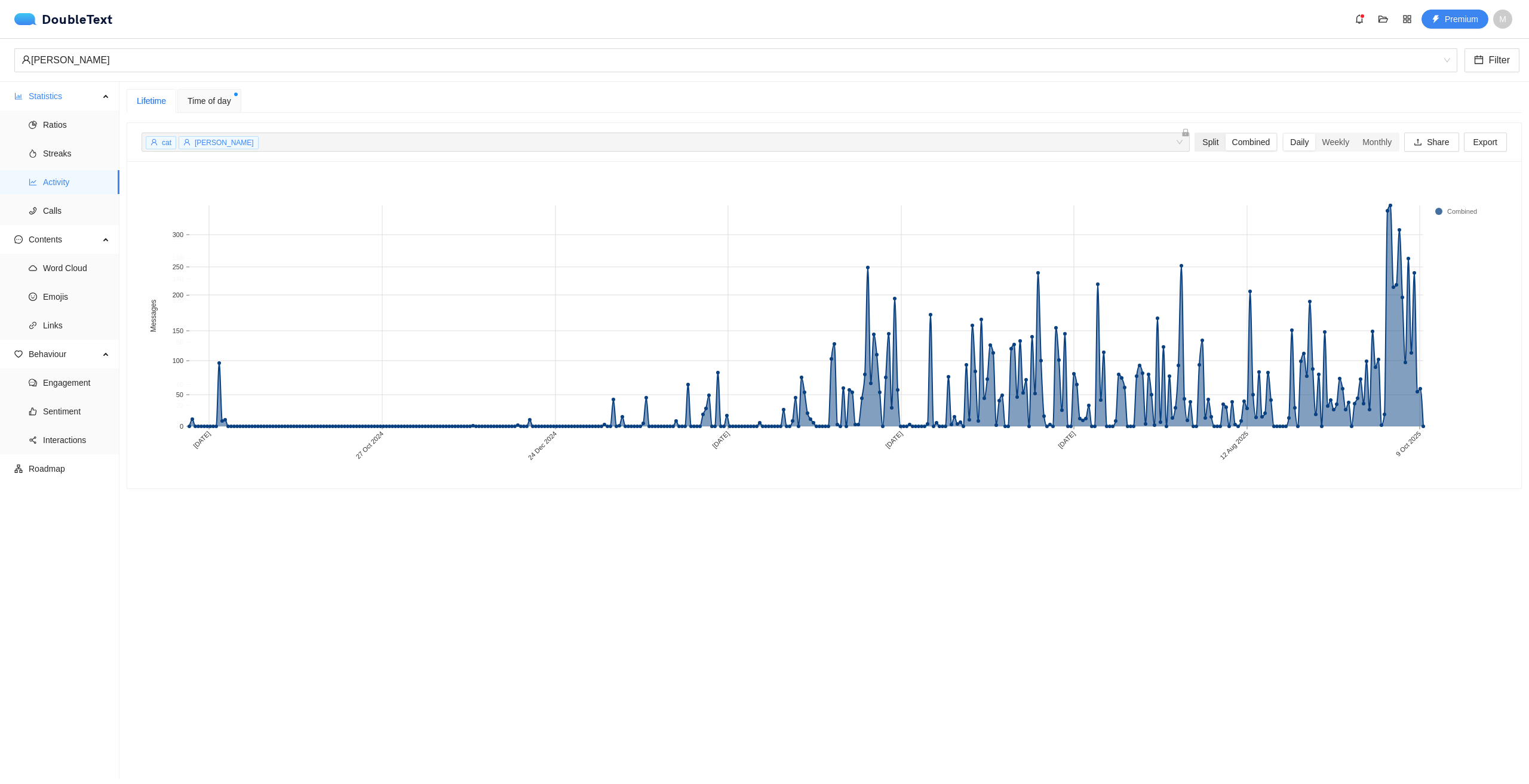
click at [1210, 142] on div "Split" at bounding box center [1211, 141] width 29 height 16
click at [1196, 134] on input "Split" at bounding box center [1196, 134] width 0 height 0
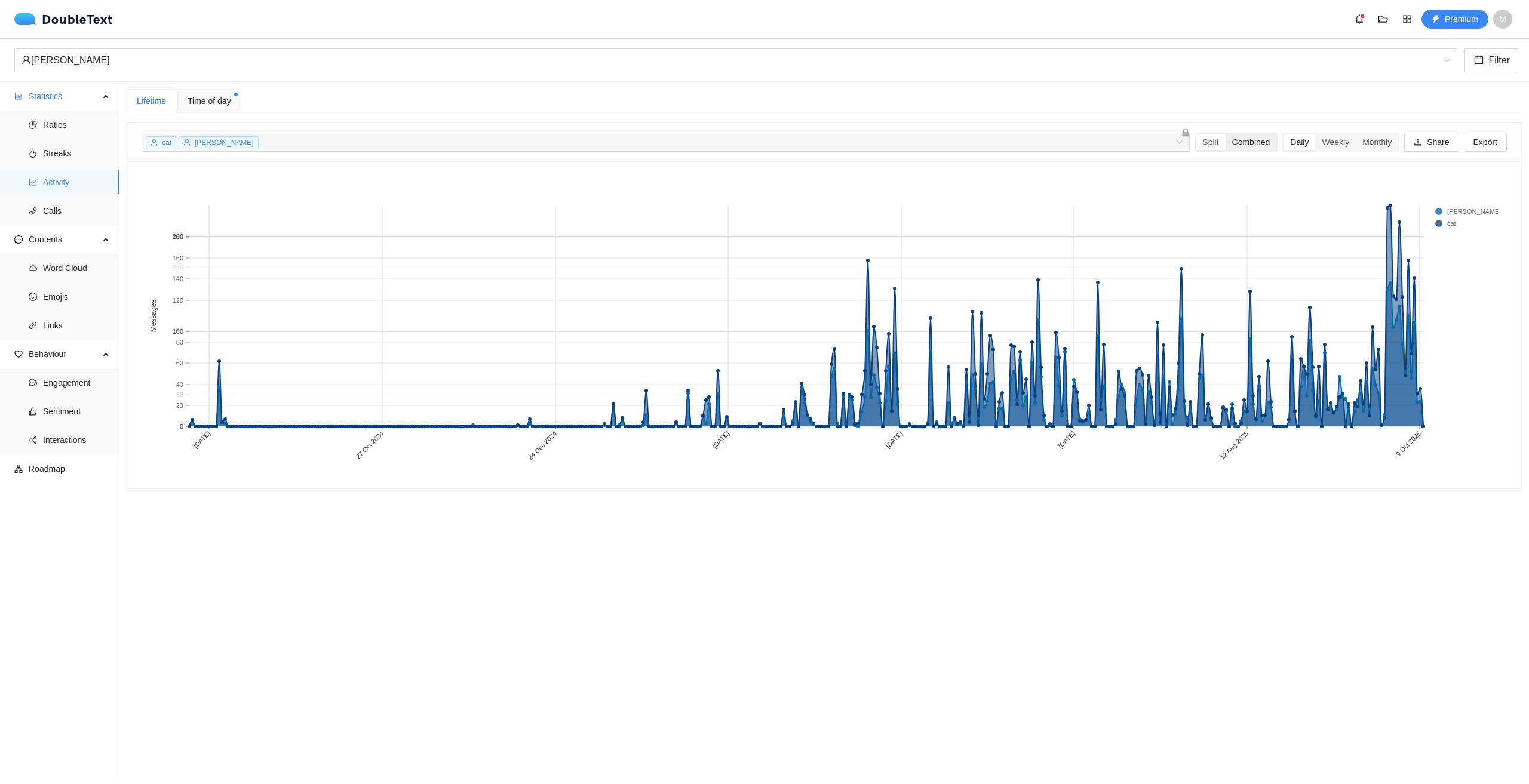
click at [1245, 142] on div "Combined" at bounding box center [1251, 141] width 51 height 16
click at [1225, 134] on input "Combined" at bounding box center [1225, 134] width 0 height 0
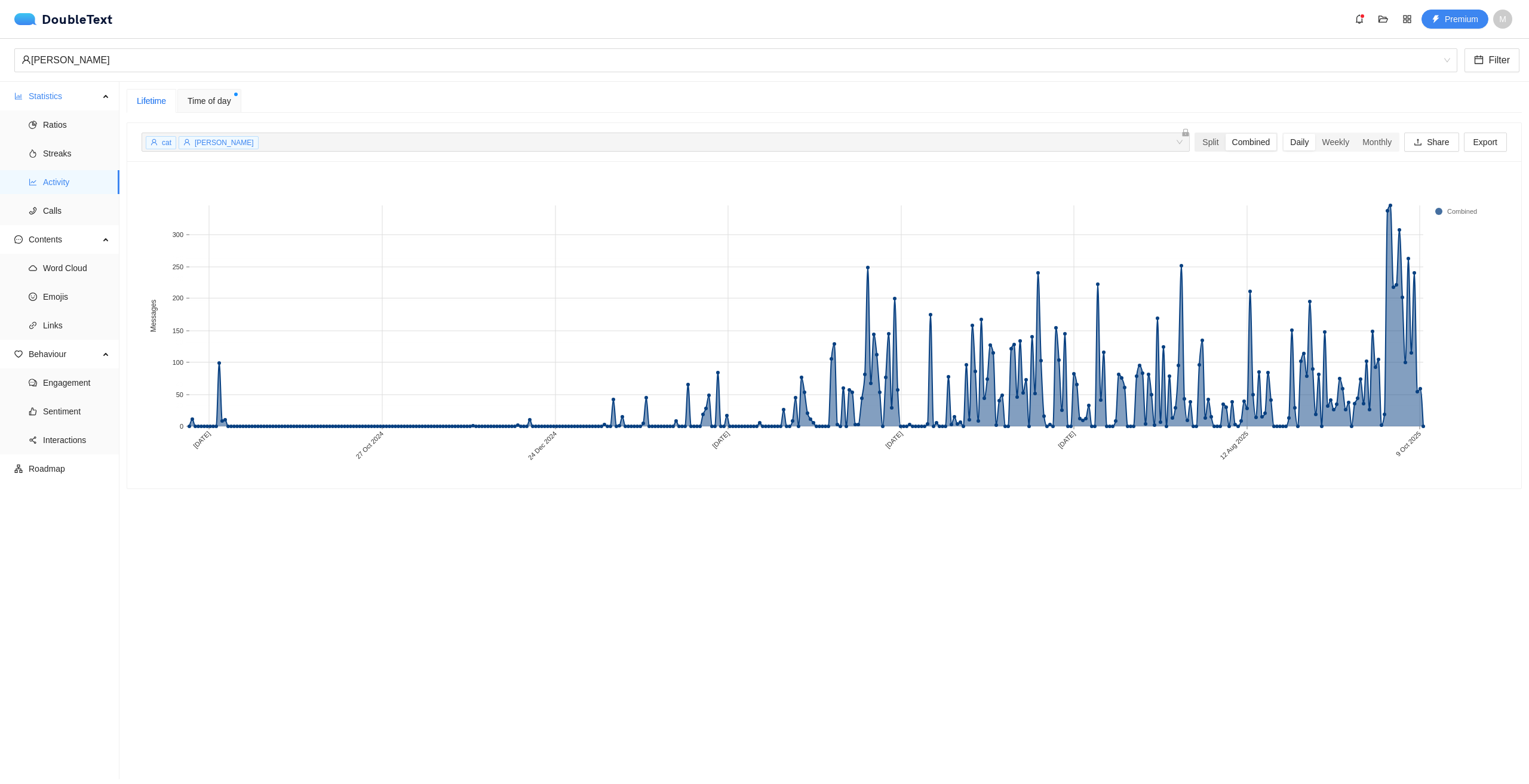
click at [1225, 141] on div "Combined" at bounding box center [1251, 141] width 51 height 16
click at [1225, 134] on input "Combined" at bounding box center [1225, 134] width 0 height 0
click at [1212, 145] on div "Split" at bounding box center [1211, 141] width 29 height 16
click at [1196, 134] on input "Split" at bounding box center [1196, 134] width 0 height 0
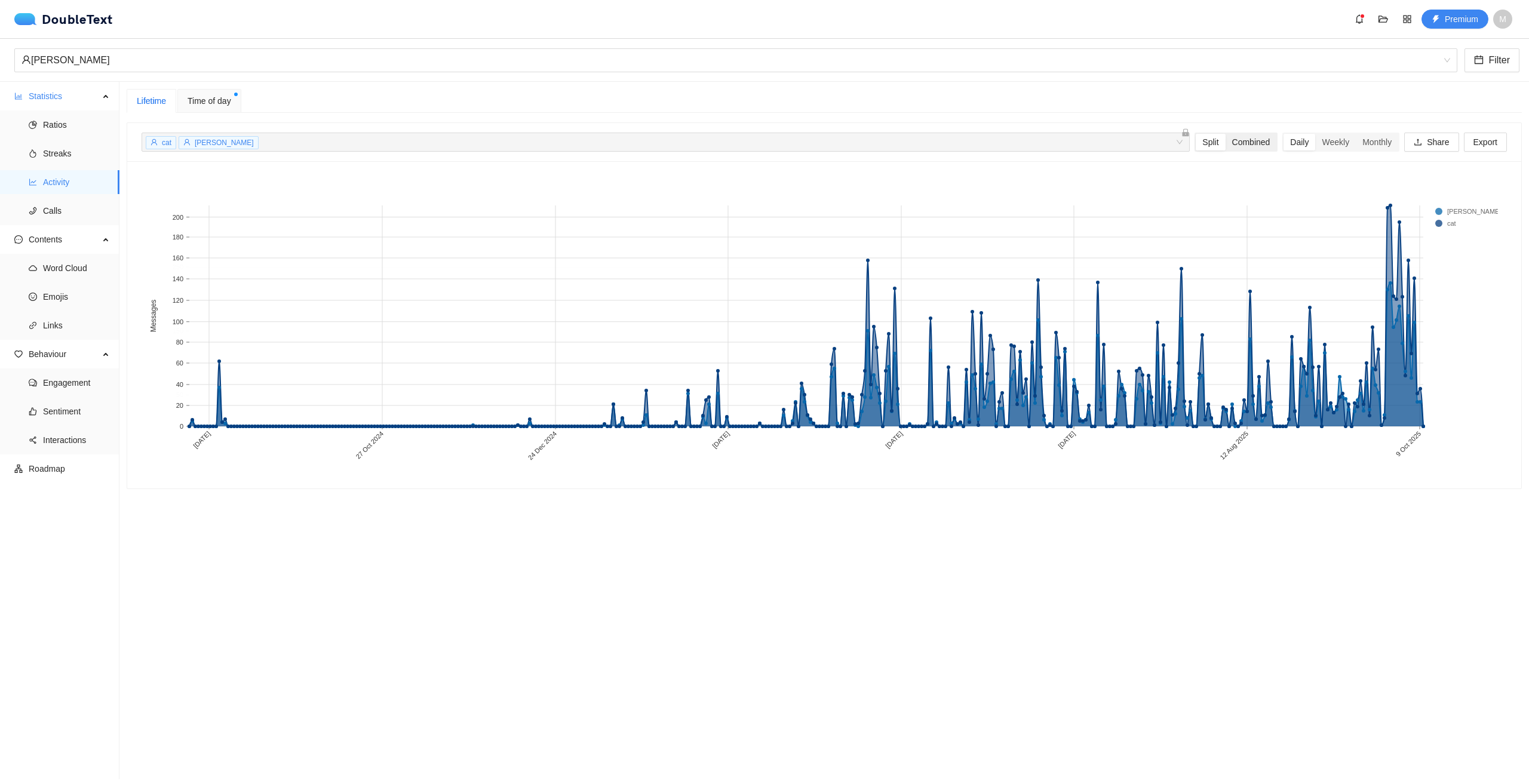
click at [1240, 141] on div "Combined" at bounding box center [1251, 141] width 51 height 16
click at [1225, 134] on input "Combined" at bounding box center [1225, 134] width 0 height 0
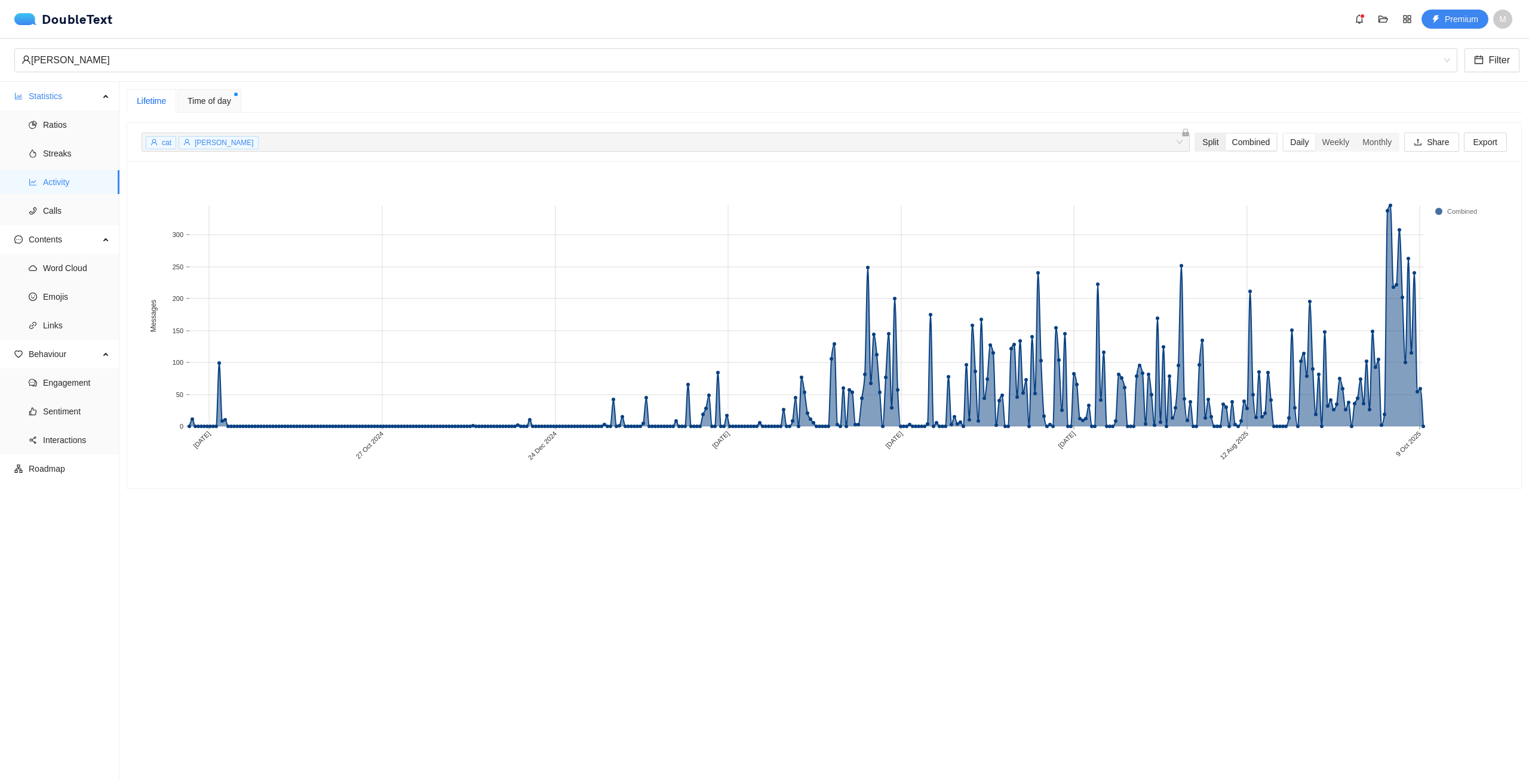
click at [1196, 143] on div "Split" at bounding box center [1211, 141] width 29 height 16
click at [1196, 134] on input "Split" at bounding box center [1196, 134] width 0 height 0
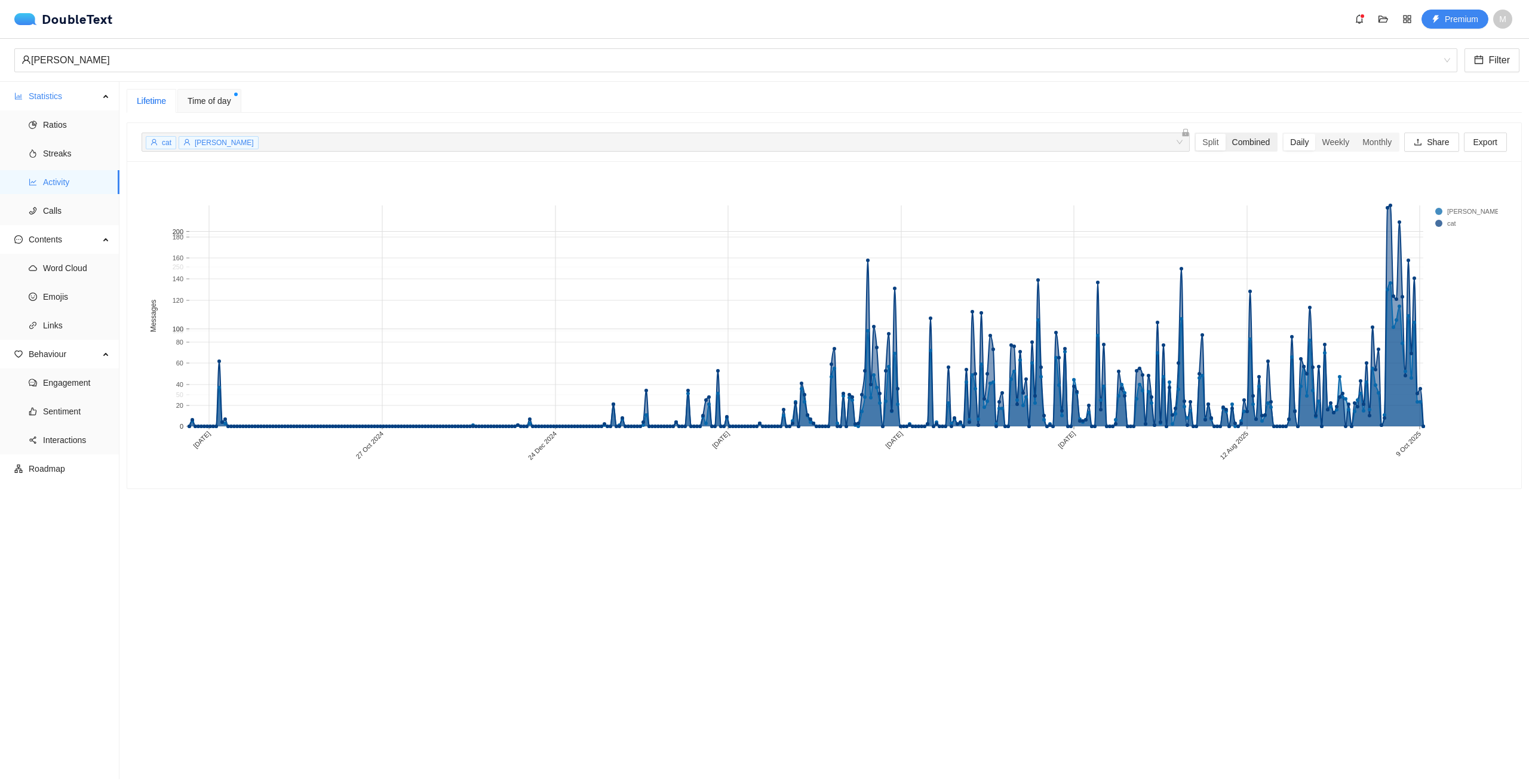
click at [1236, 142] on div "Combined" at bounding box center [1251, 141] width 51 height 16
click at [1225, 134] on input "Combined" at bounding box center [1225, 134] width 0 height 0
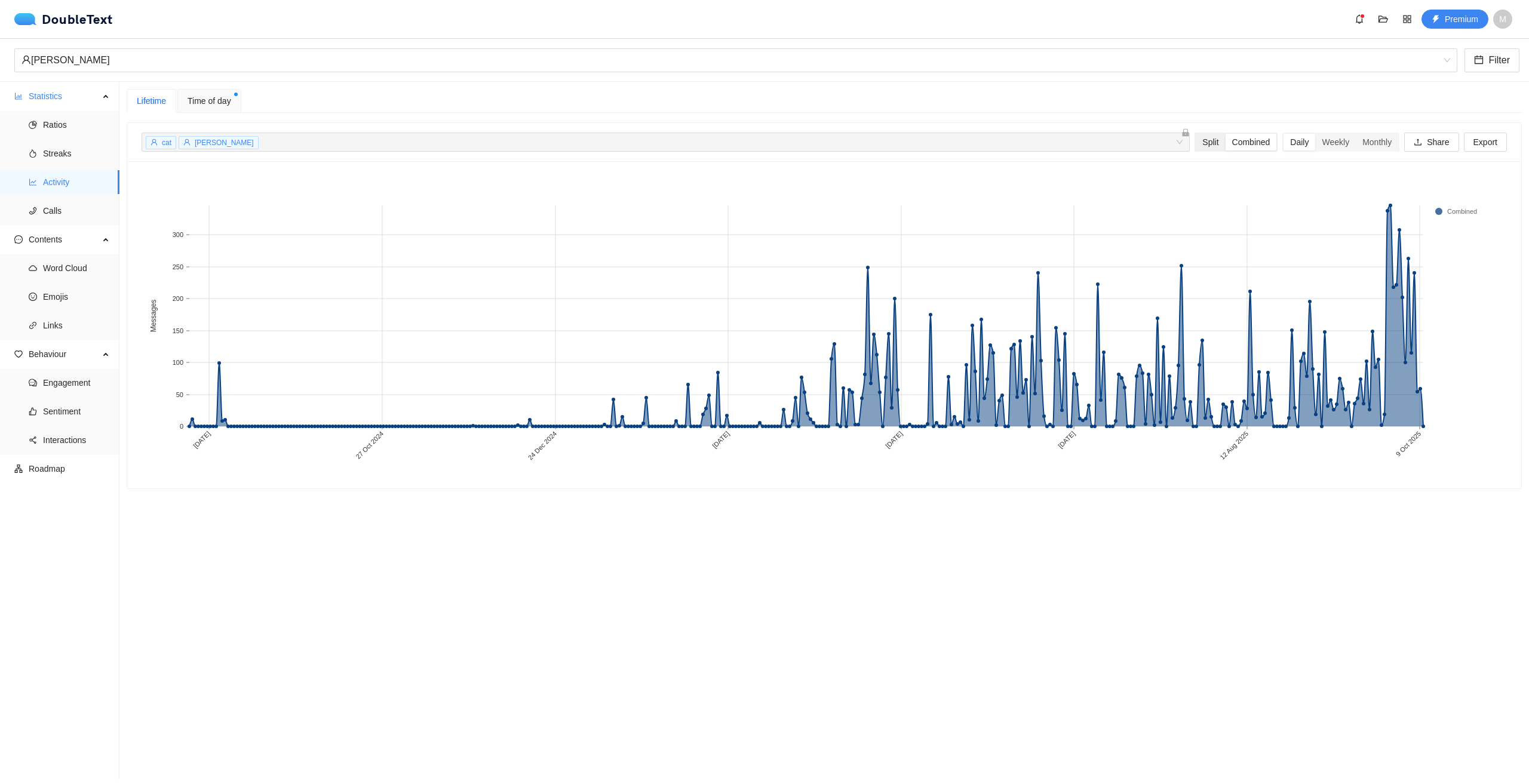
click at [1203, 142] on div "Split" at bounding box center [1211, 141] width 29 height 16
click at [1196, 134] on input "Split" at bounding box center [1196, 134] width 0 height 0
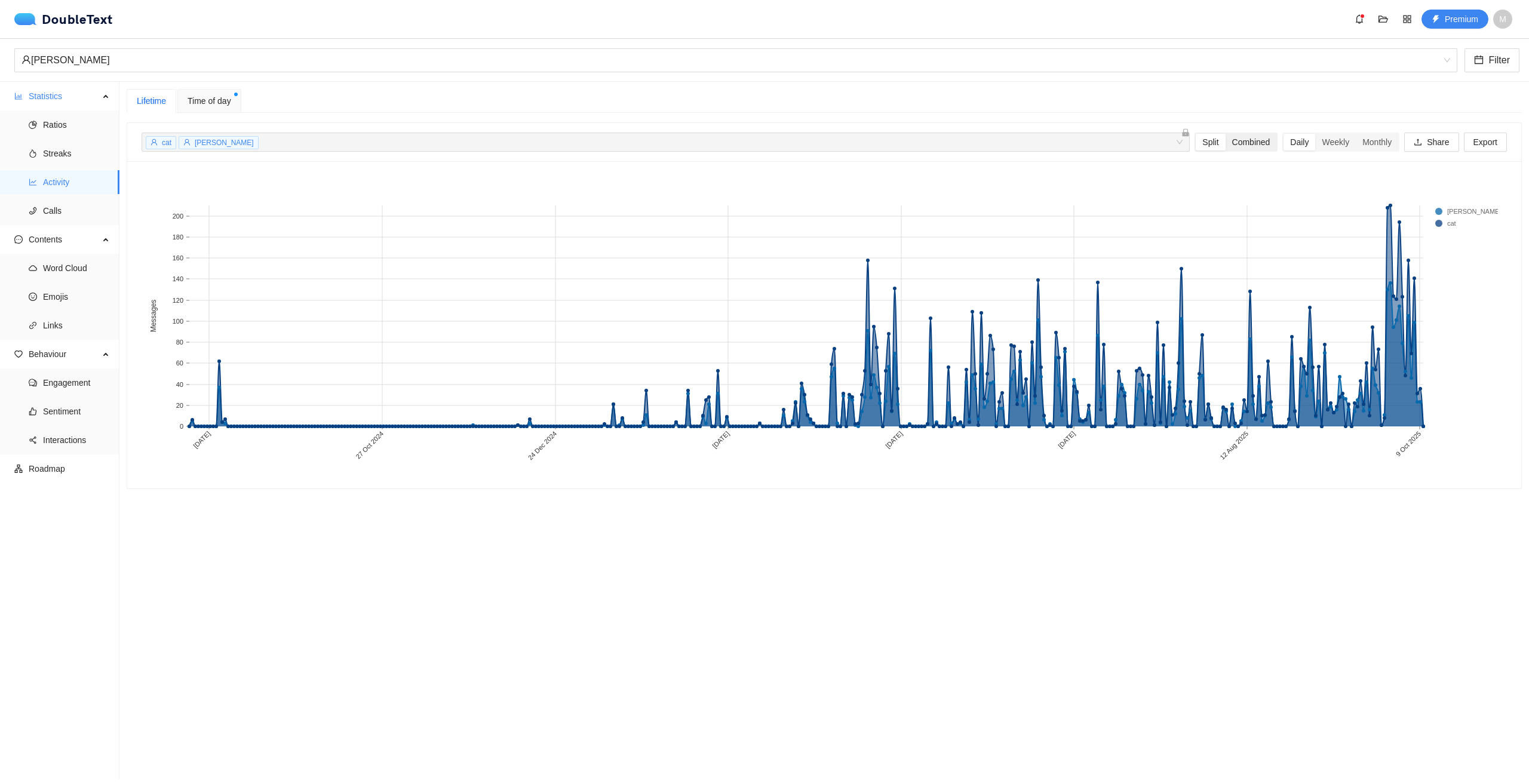
click at [1238, 141] on div "Combined" at bounding box center [1251, 141] width 51 height 16
click at [1225, 134] on input "Combined" at bounding box center [1225, 134] width 0 height 0
